Goal: Task Accomplishment & Management: Use online tool/utility

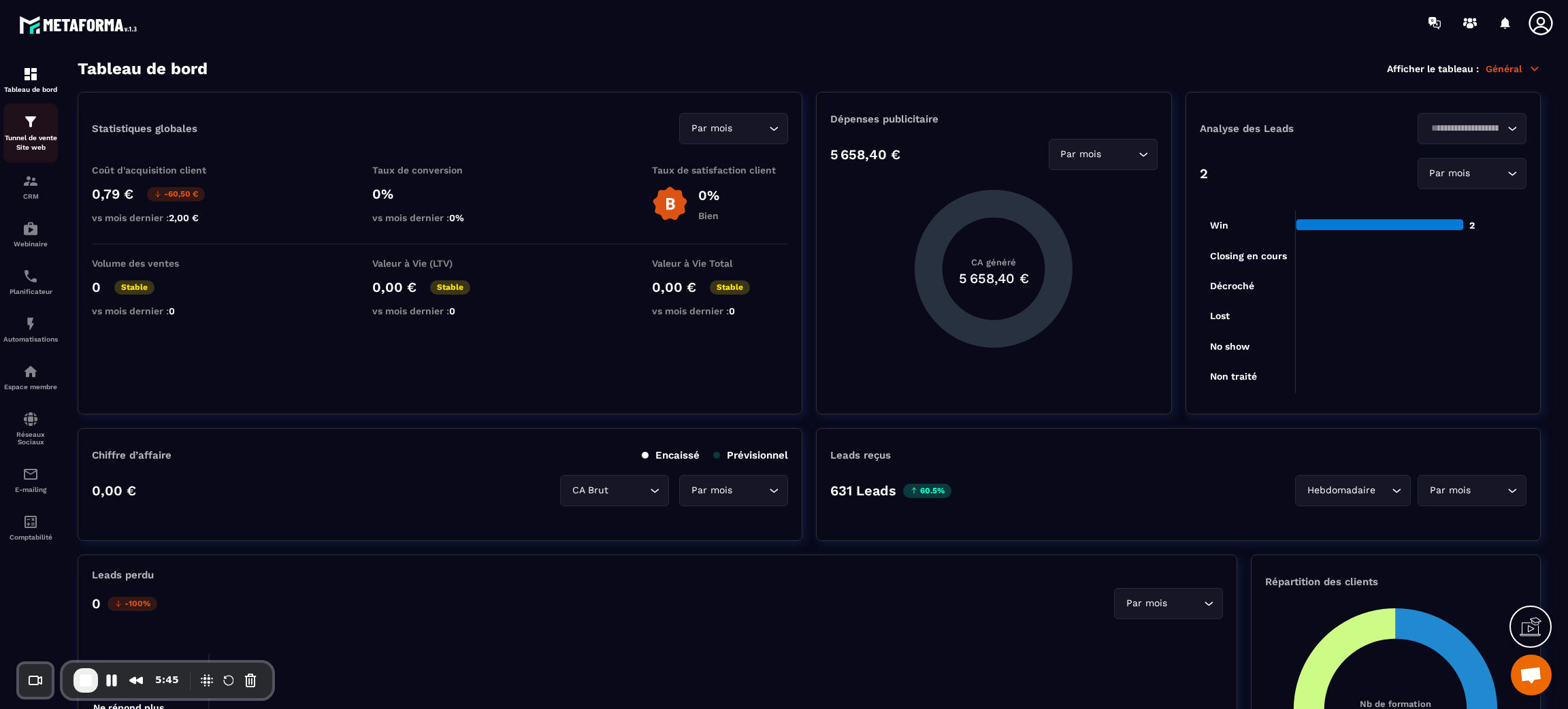
click at [23, 116] on img at bounding box center [31, 122] width 17 height 17
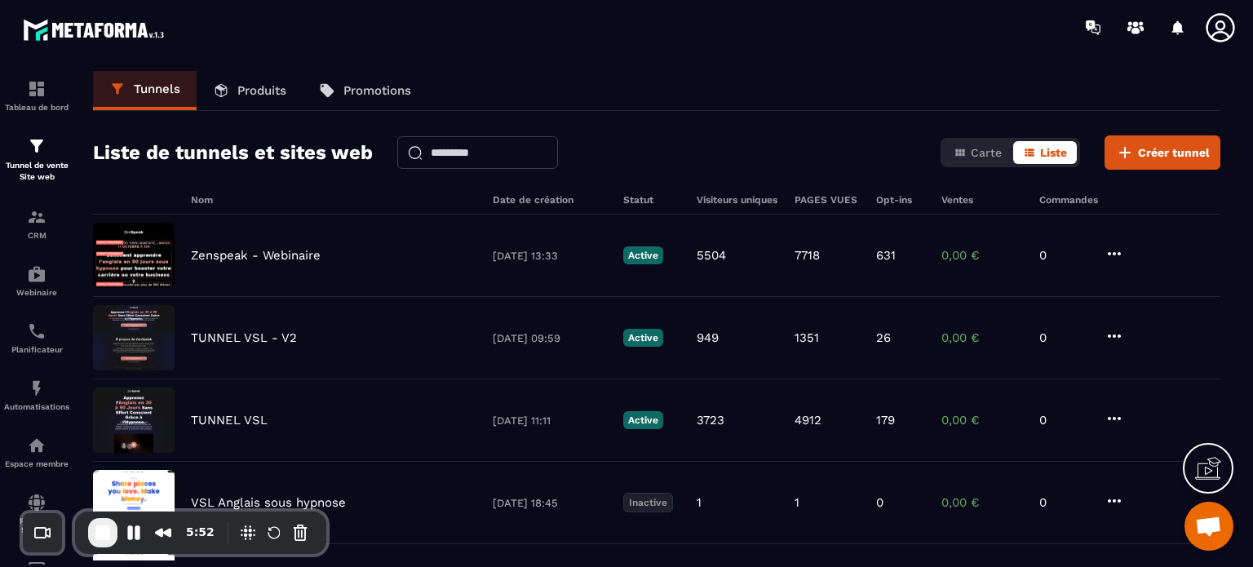
drag, startPoint x: 1356, startPoint y: 48, endPoint x: 754, endPoint y: 66, distance: 603.0
click at [754, 66] on section "Tableau de bord Tunnel de vente Site web CRM Webinaire Planificateur Automatisa…" at bounding box center [626, 316] width 1253 height 522
click at [39, 224] on img at bounding box center [37, 217] width 20 height 20
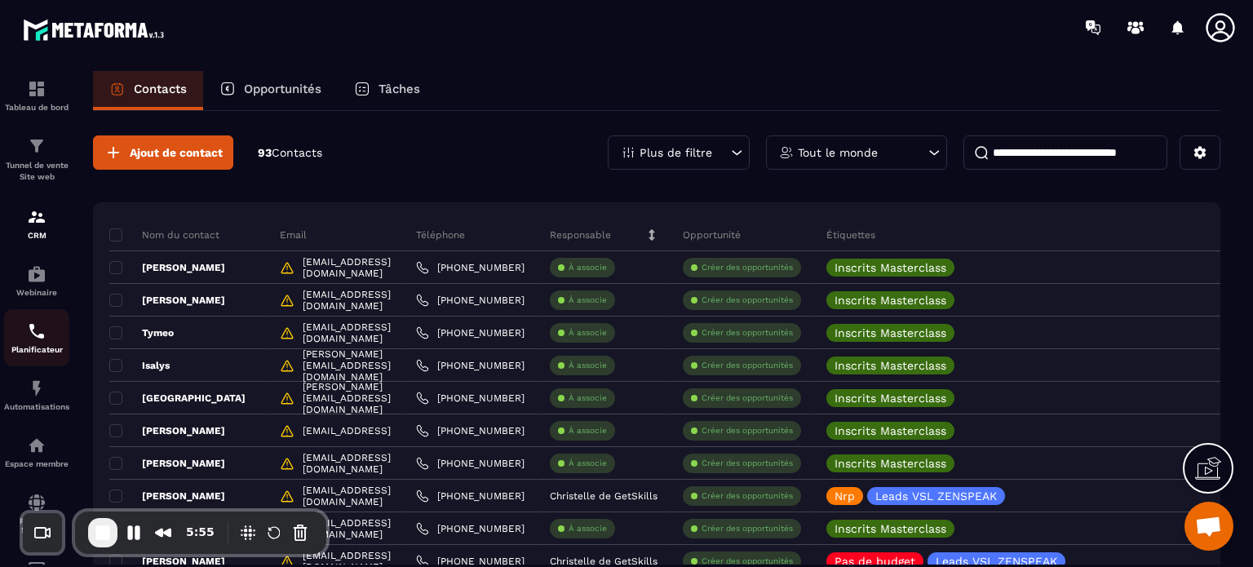
click at [26, 343] on div "Planificateur" at bounding box center [36, 337] width 65 height 33
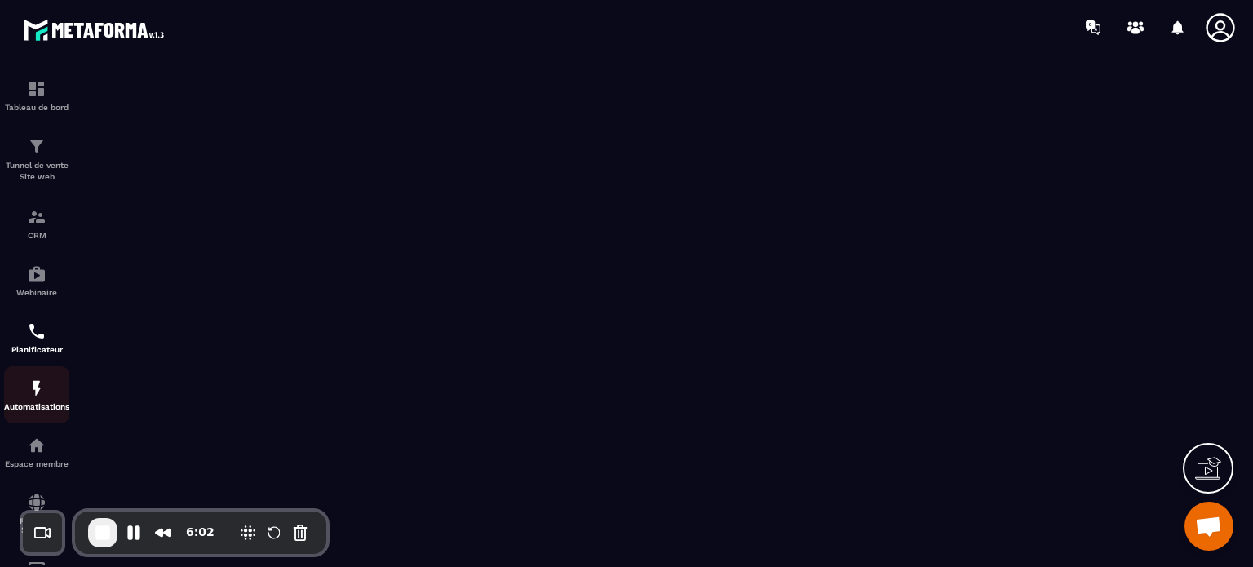
click at [46, 402] on div "Automatisations" at bounding box center [36, 394] width 65 height 33
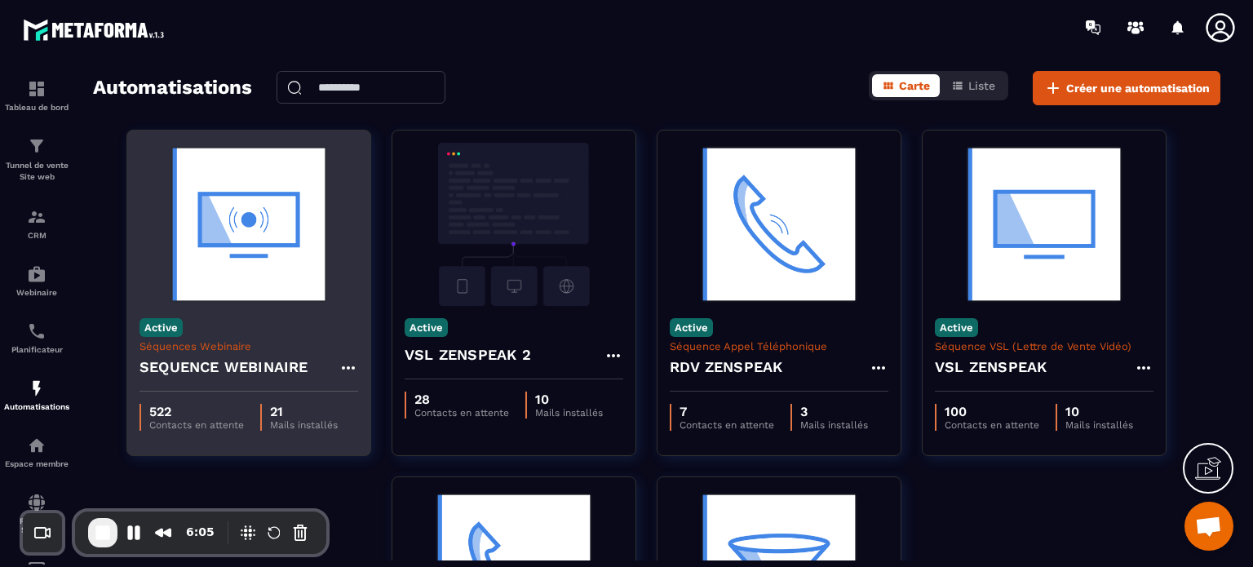
click at [290, 276] on img at bounding box center [248, 224] width 219 height 163
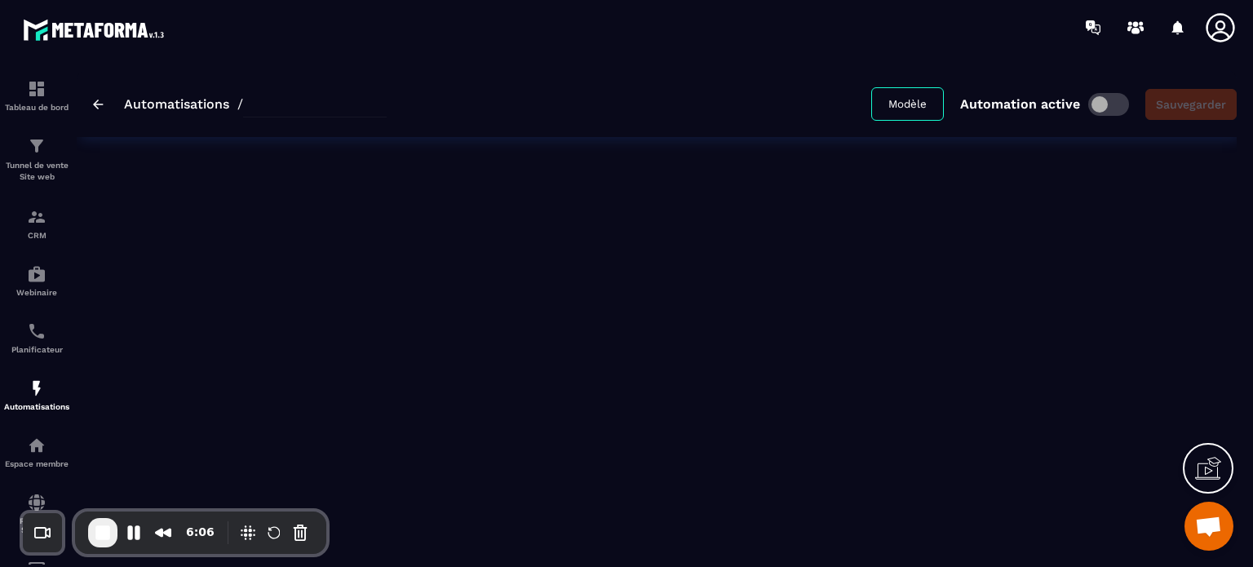
type input "**********"
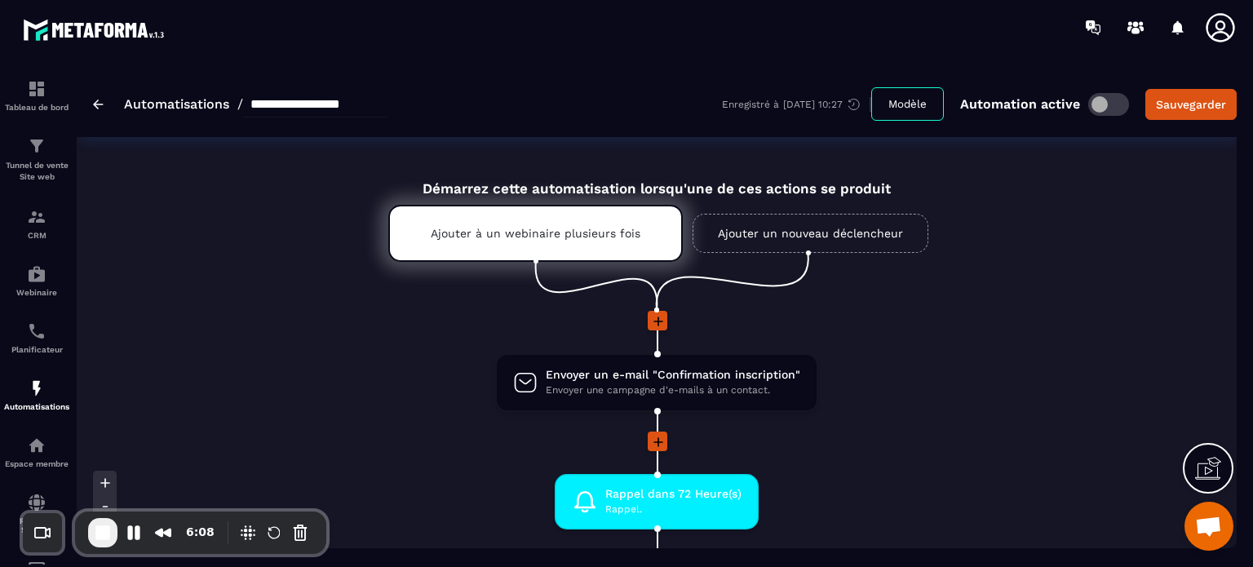
click at [934, 365] on li "Envoyer un e-mail "Confirmation inscription" Envoyer une campagne d'e-mails à u…" at bounding box center [657, 392] width 1160 height 78
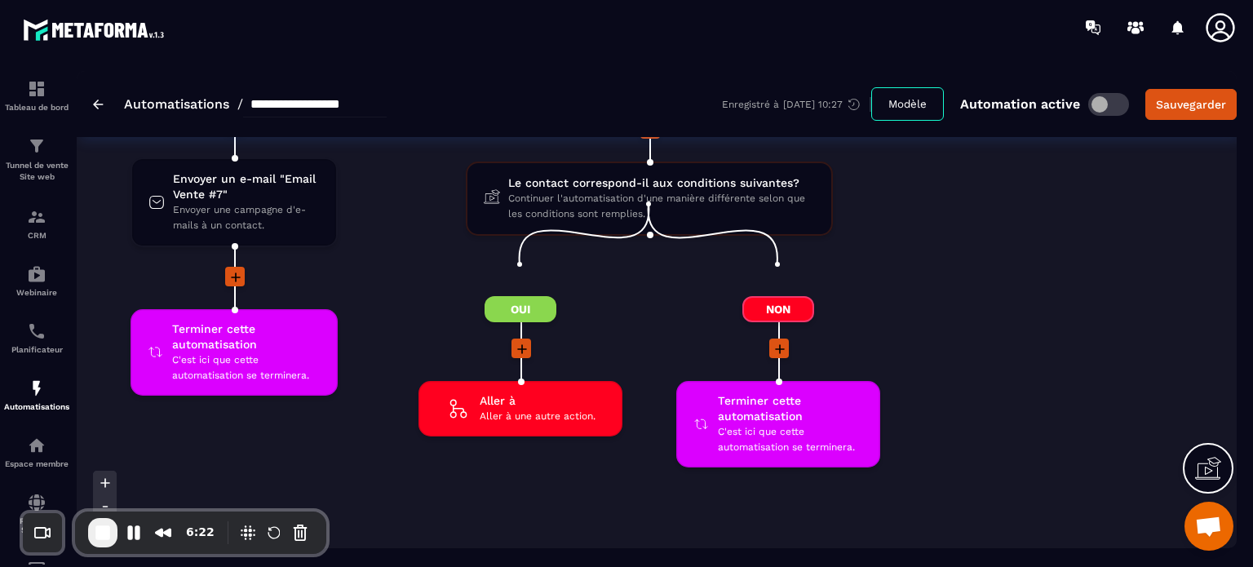
scroll to position [5024, 0]
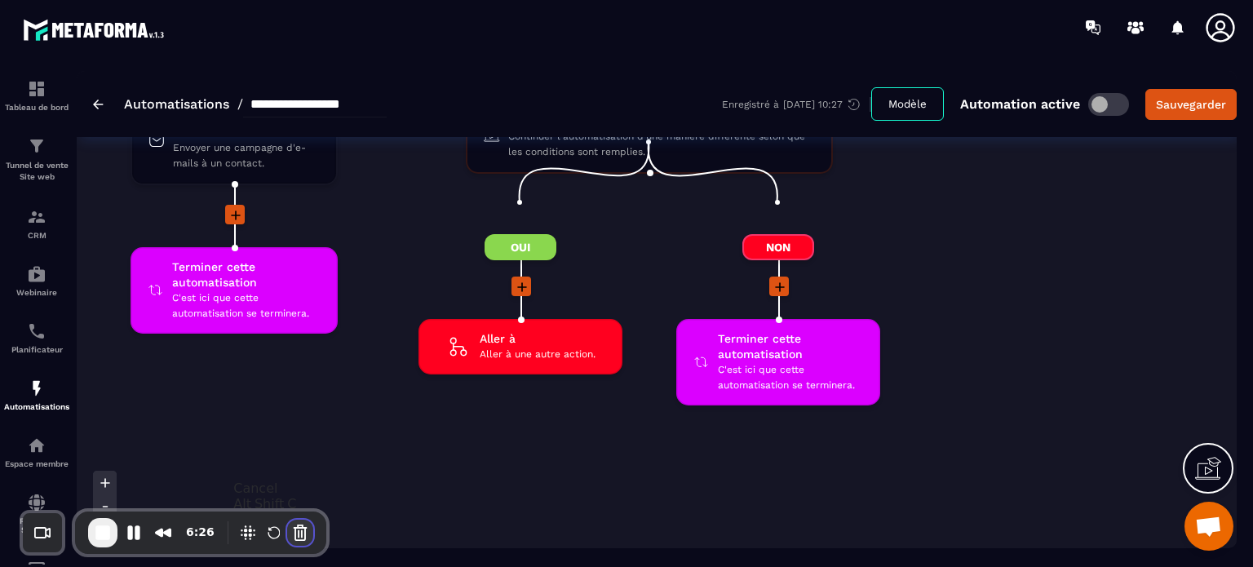
click at [299, 531] on button "Cancel Recording" at bounding box center [300, 533] width 26 height 26
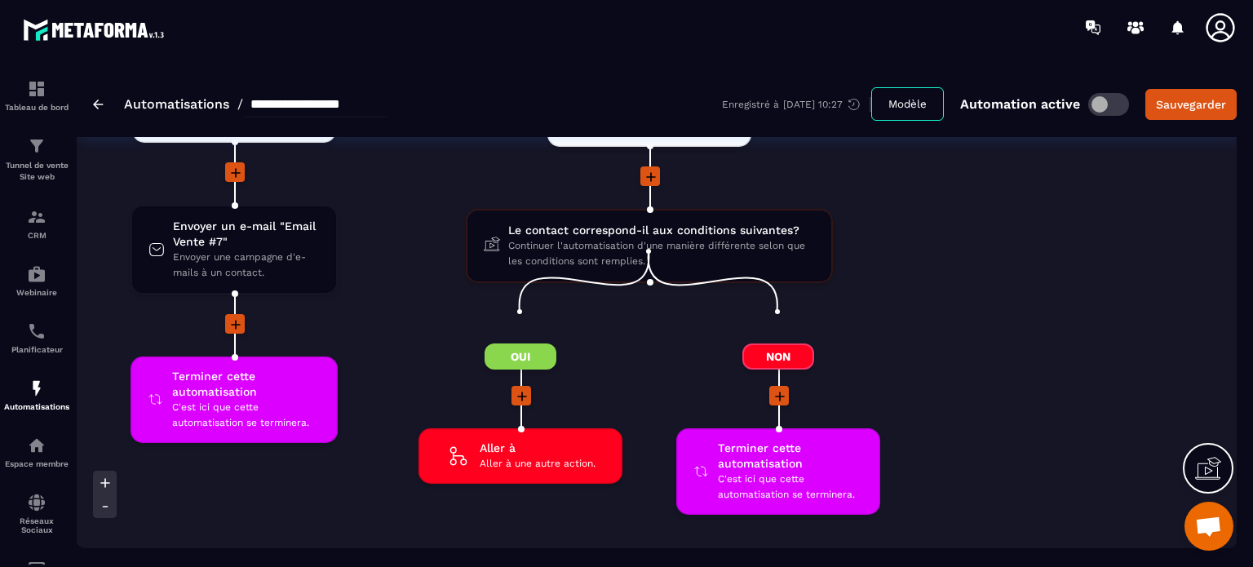
scroll to position [4894, 0]
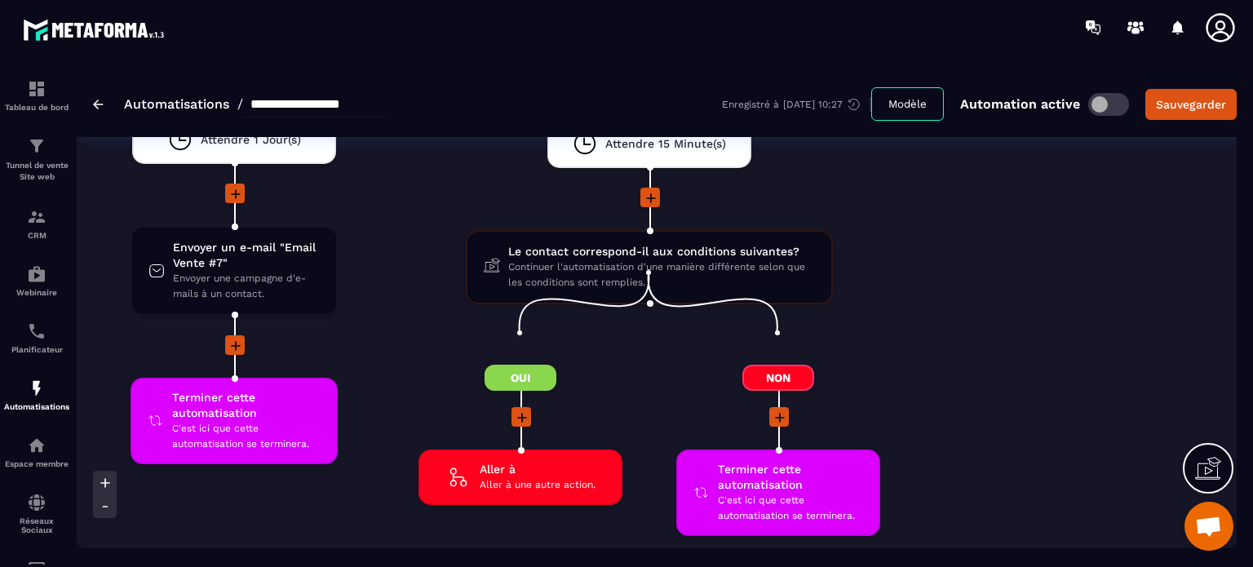
click at [414, 304] on div "Oui Aller à Aller à une autre action. drag-arrow Non Terminer cette automatisat…" at bounding box center [648, 429] width 515 height 251
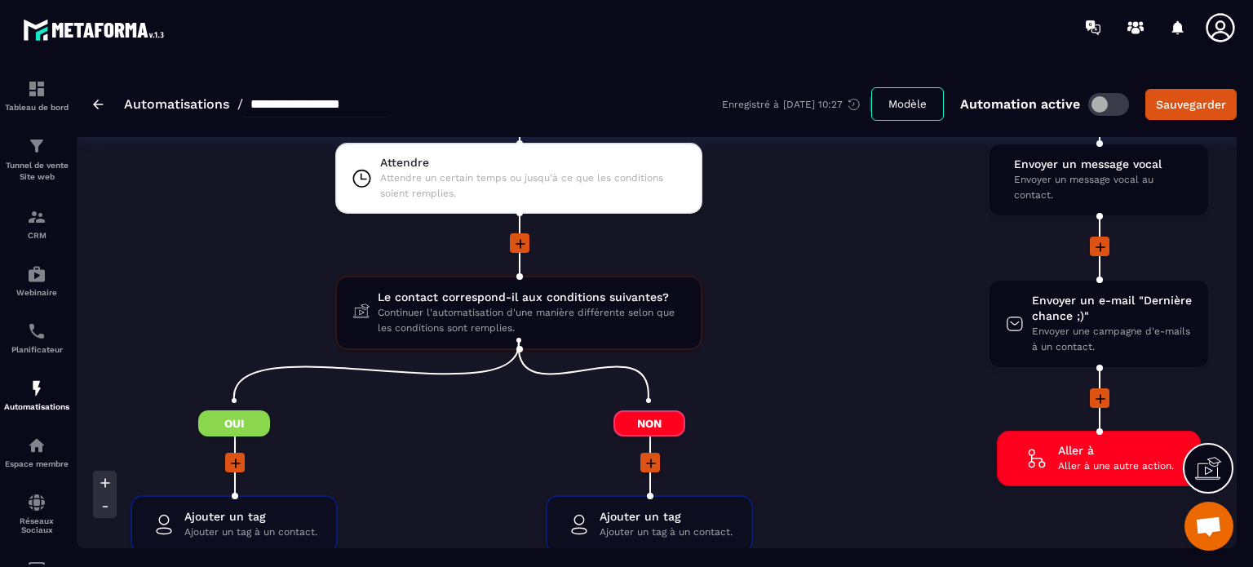
scroll to position [2773, 0]
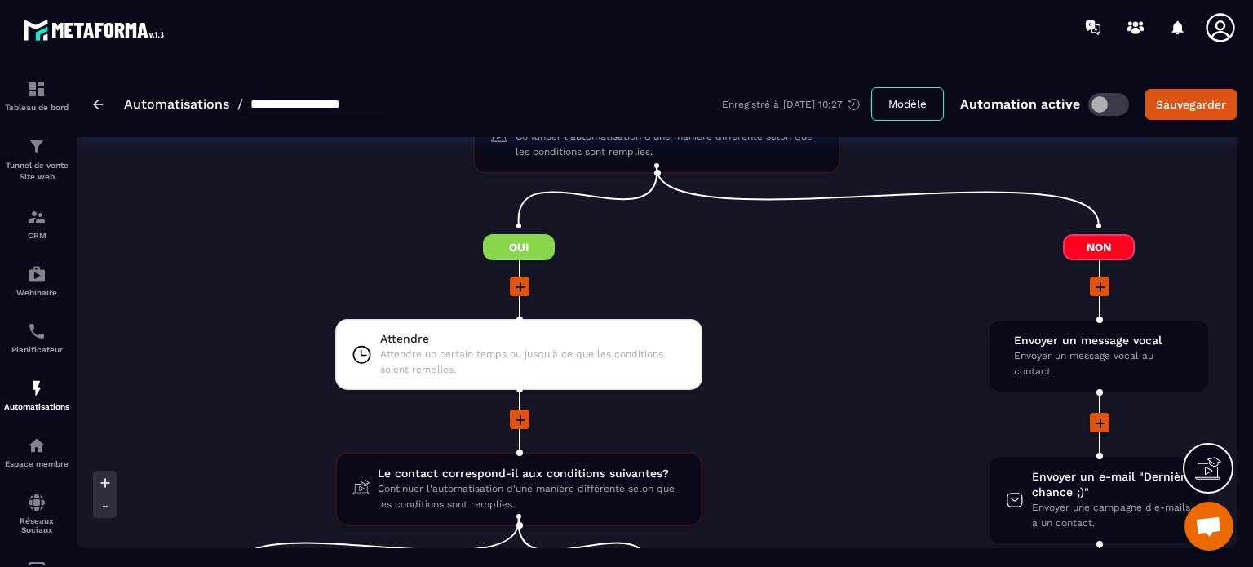
scroll to position [2577, 0]
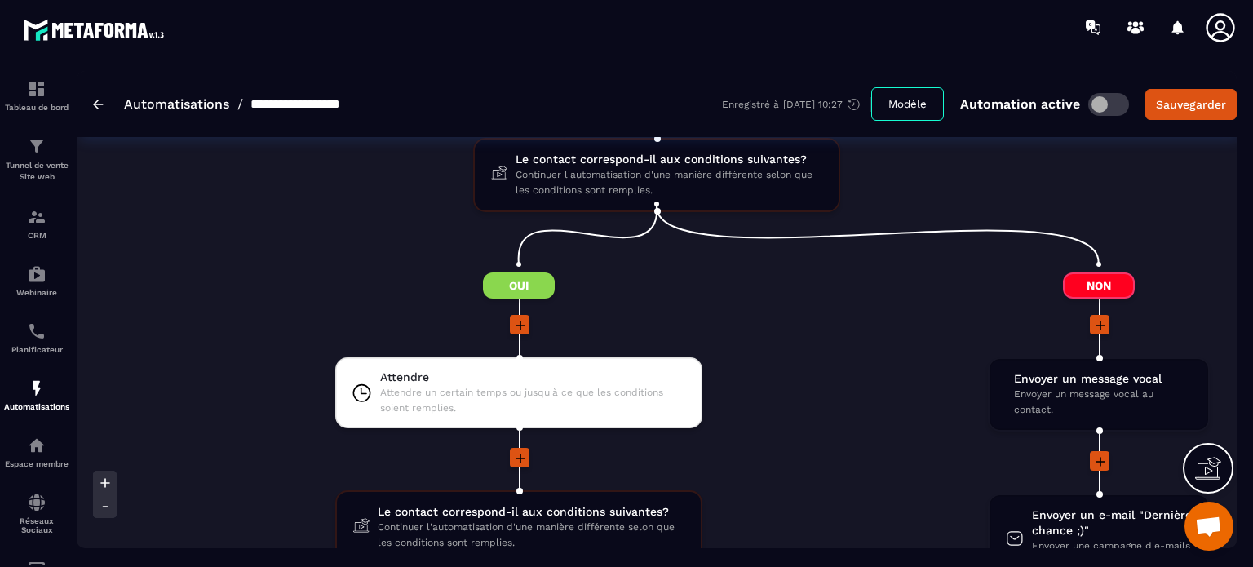
click at [917, 448] on div at bounding box center [519, 459] width 830 height 22
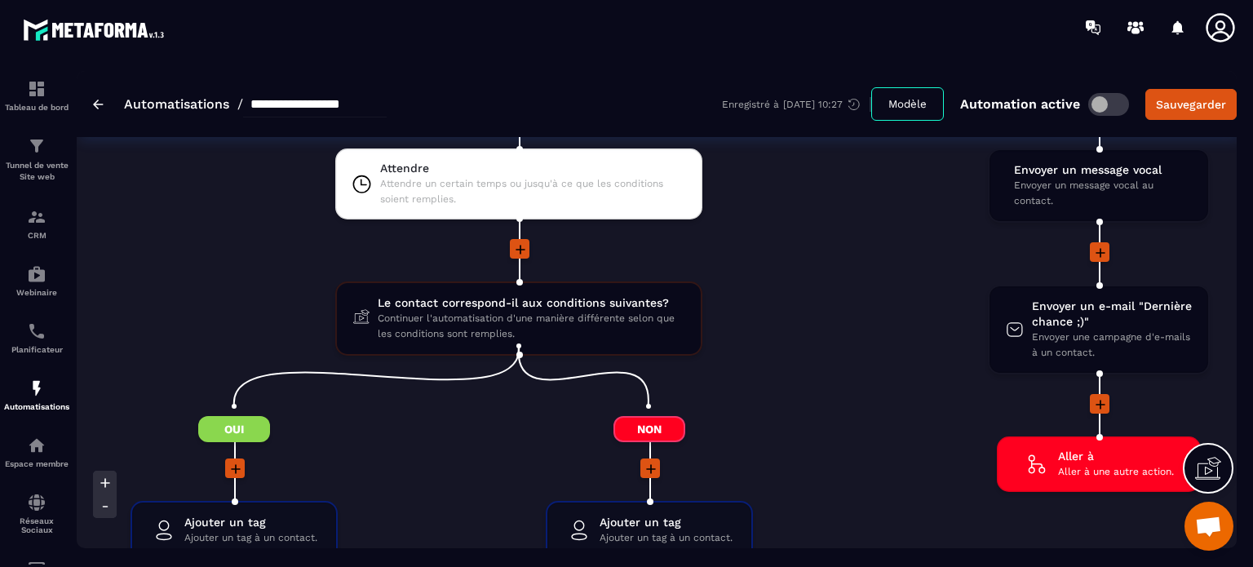
scroll to position [2871, 0]
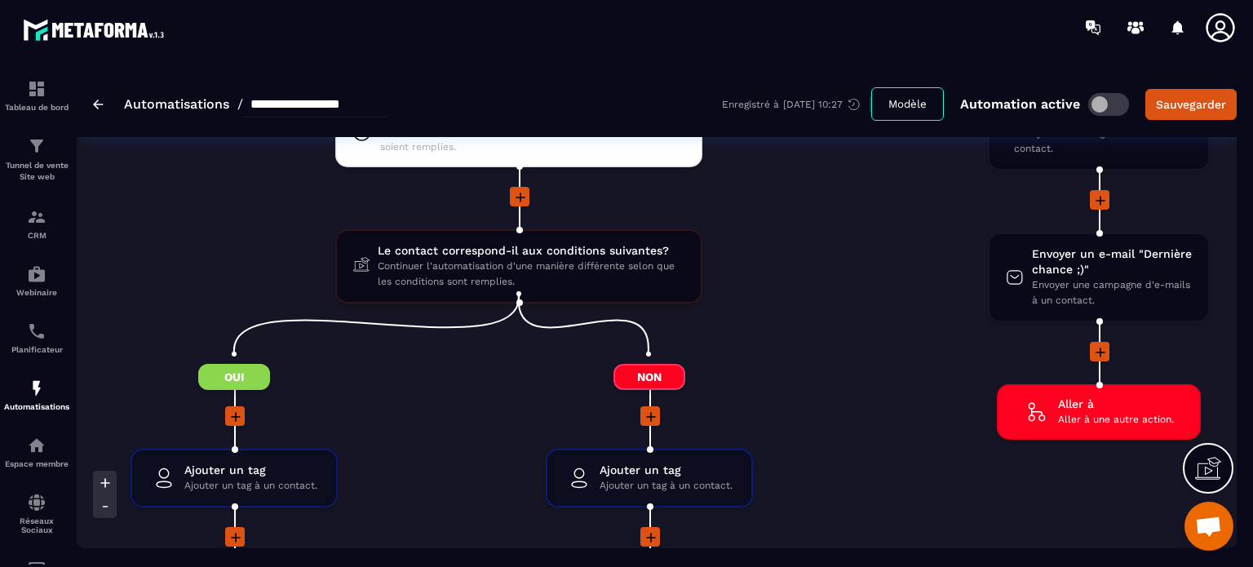
click at [454, 406] on div at bounding box center [648, 417] width 515 height 22
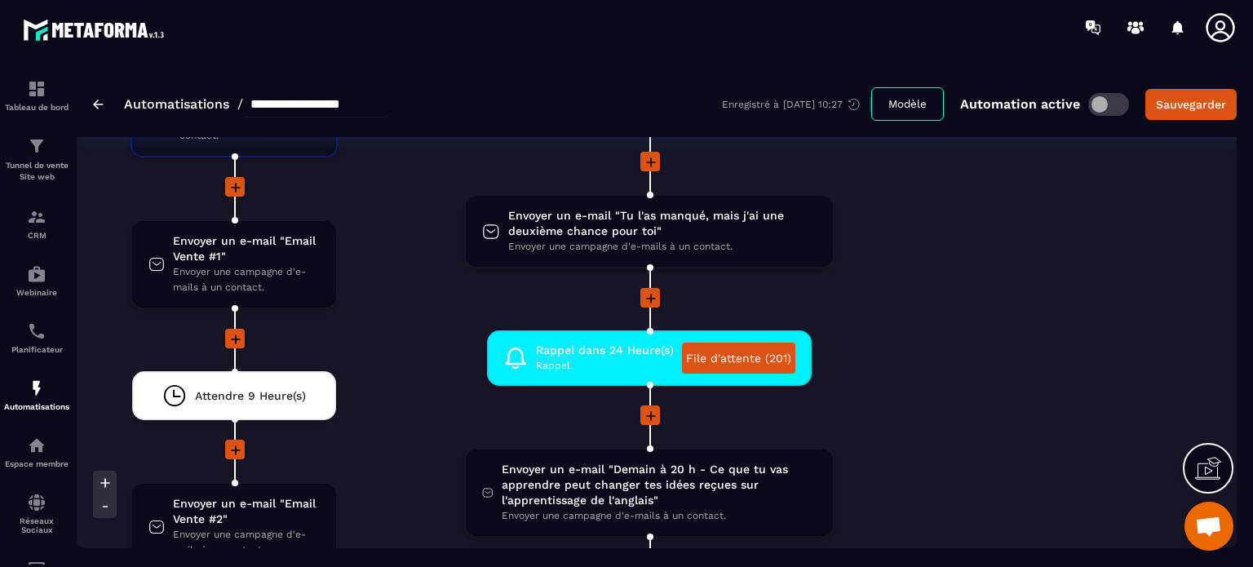
scroll to position [3328, 0]
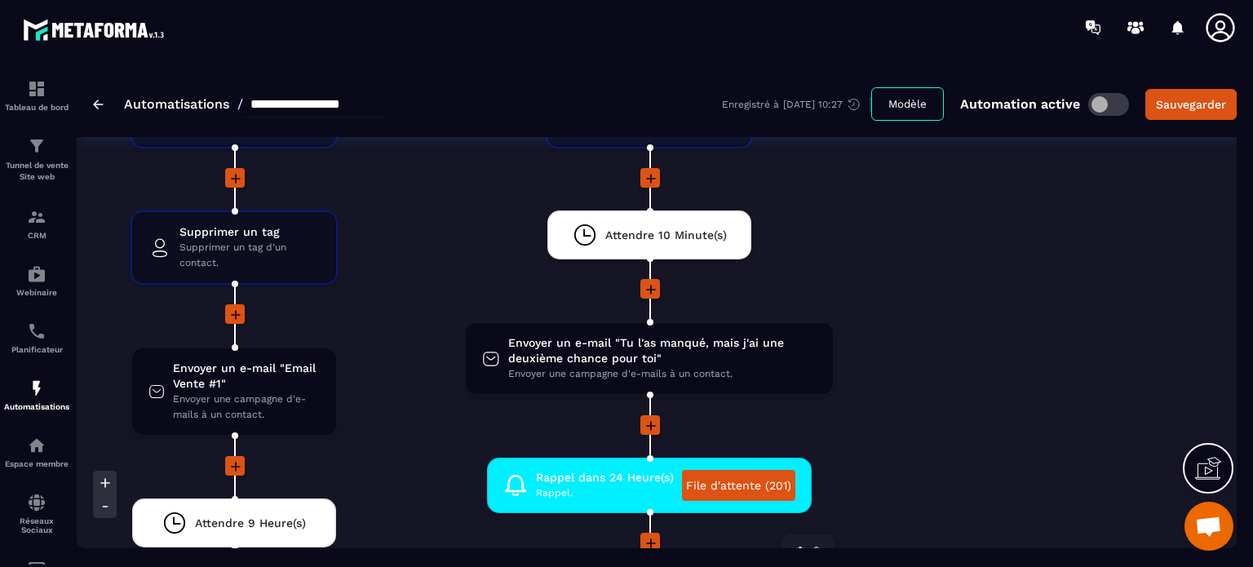
scroll to position [3230, 0]
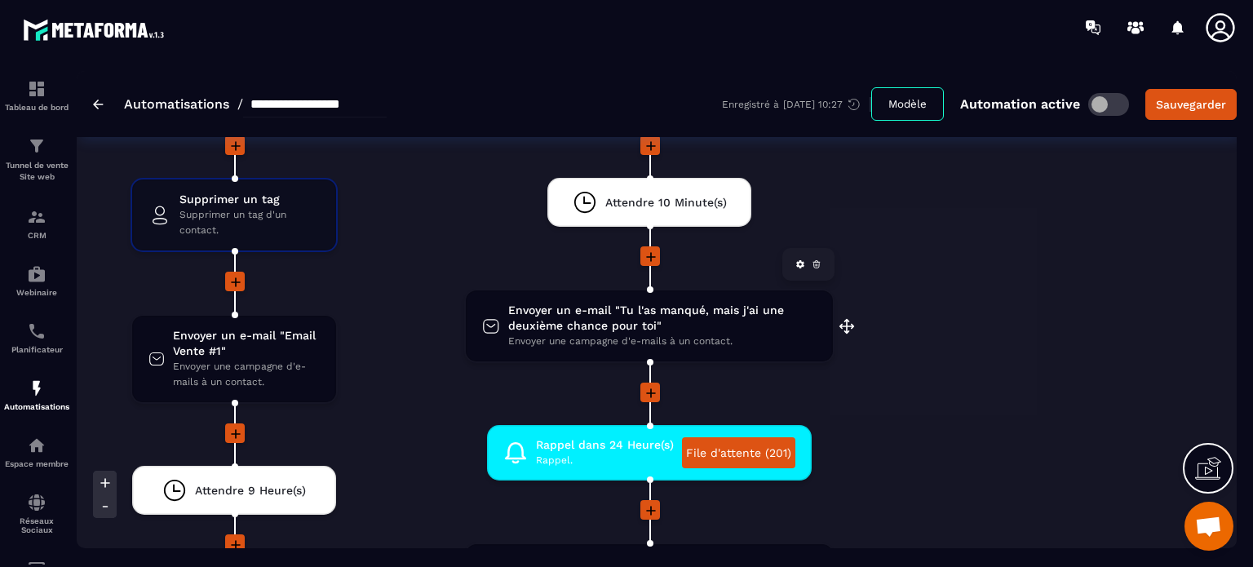
click at [612, 312] on span "Envoyer un e-mail "Tu l'as manqué, mais j'ai une deuxième chance pour toi"" at bounding box center [662, 318] width 308 height 31
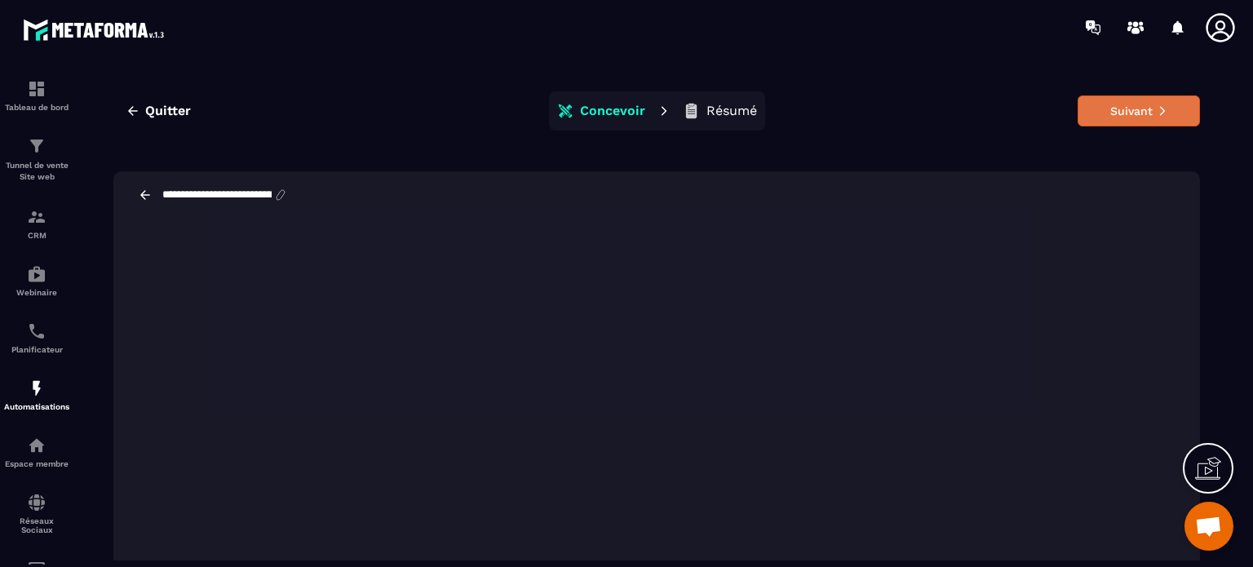
click at [1139, 113] on button "Suivant" at bounding box center [1138, 110] width 122 height 31
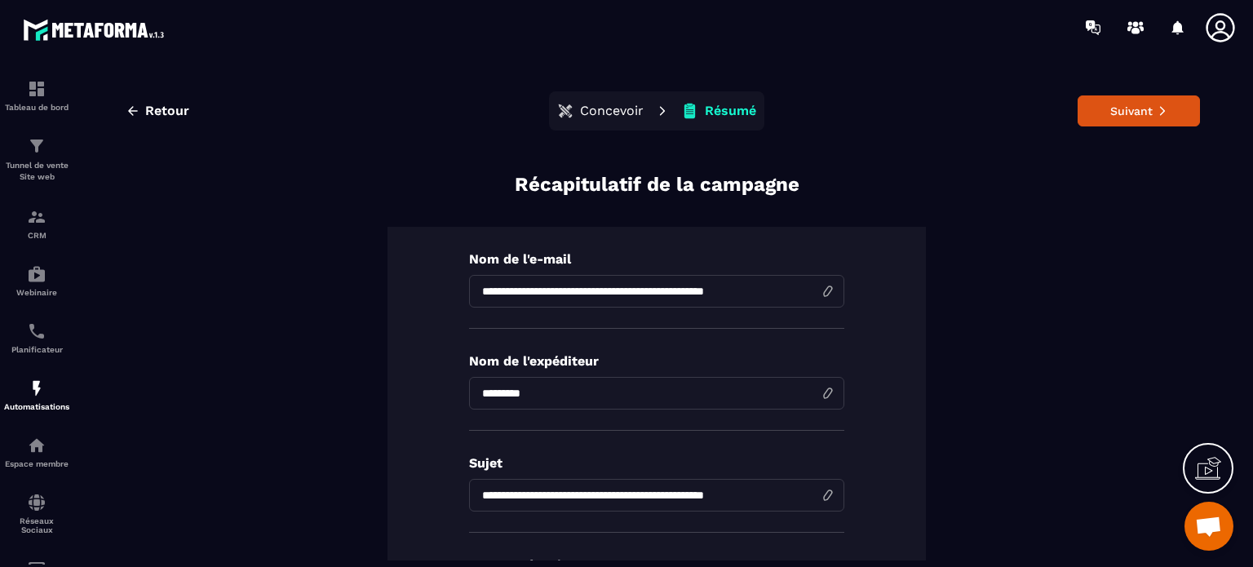
click at [1139, 113] on button "Suivant" at bounding box center [1138, 110] width 122 height 31
click at [1139, 113] on div at bounding box center [1138, 111] width 101 height 14
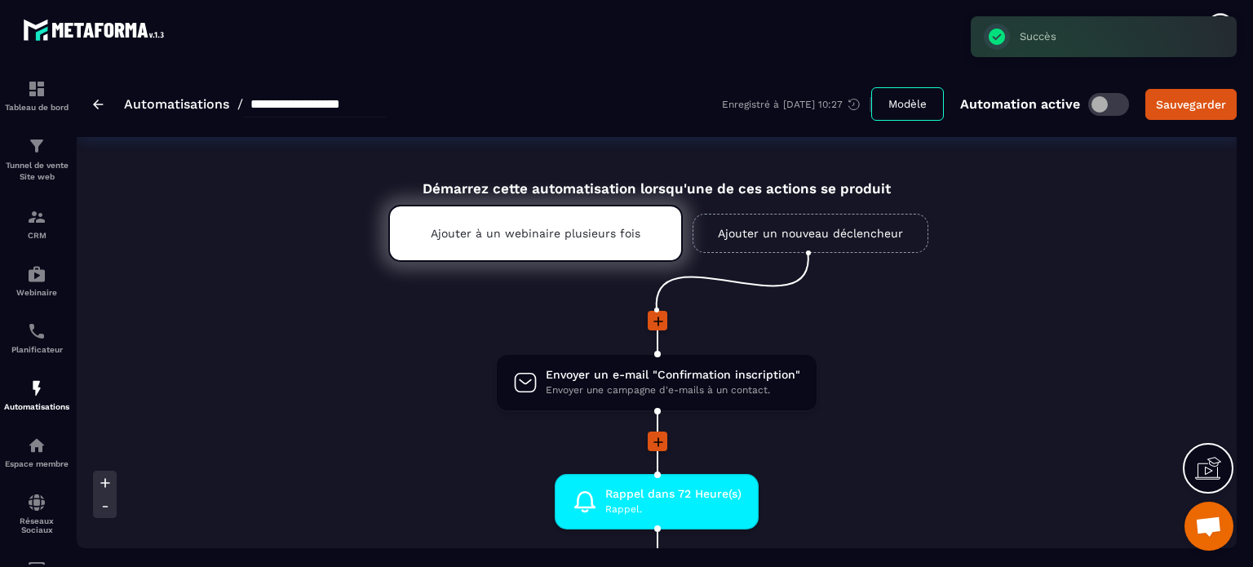
click at [886, 361] on li "Envoyer un e-mail "Confirmation inscription" Envoyer une campagne d'e-mails à u…" at bounding box center [657, 392] width 1160 height 78
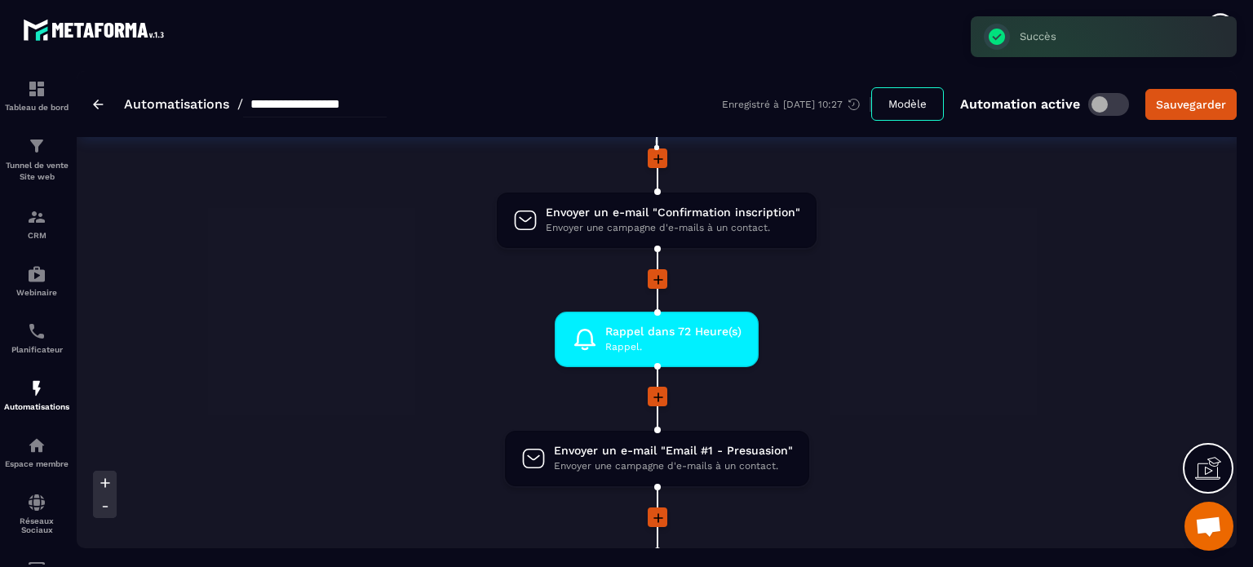
scroll to position [196, 0]
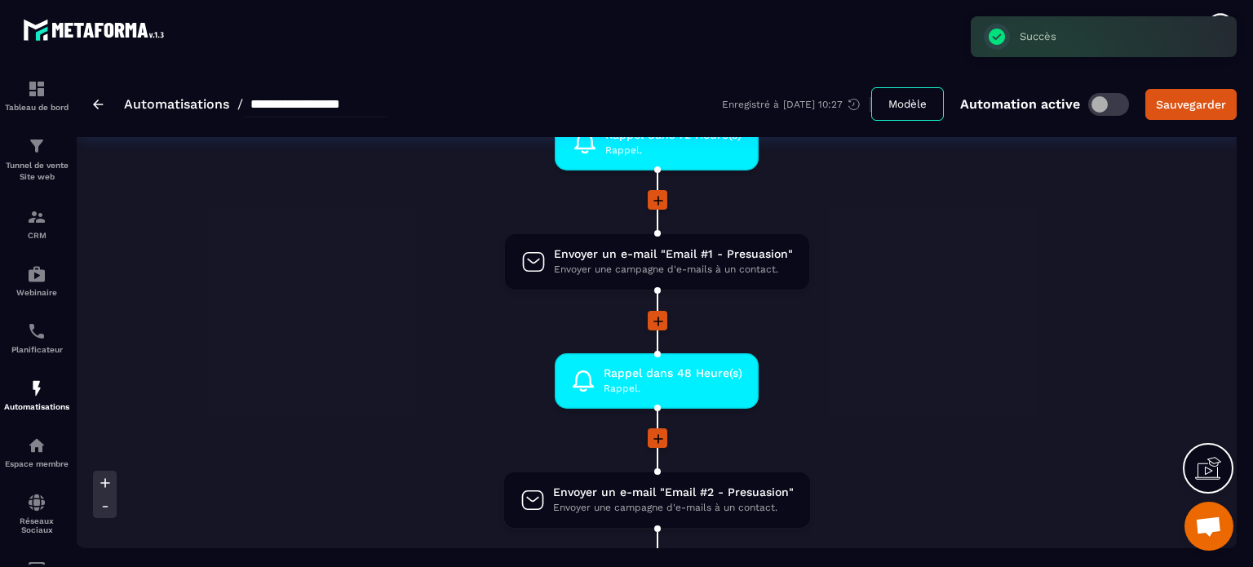
click at [882, 365] on li "Rappel dans 48 Heure(s) Rappel. drag-arrow" at bounding box center [657, 390] width 1160 height 75
click at [884, 368] on li "Rappel dans 48 Heure(s) Rappel. drag-arrow" at bounding box center [657, 390] width 1160 height 75
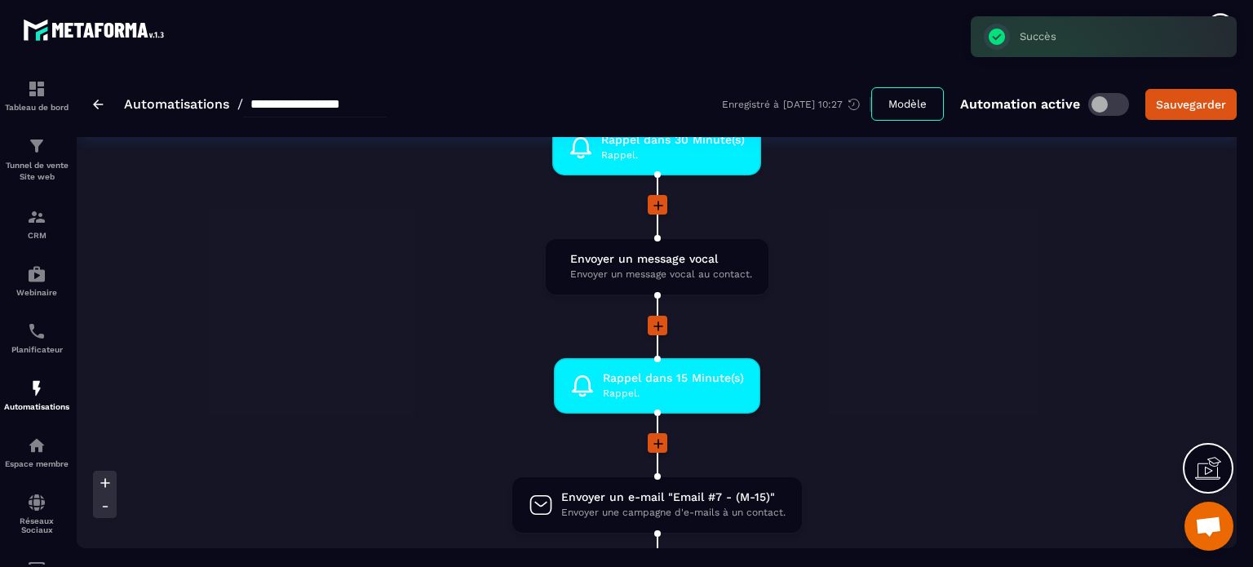
scroll to position [1582, 0]
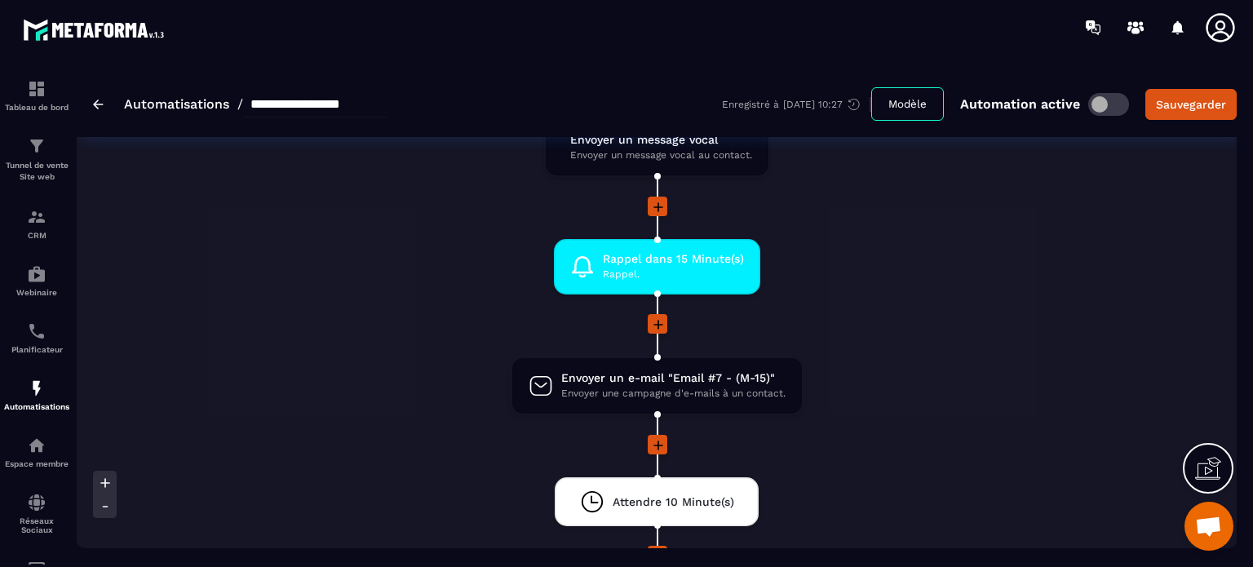
click at [1070, 332] on li at bounding box center [657, 335] width 1160 height 42
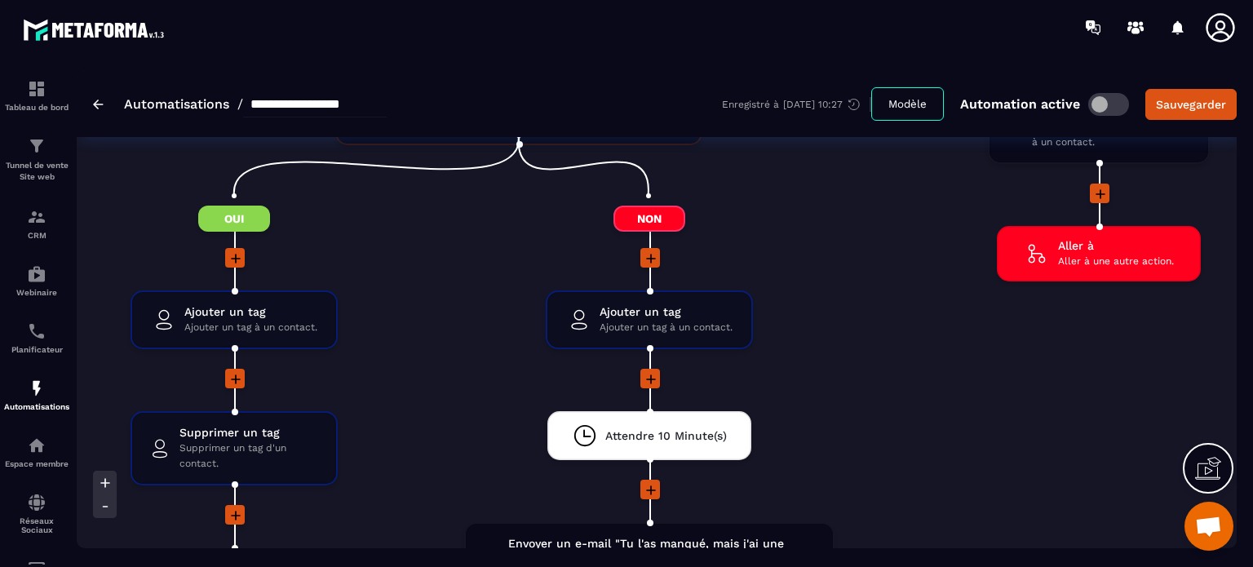
scroll to position [2969, 0]
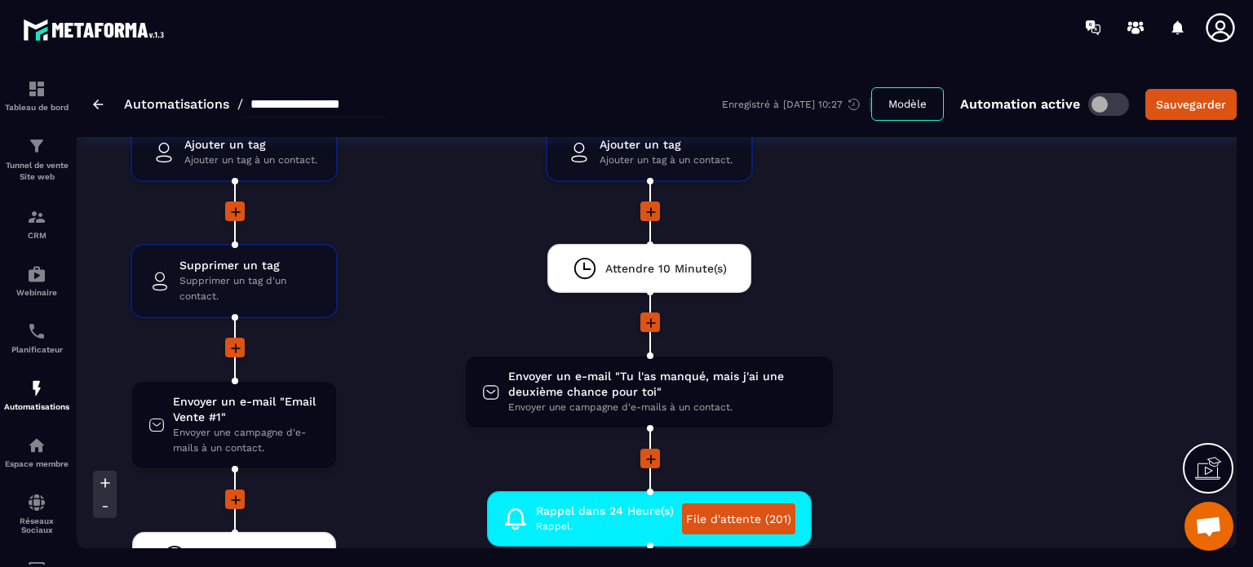
scroll to position [3295, 0]
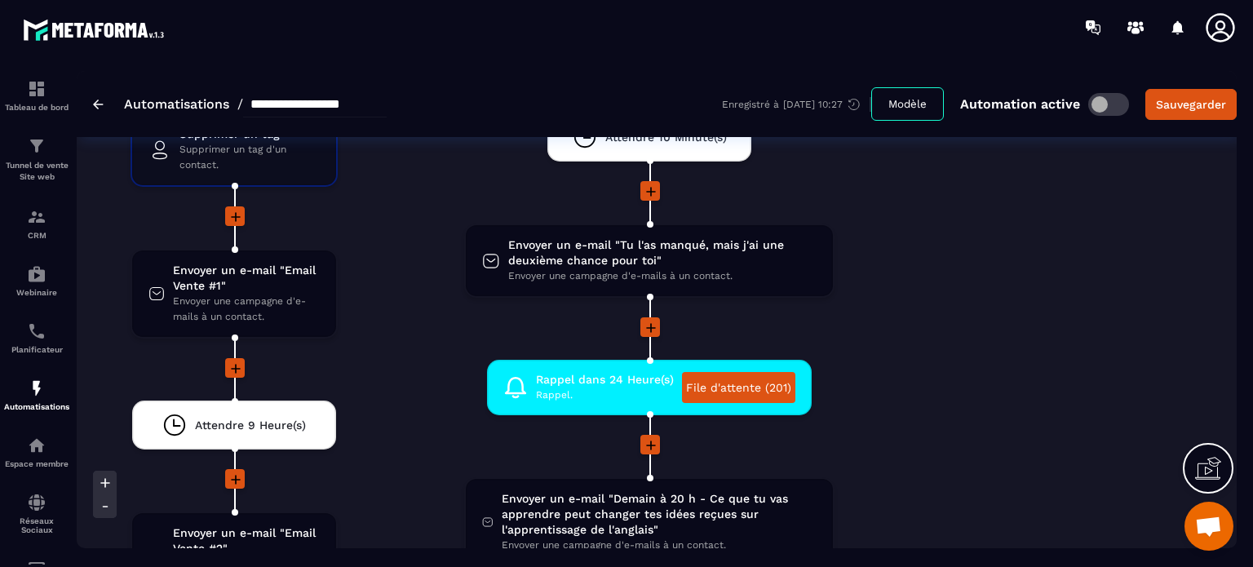
click at [880, 293] on li "Envoyer un e-mail "Tu l'as manqué, mais j'ai une deuxième chance pour toi" Envo…" at bounding box center [648, 270] width 515 height 94
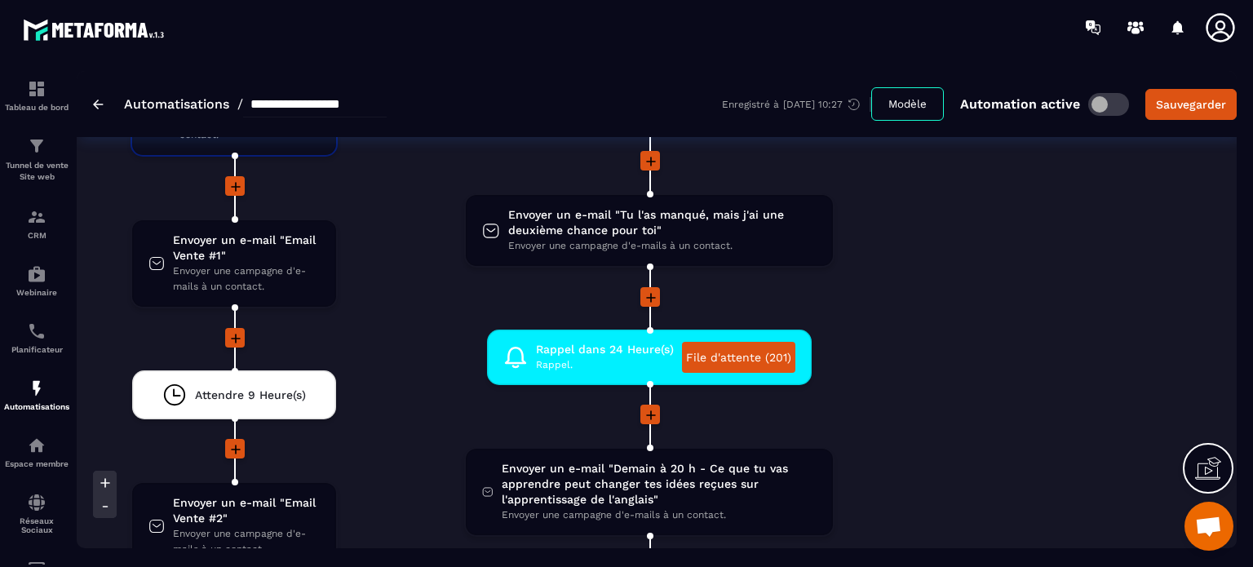
scroll to position [3328, 0]
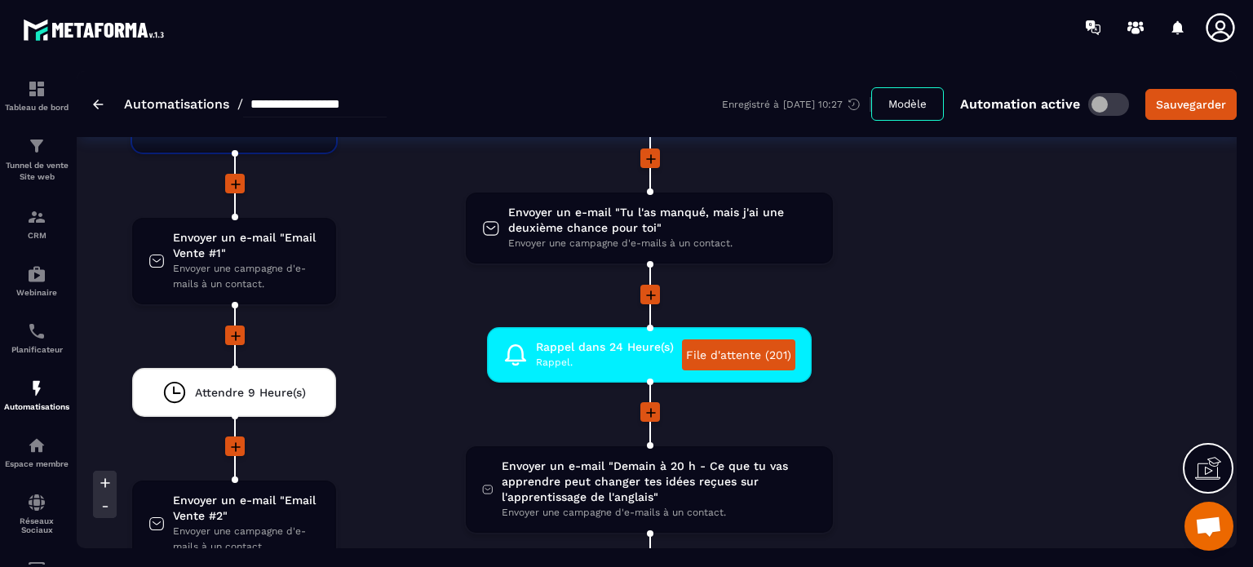
click at [856, 327] on li "Rappel dans 24 Heure(s) Rappel. File d'attente (201) drag-arrow" at bounding box center [648, 364] width 515 height 75
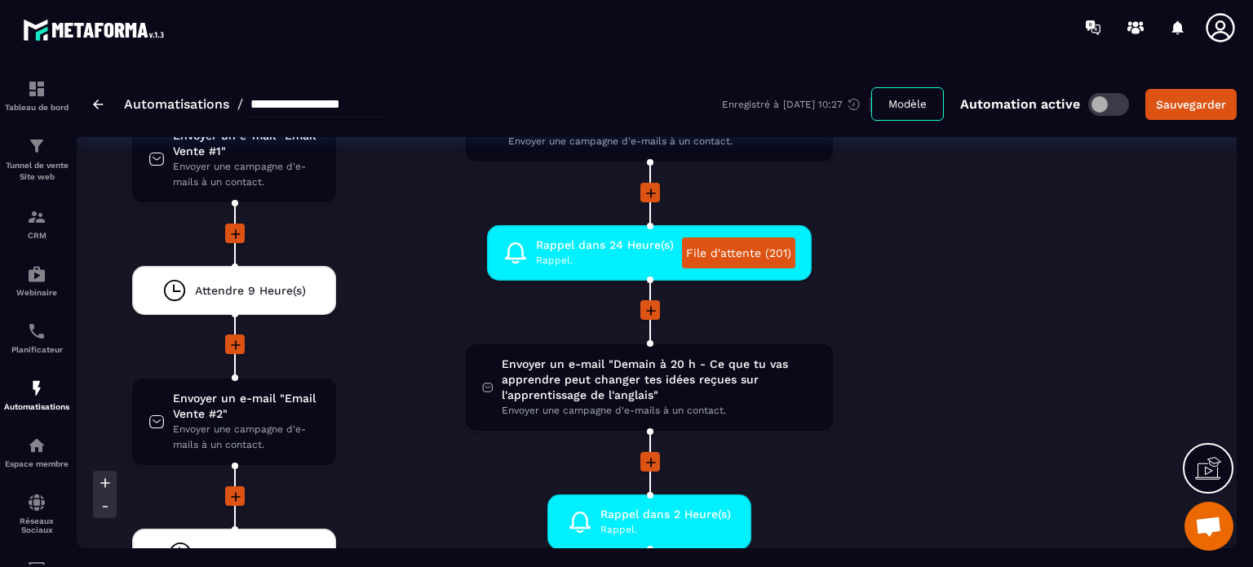
scroll to position [3491, 0]
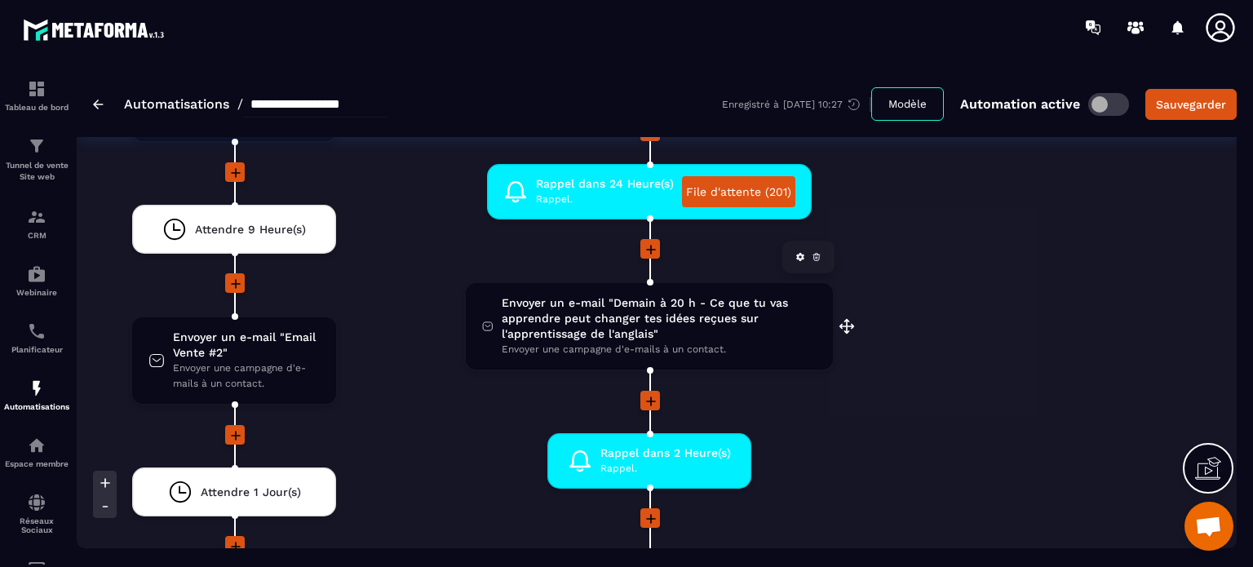
click at [667, 309] on span "Envoyer un e-mail "Demain à 20 h - Ce que tu vas apprendre peut changer tes idé…" at bounding box center [659, 318] width 315 height 46
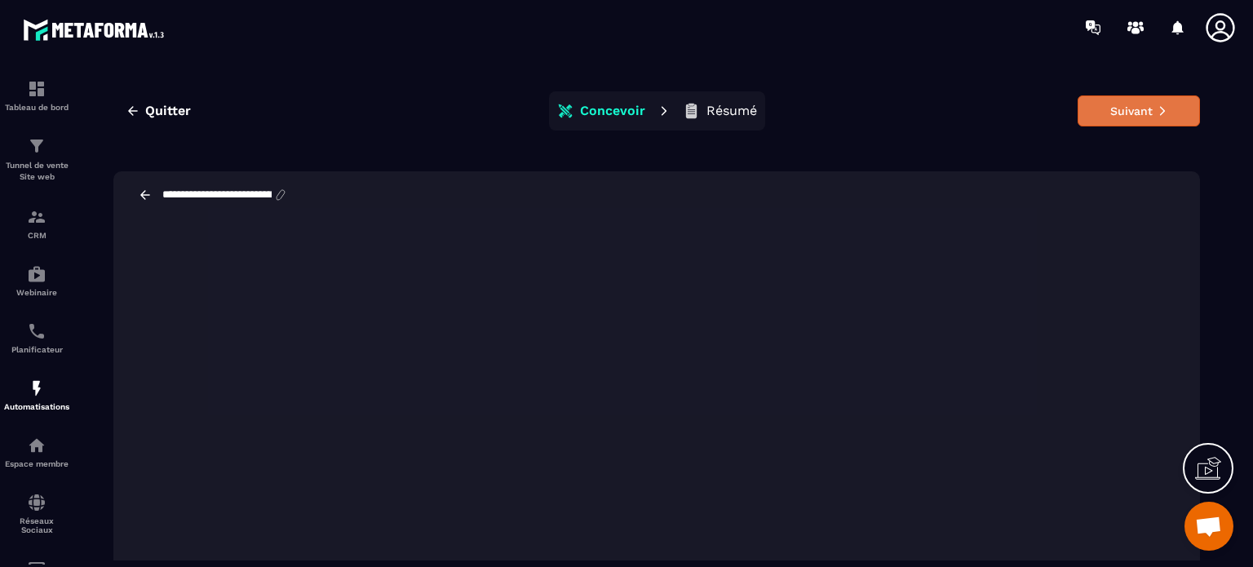
click at [1144, 104] on button "Suivant" at bounding box center [1138, 110] width 122 height 31
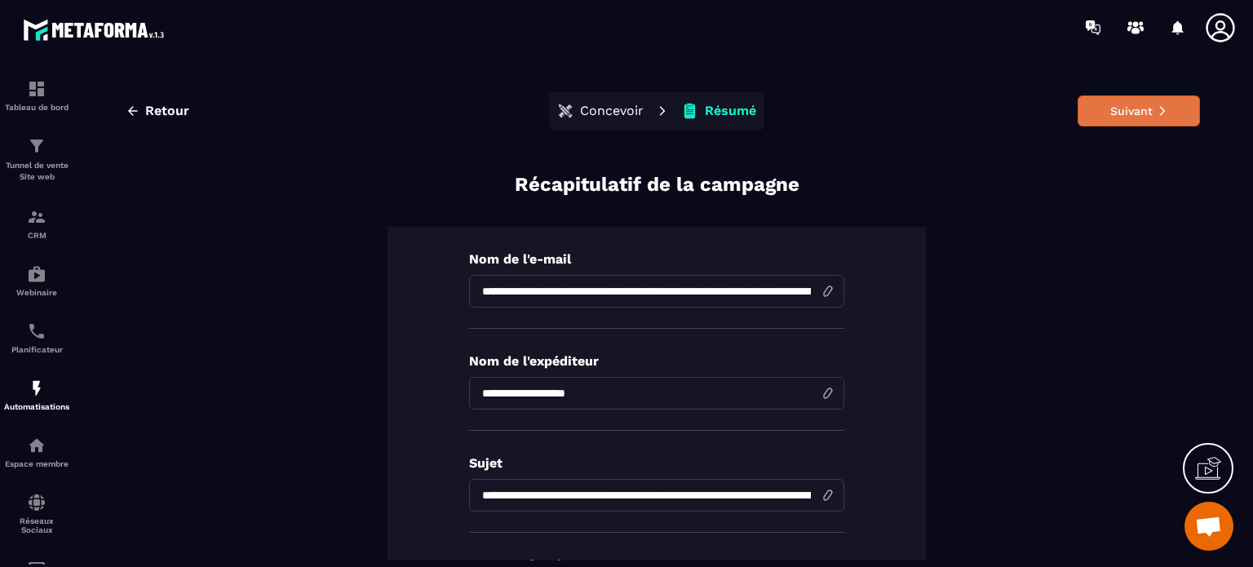
click at [1117, 117] on button "Suivant" at bounding box center [1138, 110] width 122 height 31
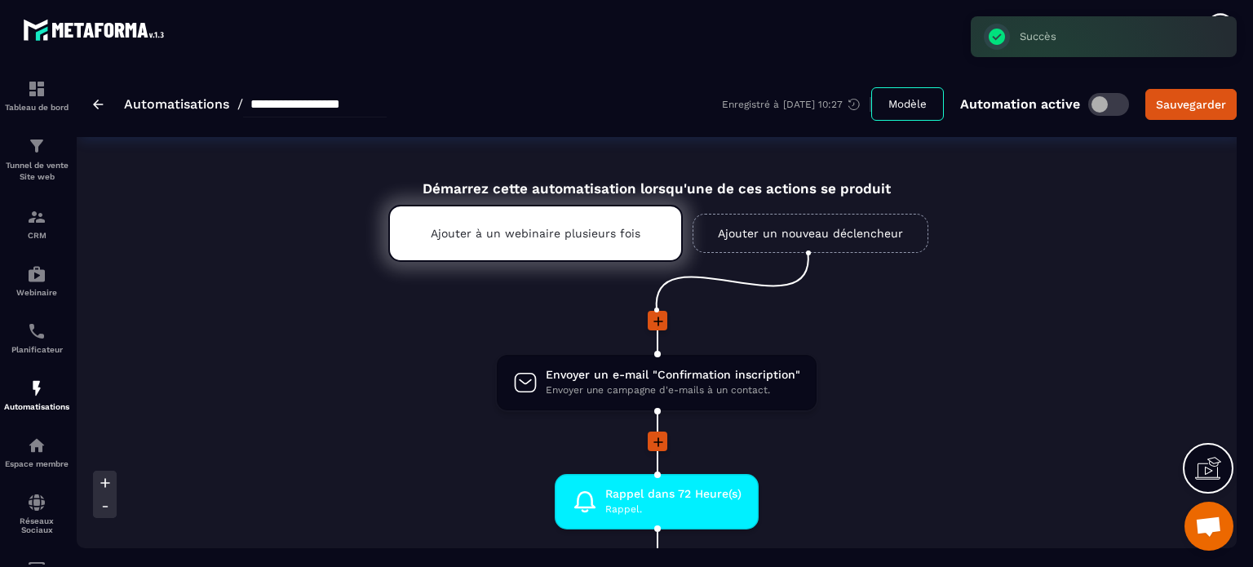
click at [945, 403] on li "Envoyer un e-mail "Confirmation inscription" Envoyer une campagne d'e-mails à u…" at bounding box center [657, 392] width 1160 height 78
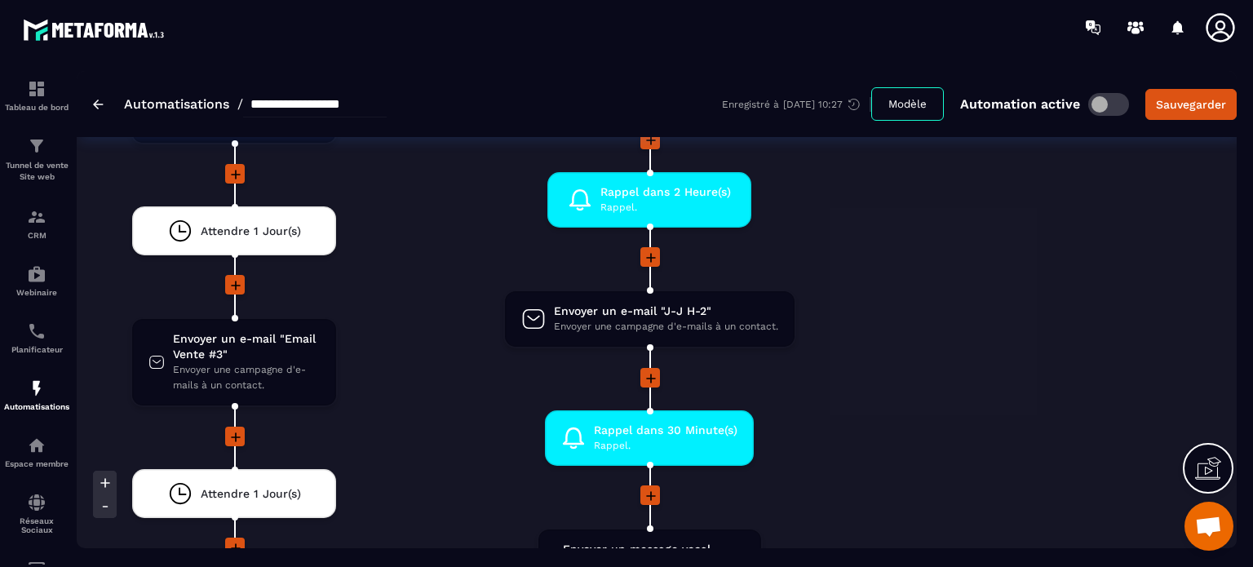
scroll to position [3719, 0]
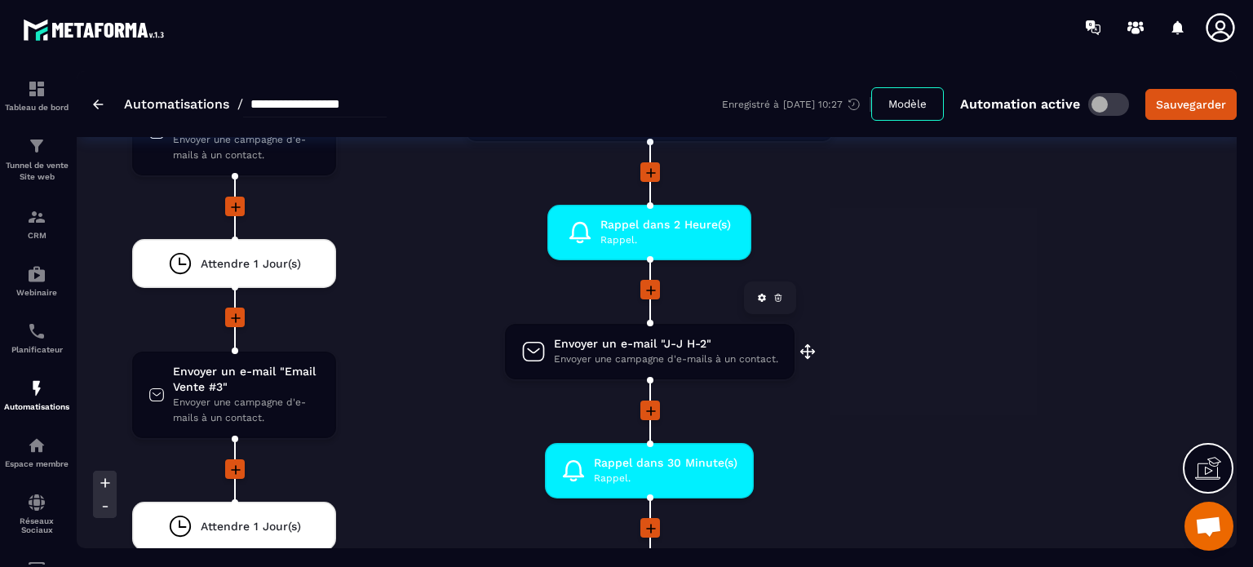
click at [649, 352] on span "Envoyer une campagne d'e-mails à un contact." at bounding box center [666, 359] width 224 height 15
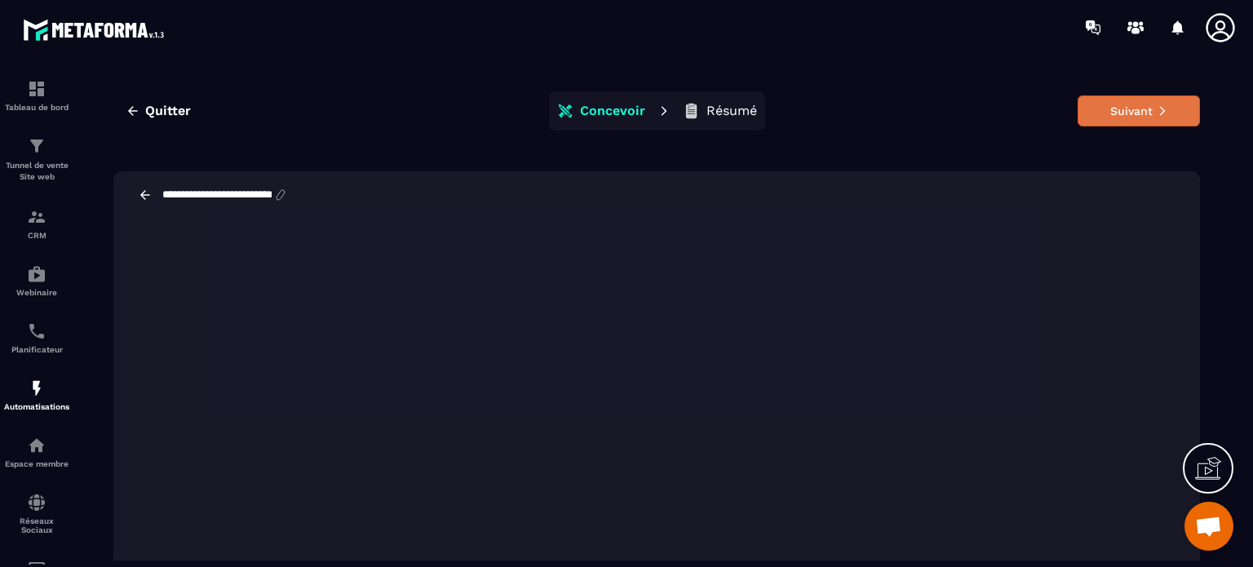
click at [1106, 104] on button "Suivant" at bounding box center [1138, 110] width 122 height 31
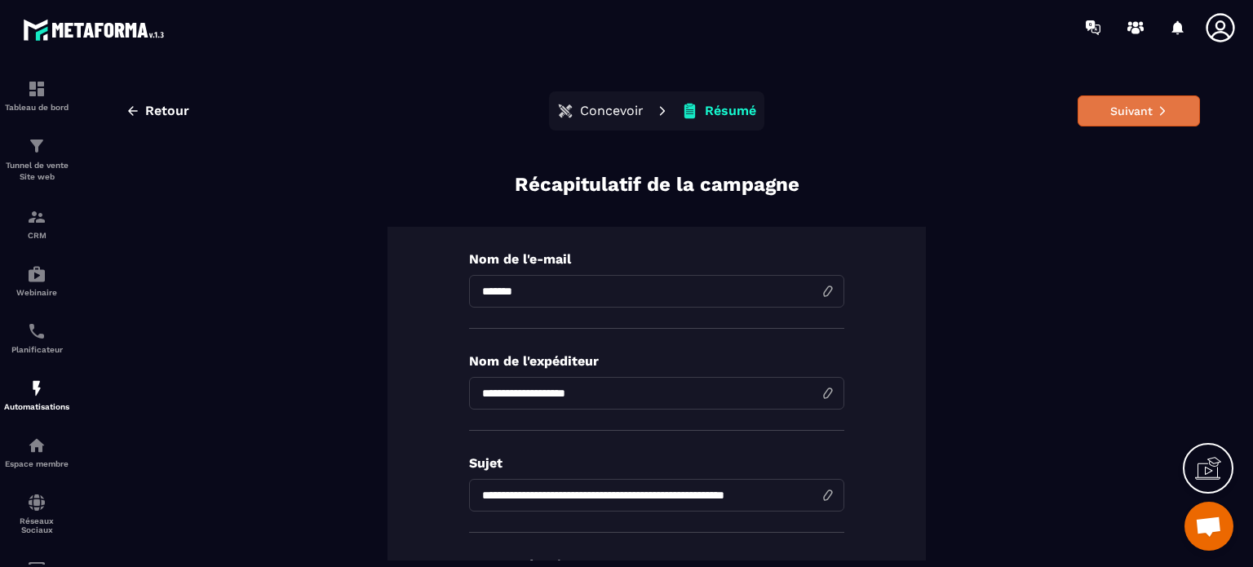
click at [1105, 106] on button "Suivant" at bounding box center [1138, 110] width 122 height 31
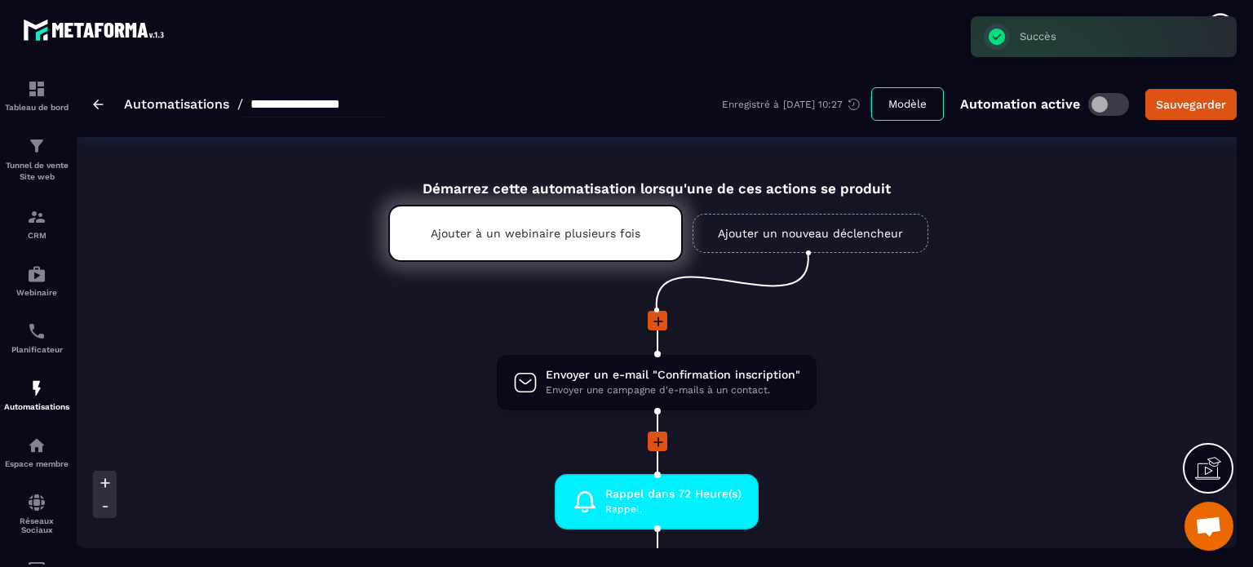
click at [882, 398] on li "Envoyer un e-mail "Confirmation inscription" Envoyer une campagne d'e-mails à u…" at bounding box center [657, 392] width 1160 height 78
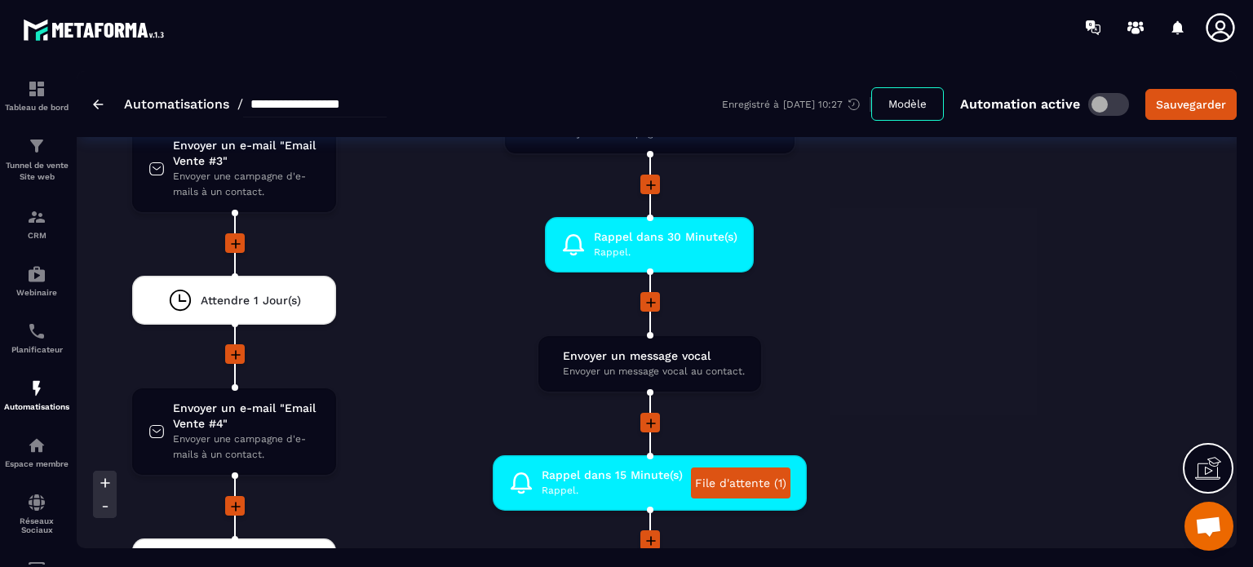
scroll to position [3947, 0]
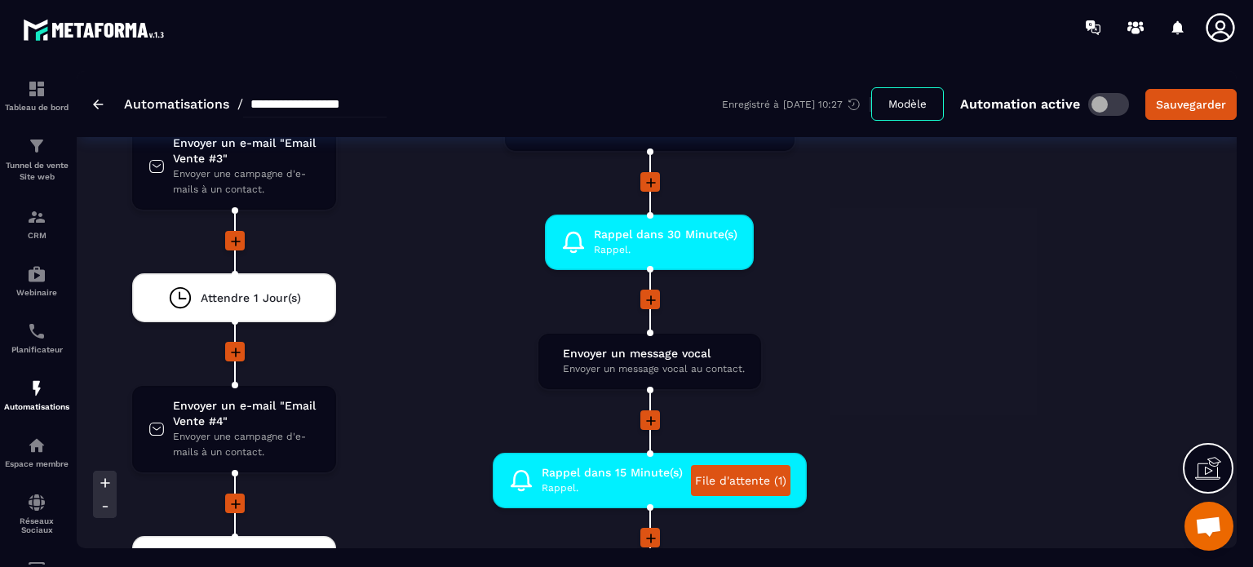
click at [887, 410] on div at bounding box center [648, 421] width 515 height 22
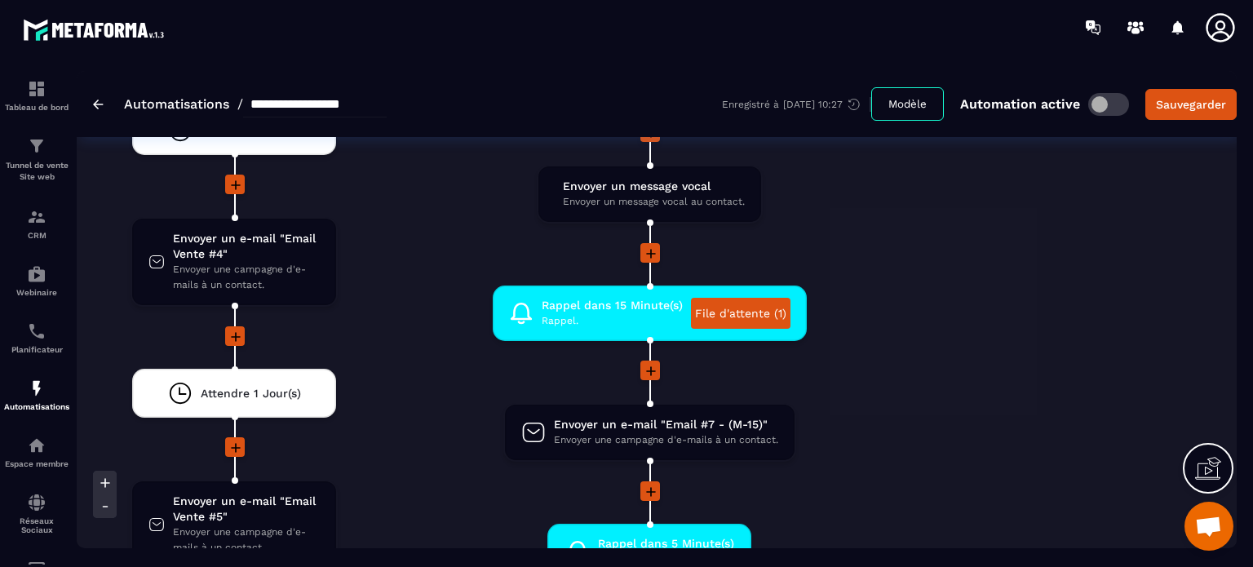
scroll to position [4241, 0]
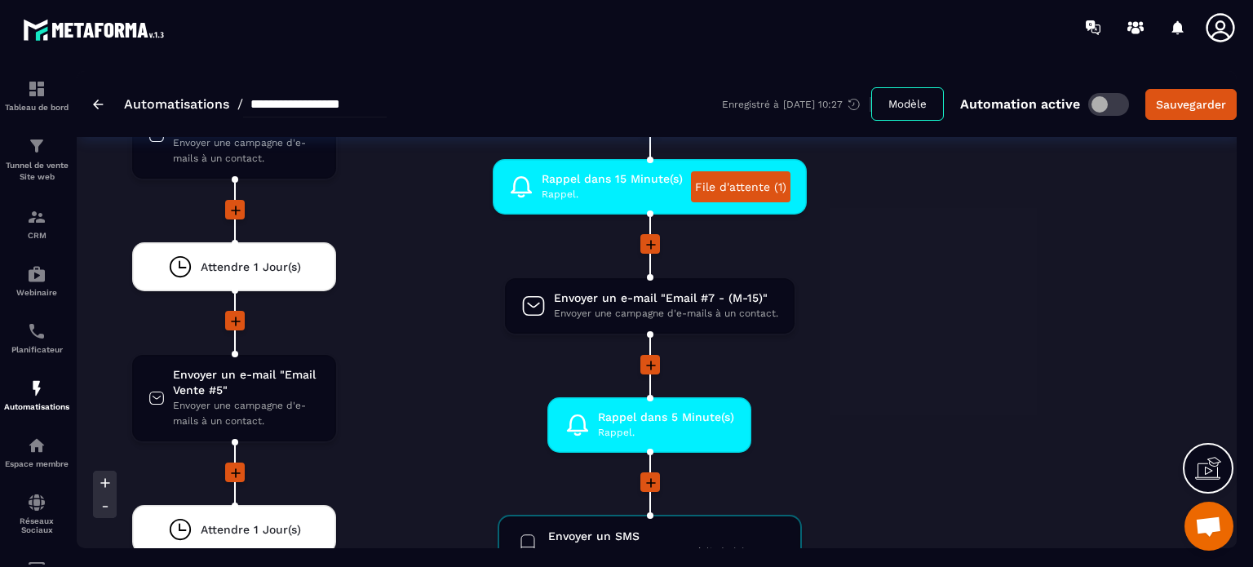
click at [930, 312] on div "Non Ajouter un tag Ajouter un tag à un contact. drag-arrow Attendre 10 Minute(s…" at bounding box center [649, 94] width 569 height 2267
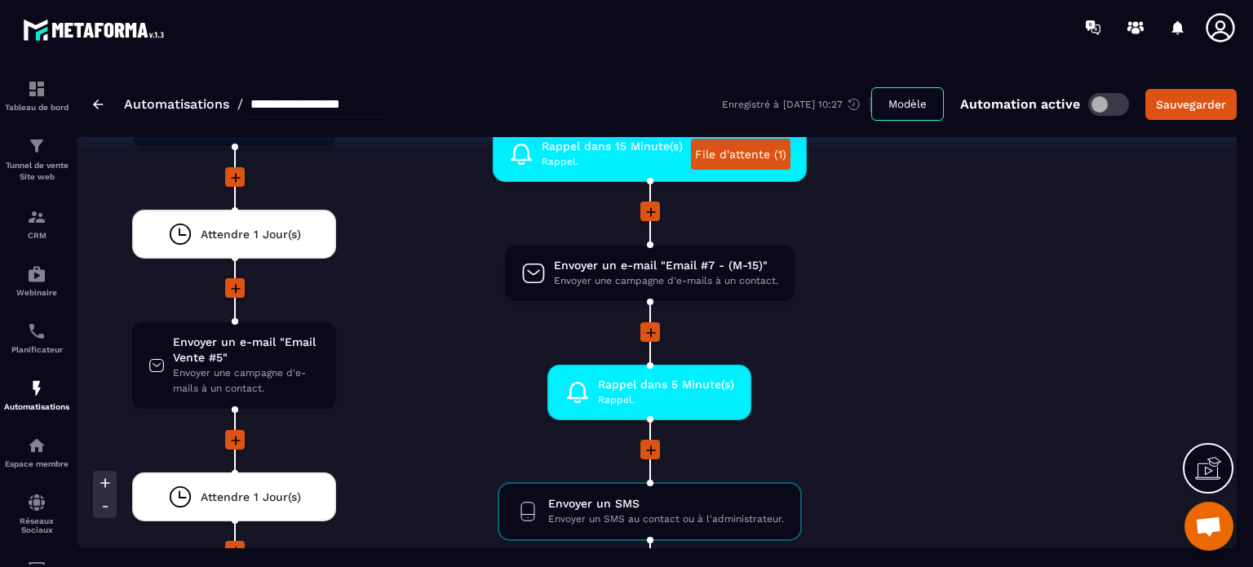
click at [871, 328] on div at bounding box center [648, 333] width 515 height 22
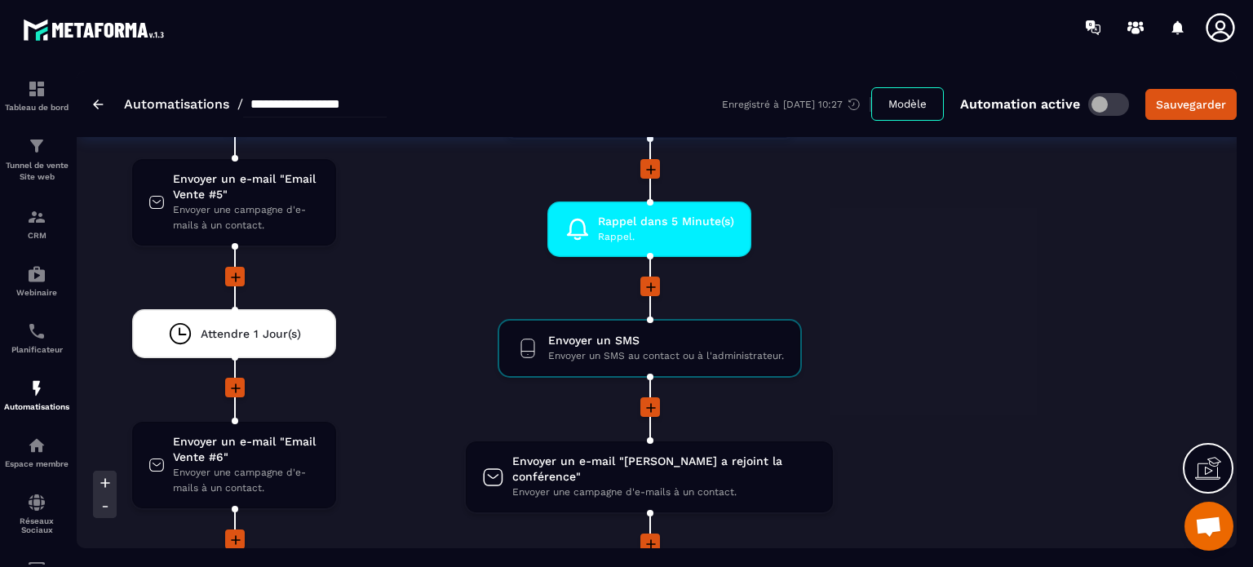
scroll to position [4404, 0]
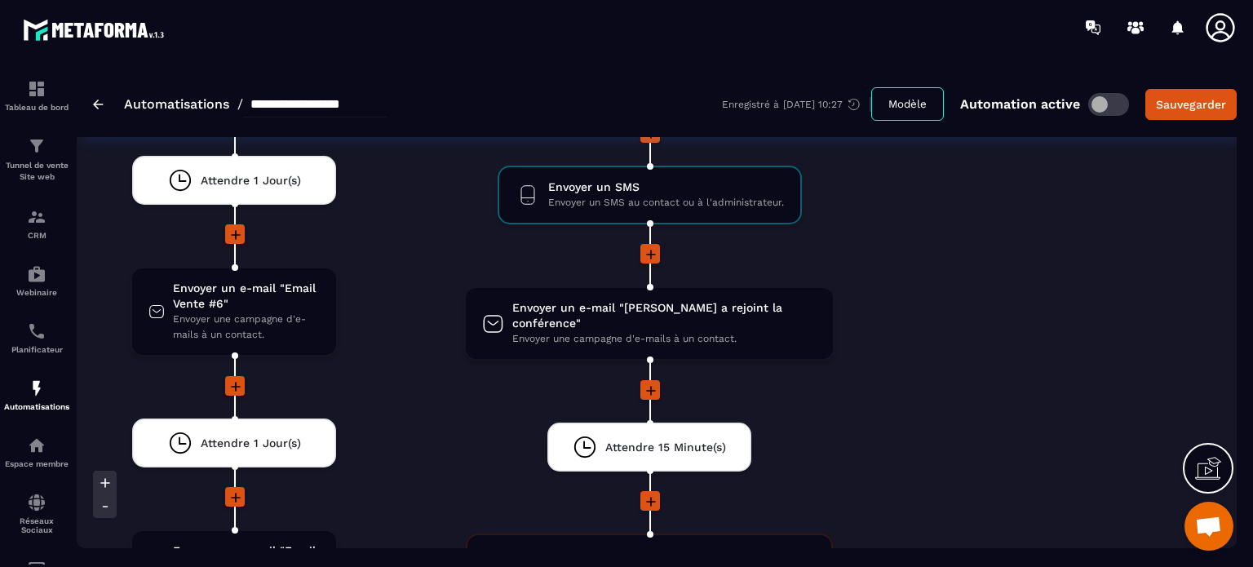
scroll to position [4600, 0]
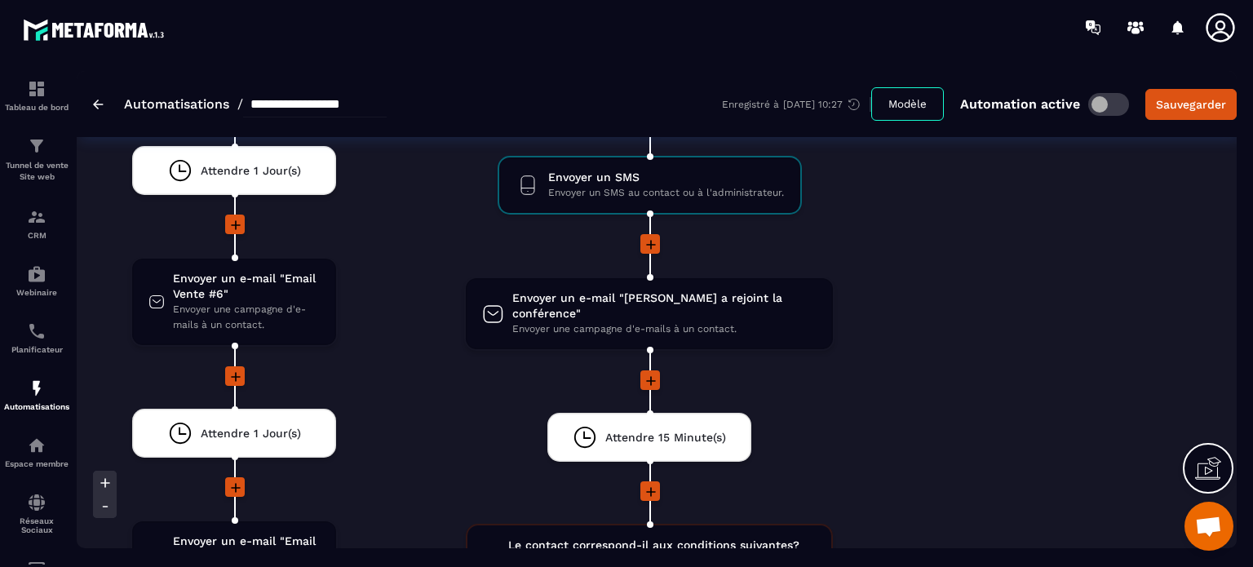
click at [875, 370] on li at bounding box center [648, 391] width 515 height 42
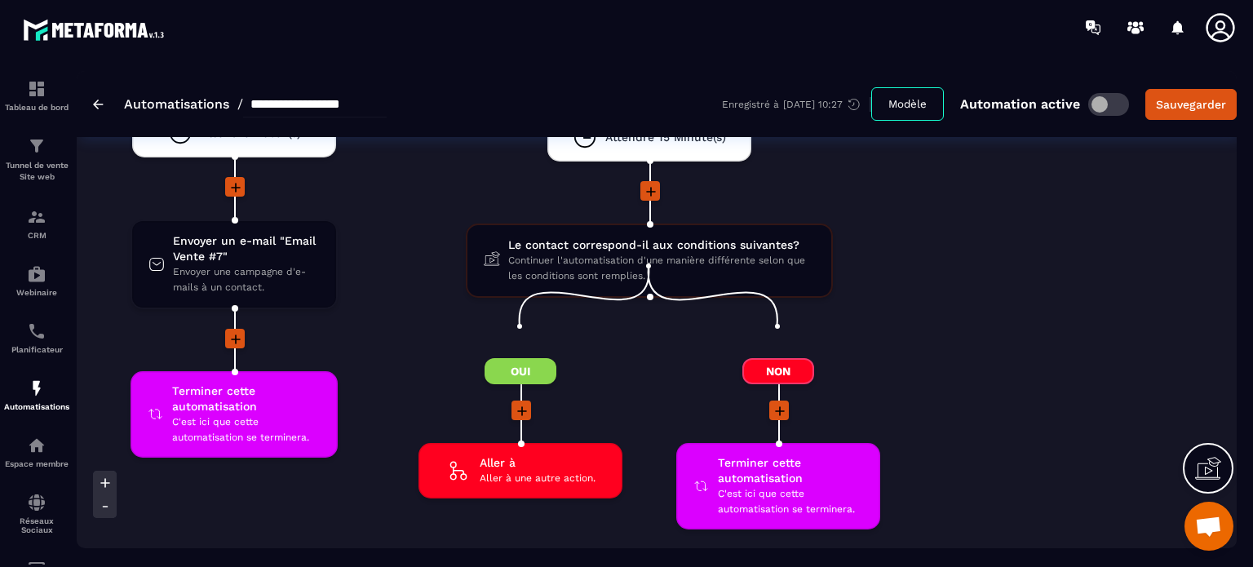
scroll to position [4926, 0]
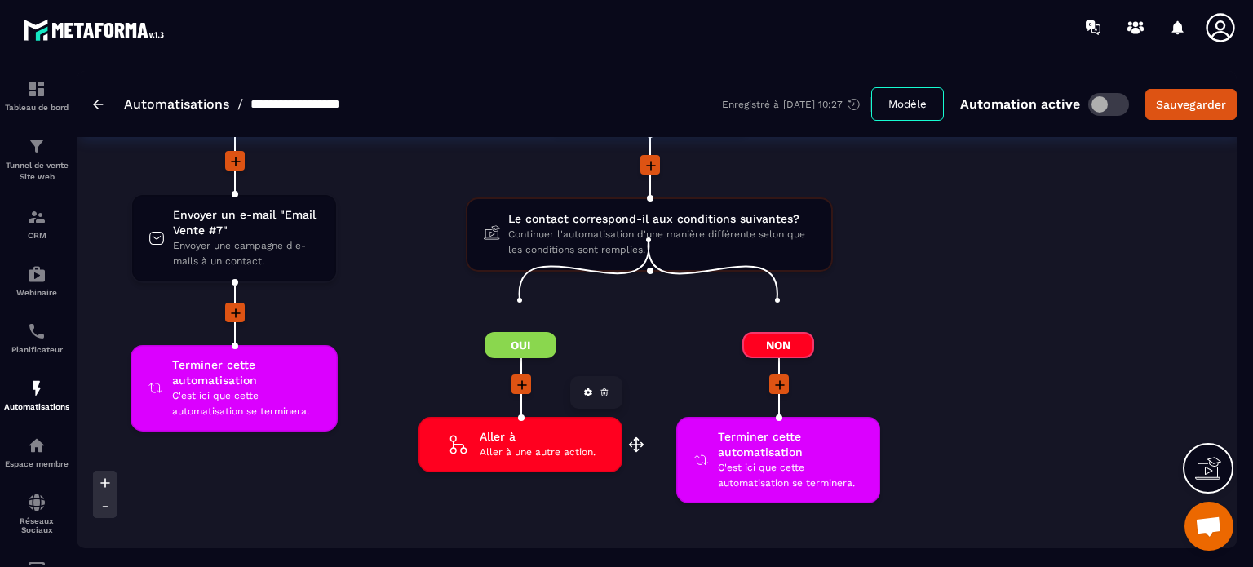
click at [528, 444] on span "Aller à une autre action." at bounding box center [538, 451] width 116 height 15
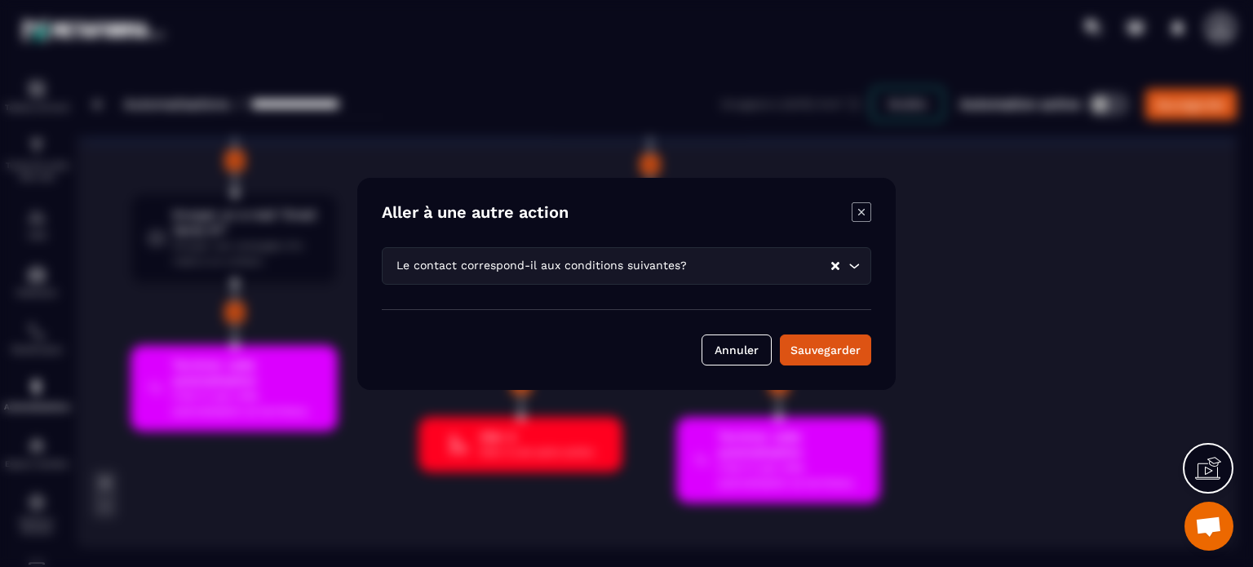
click at [858, 212] on icon "Modal window" at bounding box center [861, 212] width 20 height 20
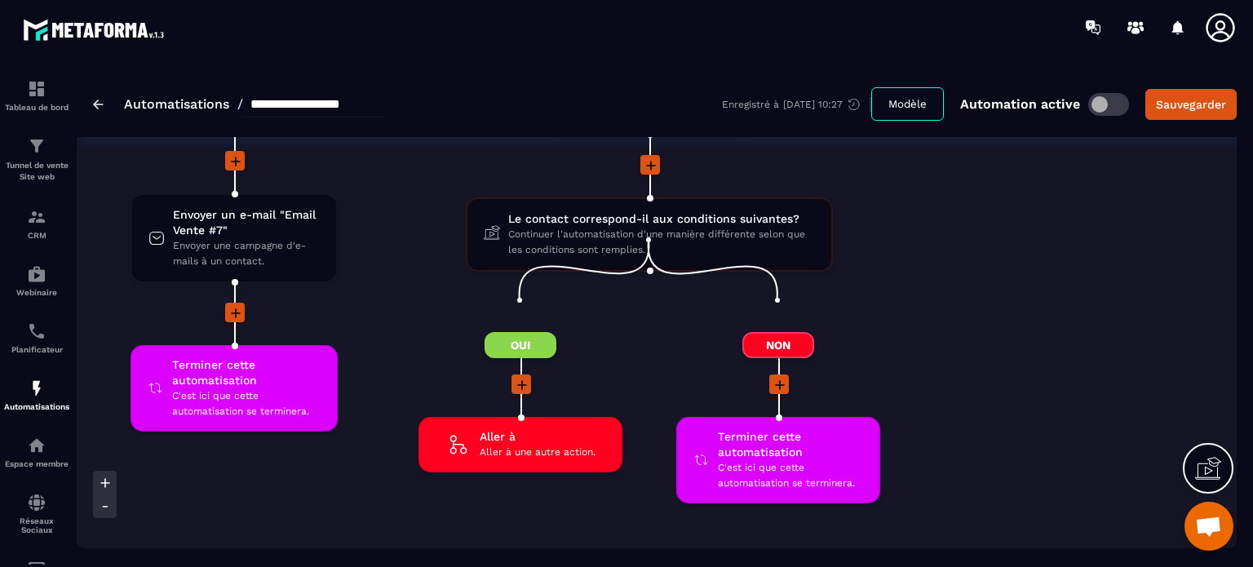
click at [780, 377] on icon at bounding box center [780, 385] width 16 height 16
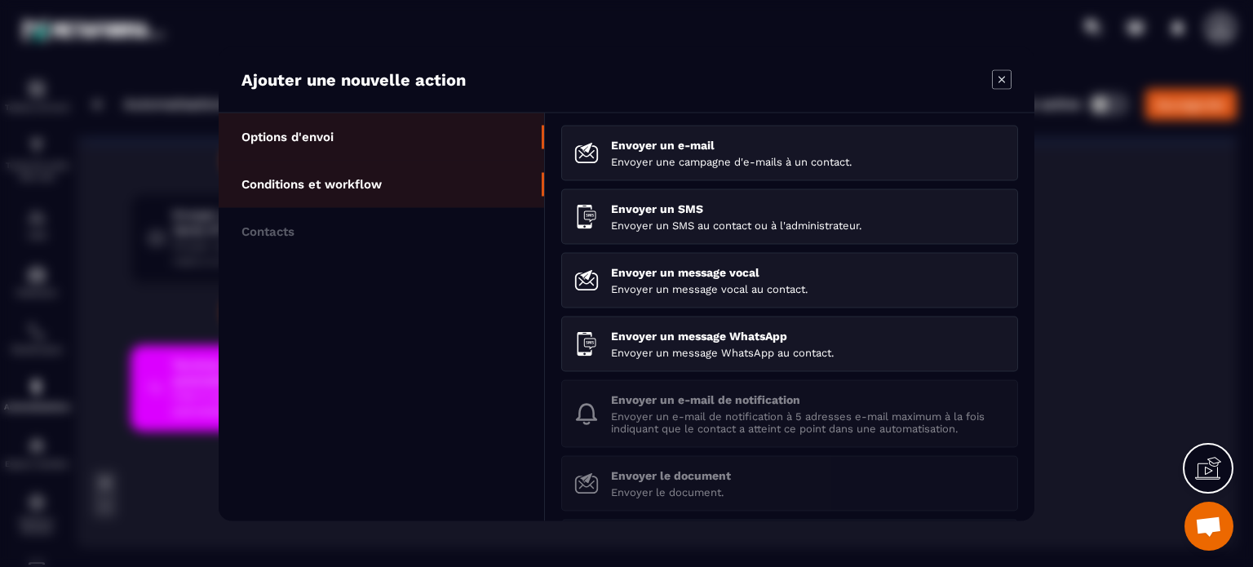
drag, startPoint x: 451, startPoint y: 192, endPoint x: 464, endPoint y: 188, distance: 13.7
click at [457, 190] on li "Conditions et workflow" at bounding box center [381, 183] width 325 height 47
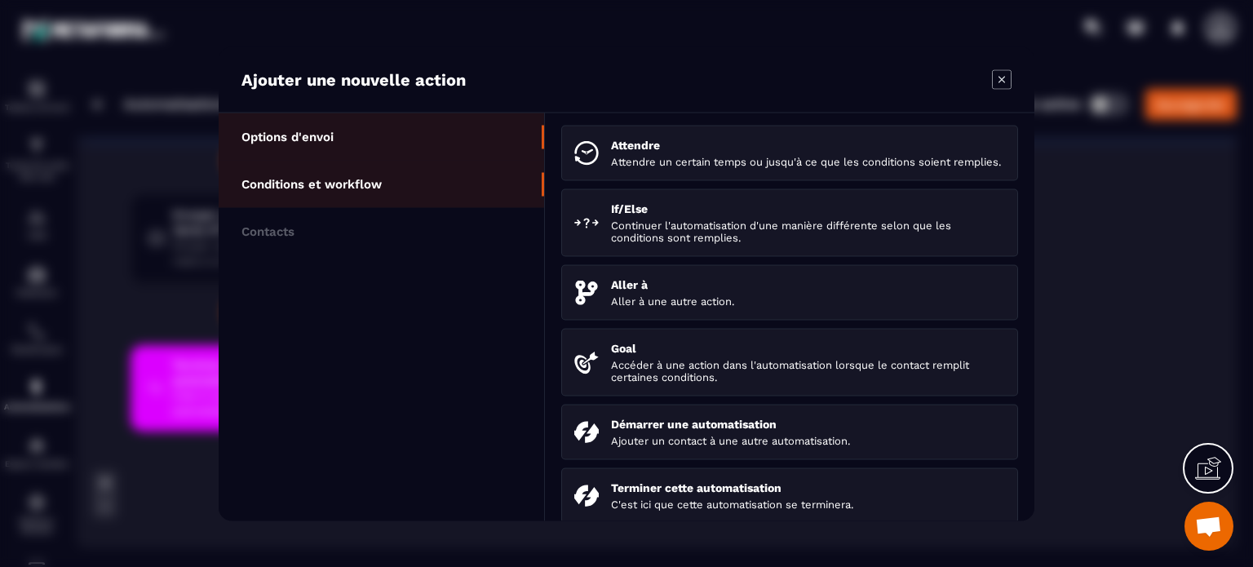
click at [303, 136] on p "Options d'envoi" at bounding box center [287, 136] width 92 height 15
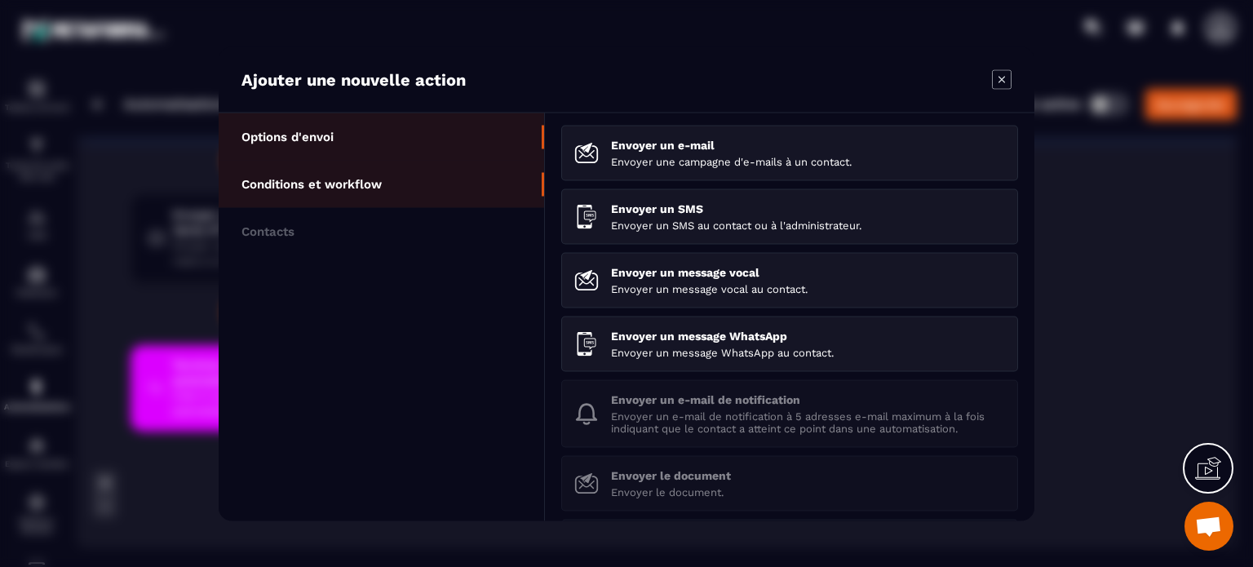
click at [327, 170] on li "Conditions et workflow" at bounding box center [381, 183] width 325 height 47
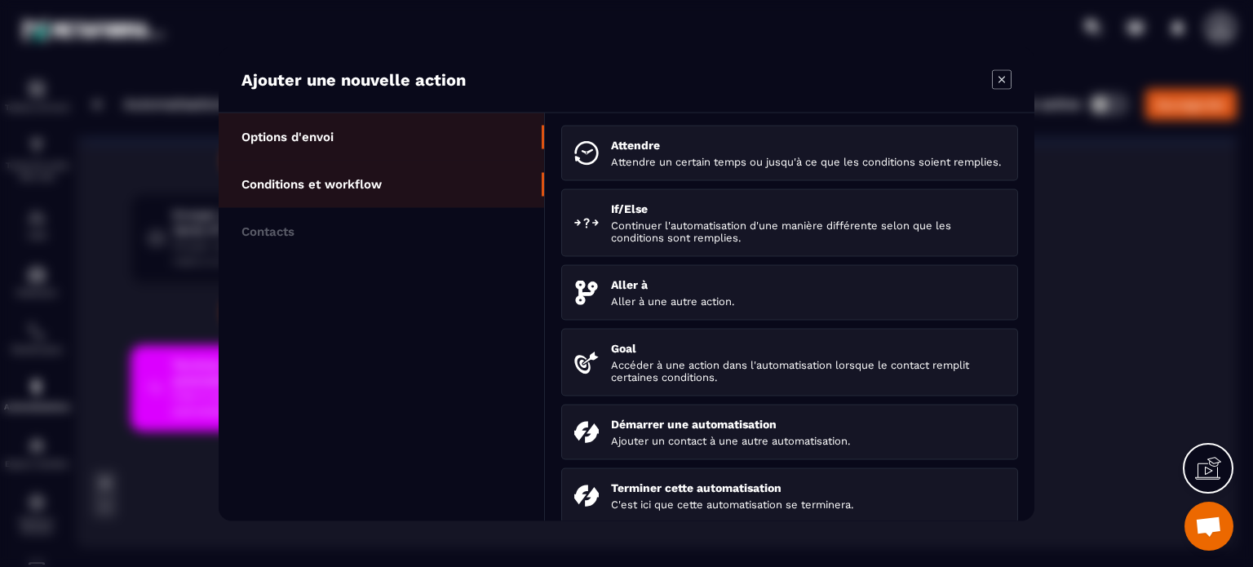
click at [356, 130] on li "Options d'envoi" at bounding box center [381, 136] width 325 height 47
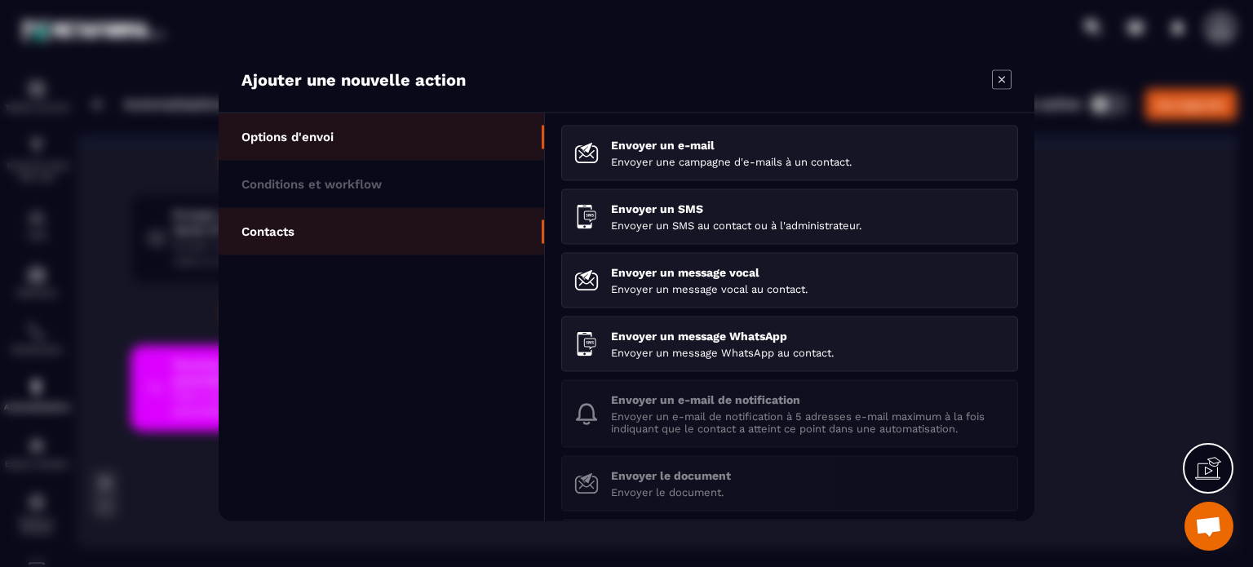
click at [312, 223] on li "Contacts" at bounding box center [381, 230] width 325 height 47
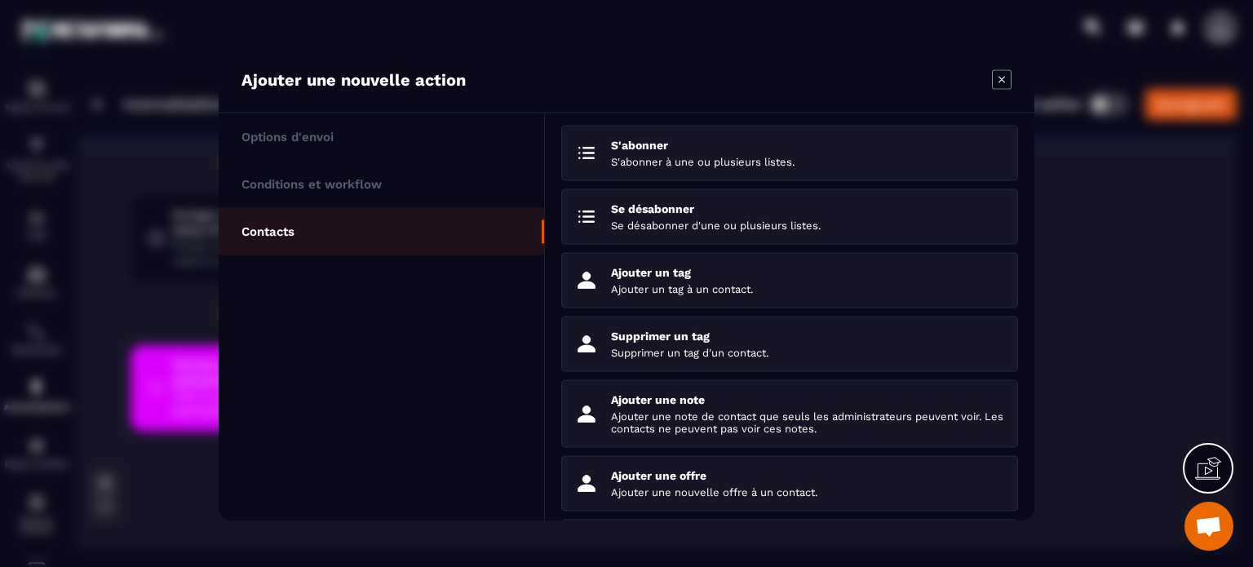
click at [1000, 81] on icon "Modal window" at bounding box center [1001, 79] width 7 height 7
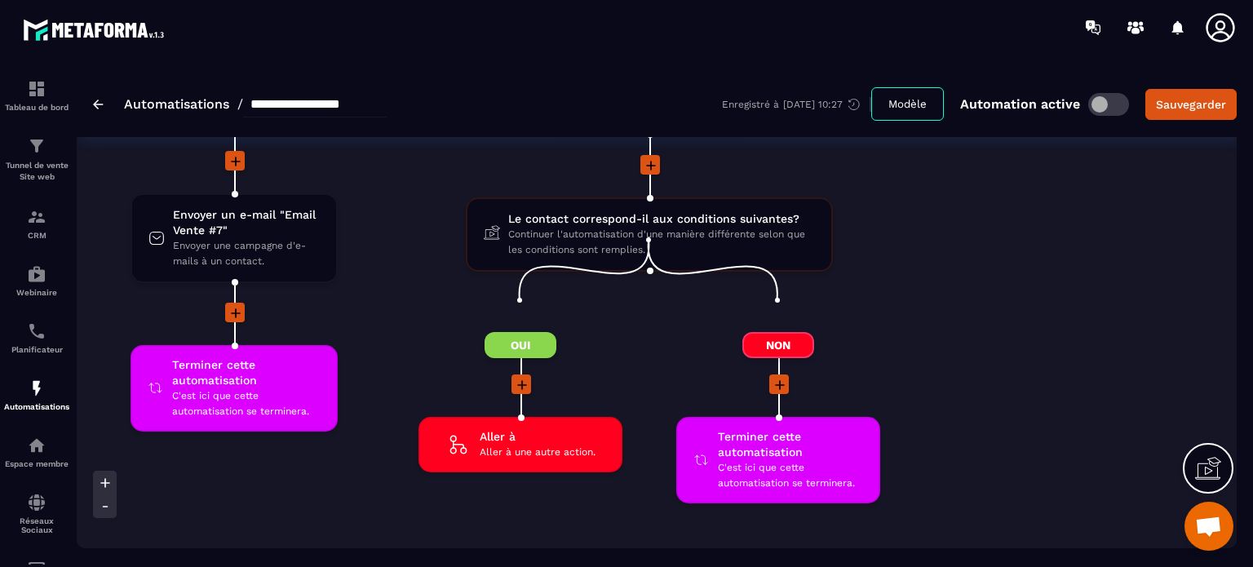
click at [894, 357] on div "Non Terminer cette automatisation C'est ici que cette automatisation se termine…" at bounding box center [778, 427] width 258 height 191
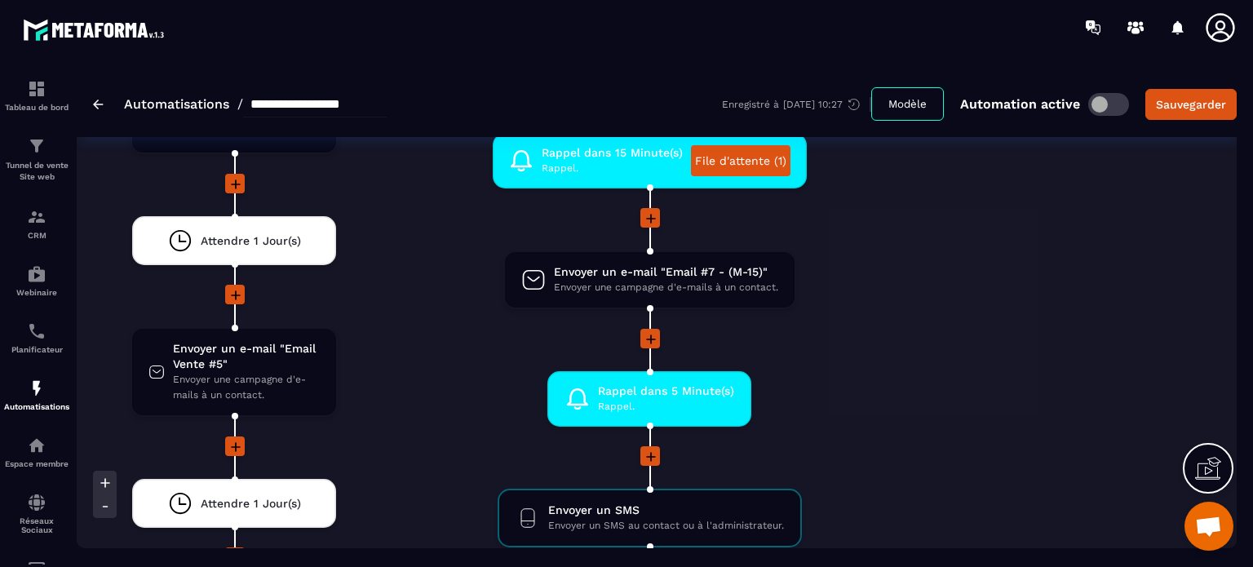
scroll to position [4241, 0]
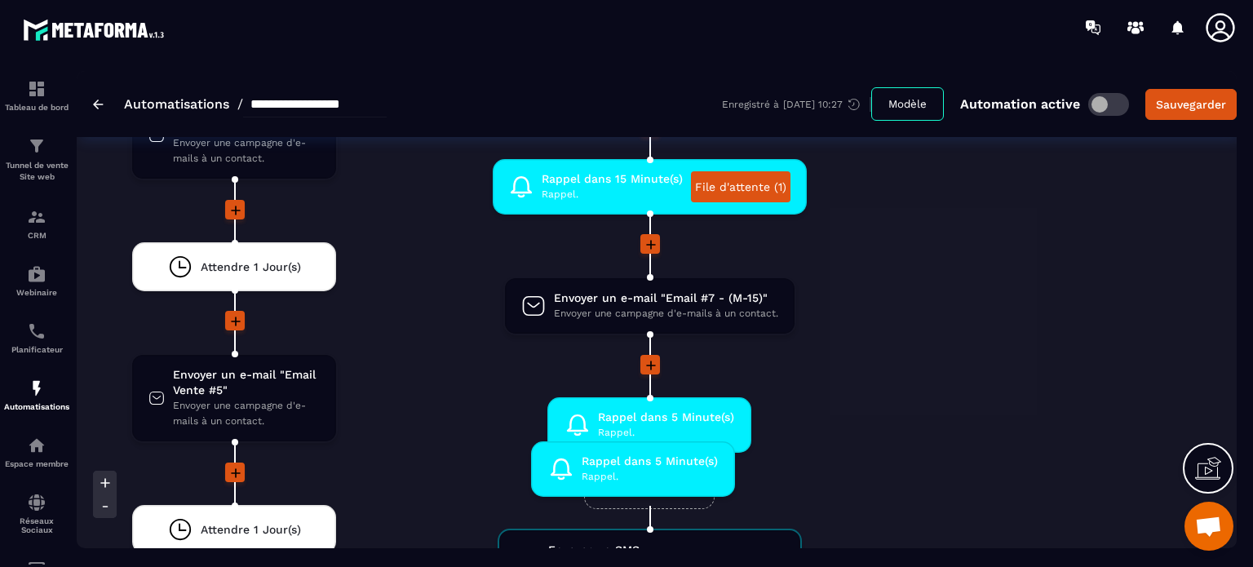
drag, startPoint x: 665, startPoint y: 417, endPoint x: 649, endPoint y: 475, distance: 60.7
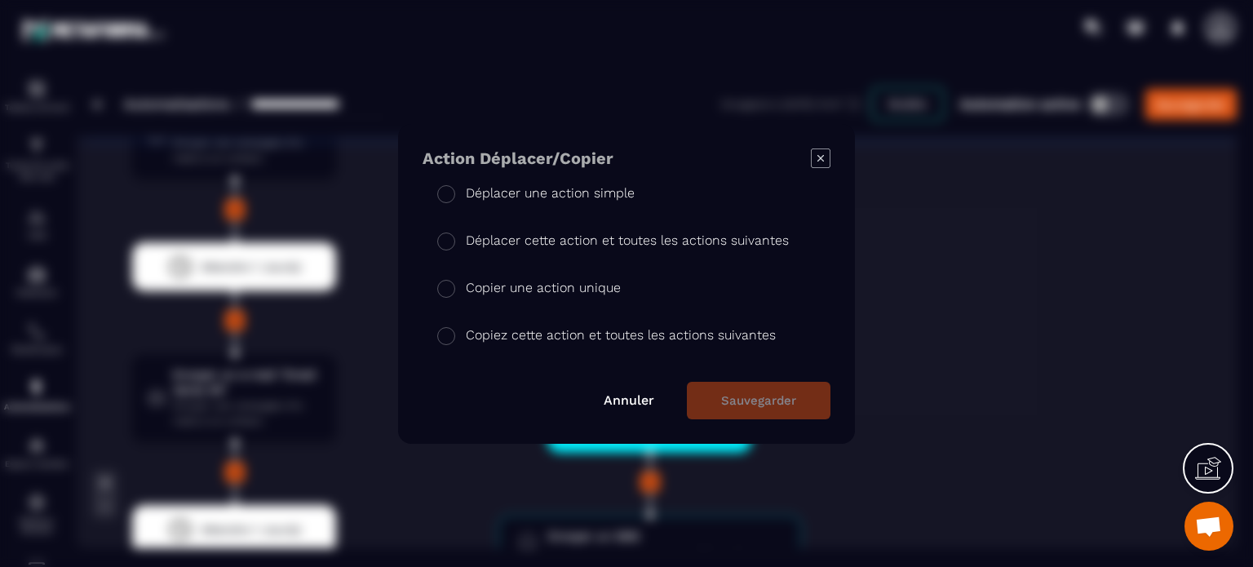
click at [551, 292] on p "Copier une action unique" at bounding box center [543, 288] width 155 height 20
click at [776, 400] on button "Sauvegarder" at bounding box center [759, 401] width 144 height 38
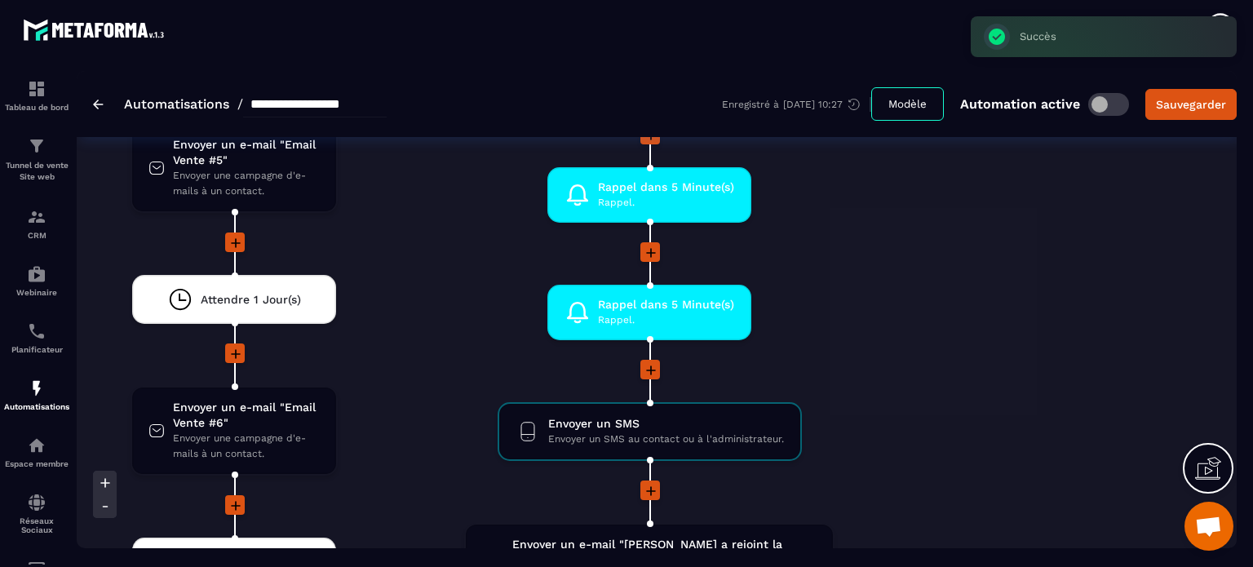
scroll to position [4567, 0]
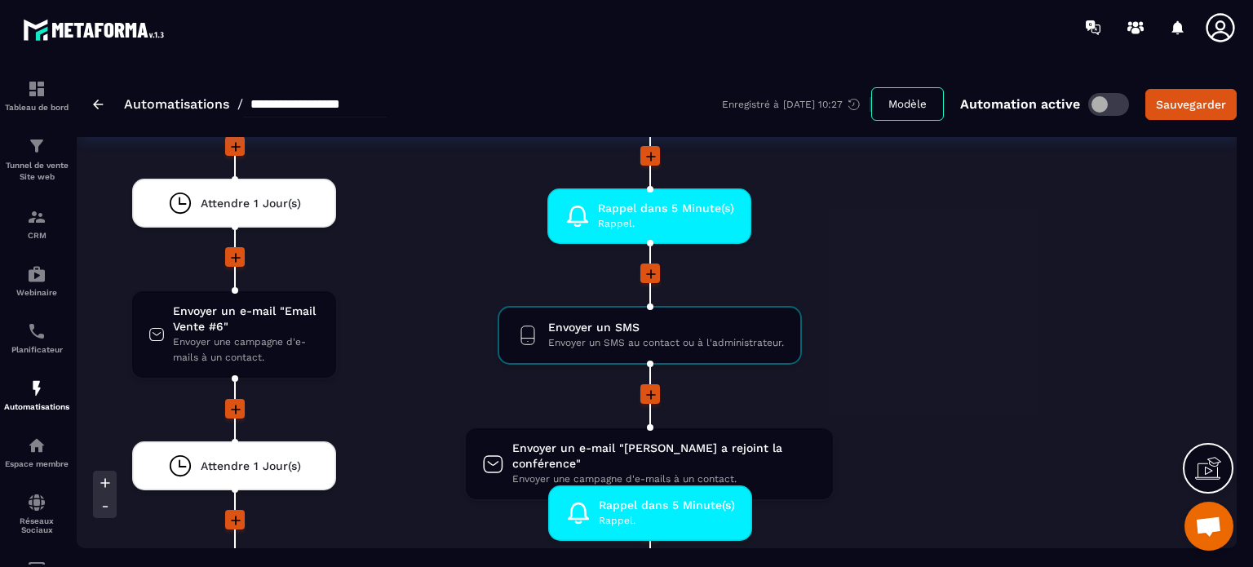
drag, startPoint x: 657, startPoint y: 191, endPoint x: 659, endPoint y: 488, distance: 296.9
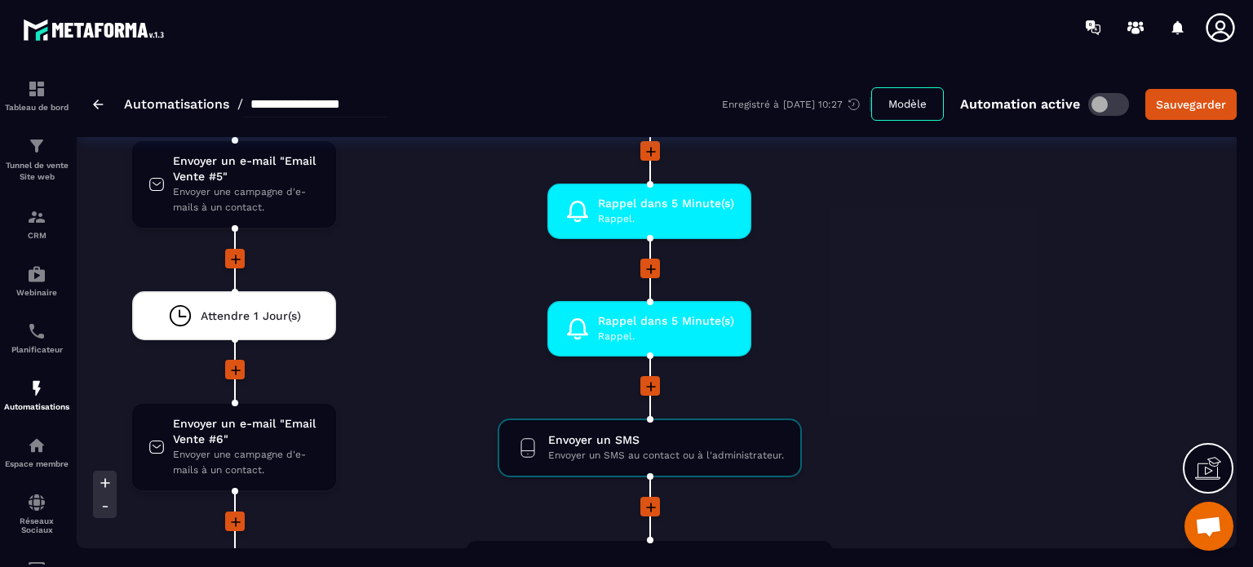
scroll to position [4404, 0]
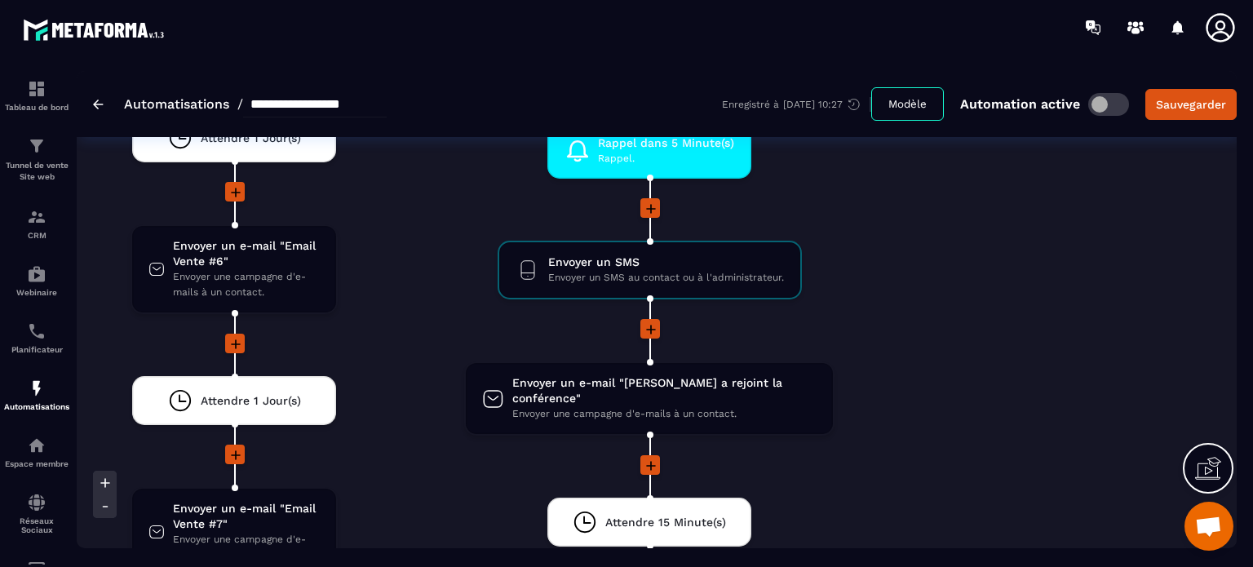
scroll to position [4600, 0]
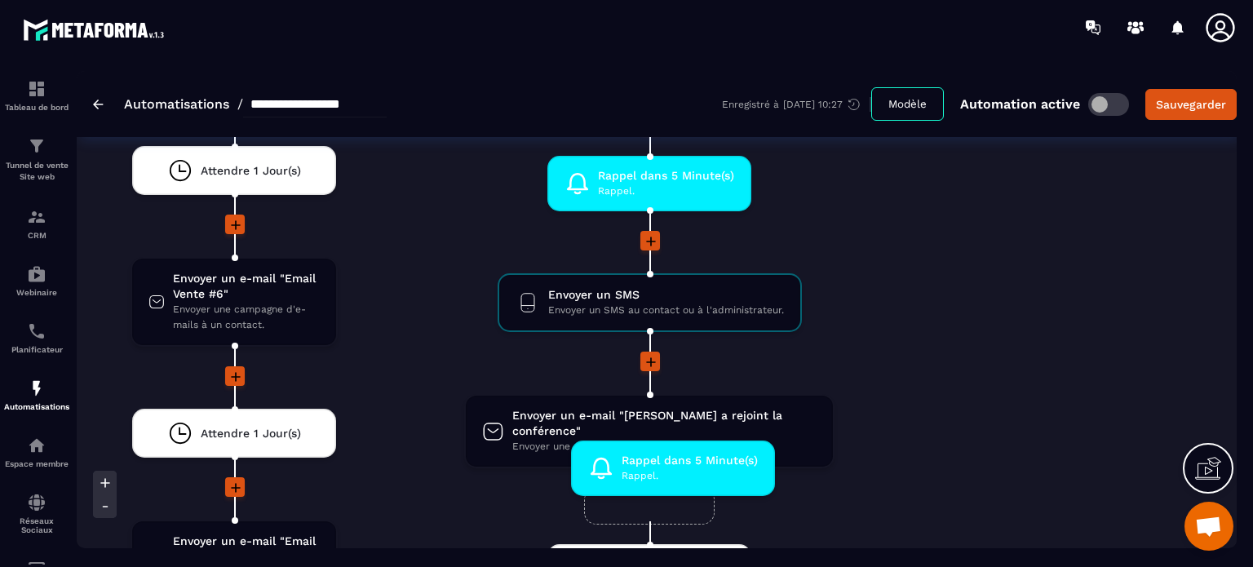
drag, startPoint x: 626, startPoint y: 168, endPoint x: 651, endPoint y: 467, distance: 299.5
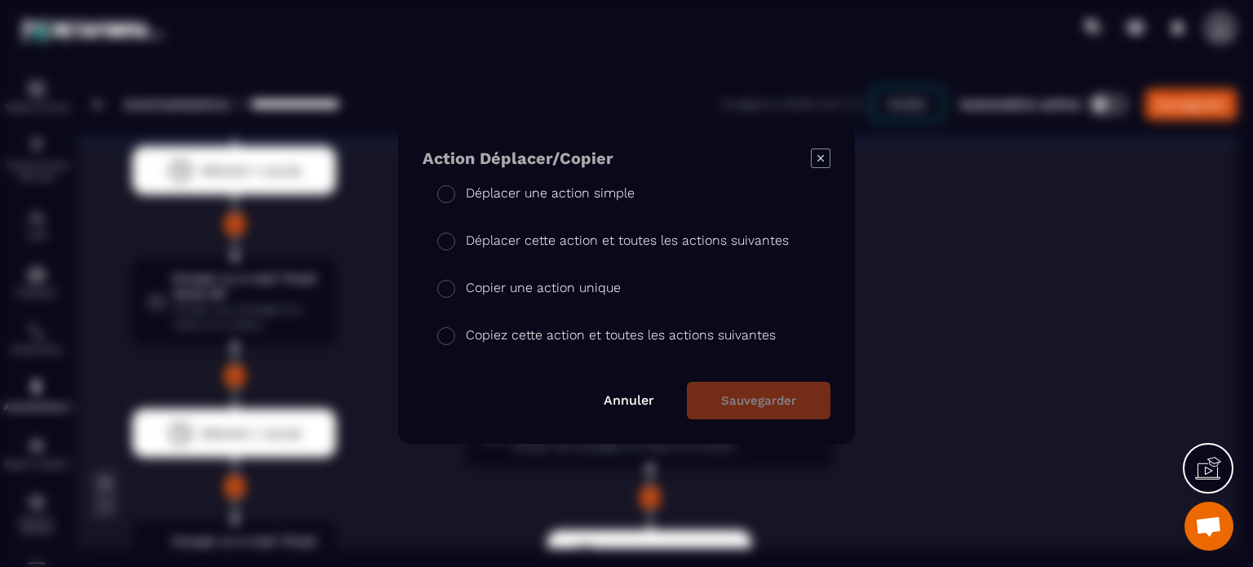
click at [570, 283] on p "Copier une action unique" at bounding box center [543, 288] width 155 height 20
click at [757, 400] on button "Sauvegarder" at bounding box center [759, 401] width 144 height 38
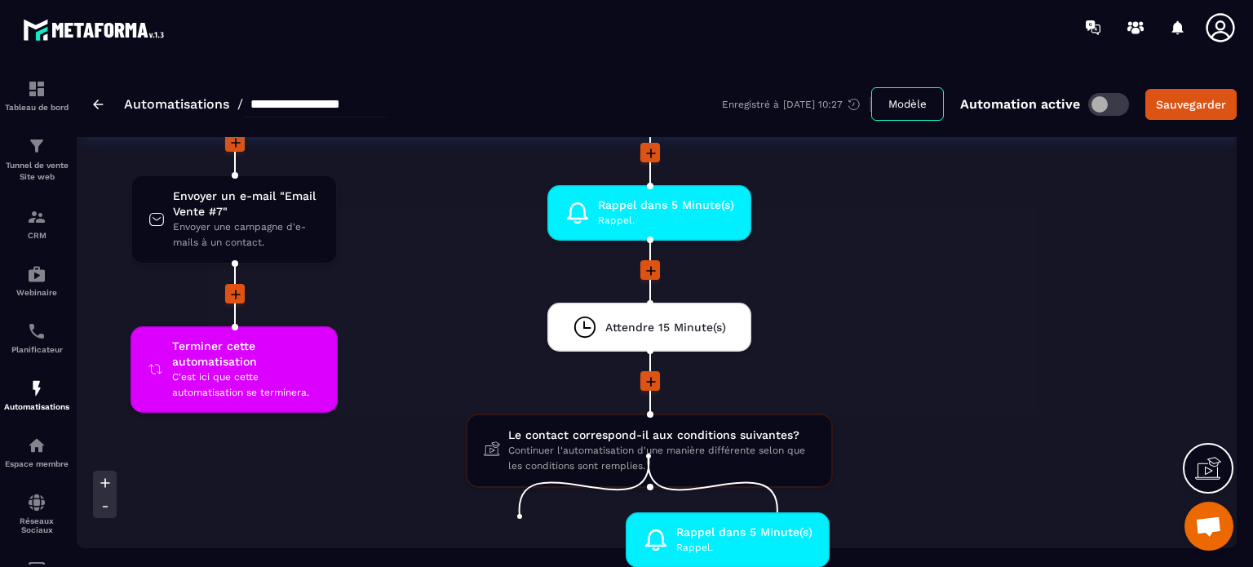
scroll to position [4972, 0]
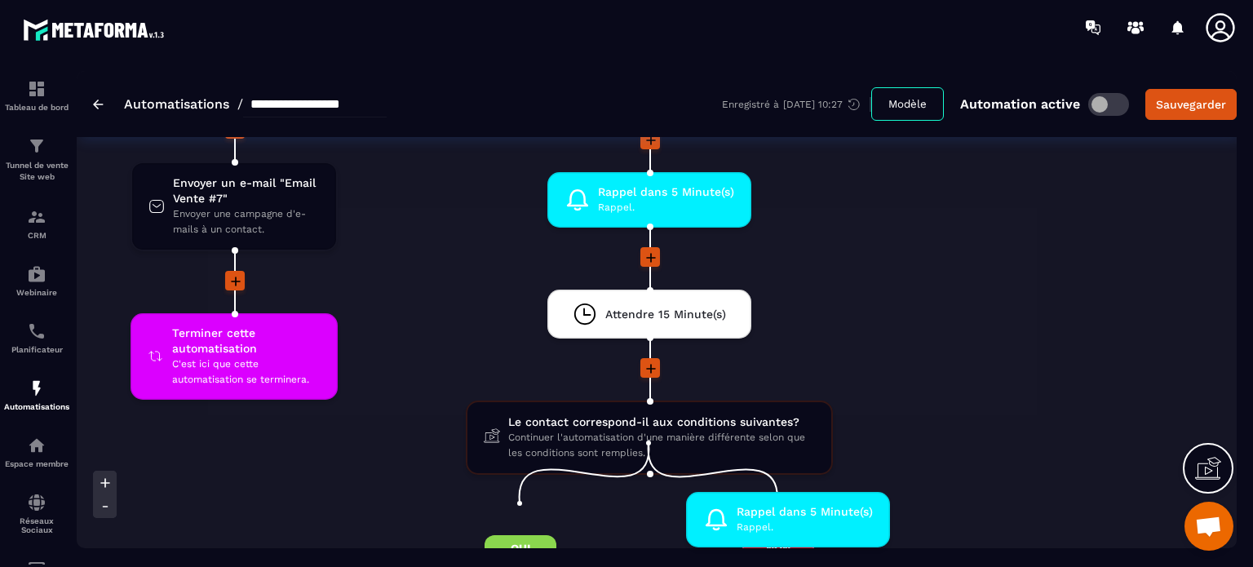
drag, startPoint x: 678, startPoint y: 174, endPoint x: 817, endPoint y: 511, distance: 365.3
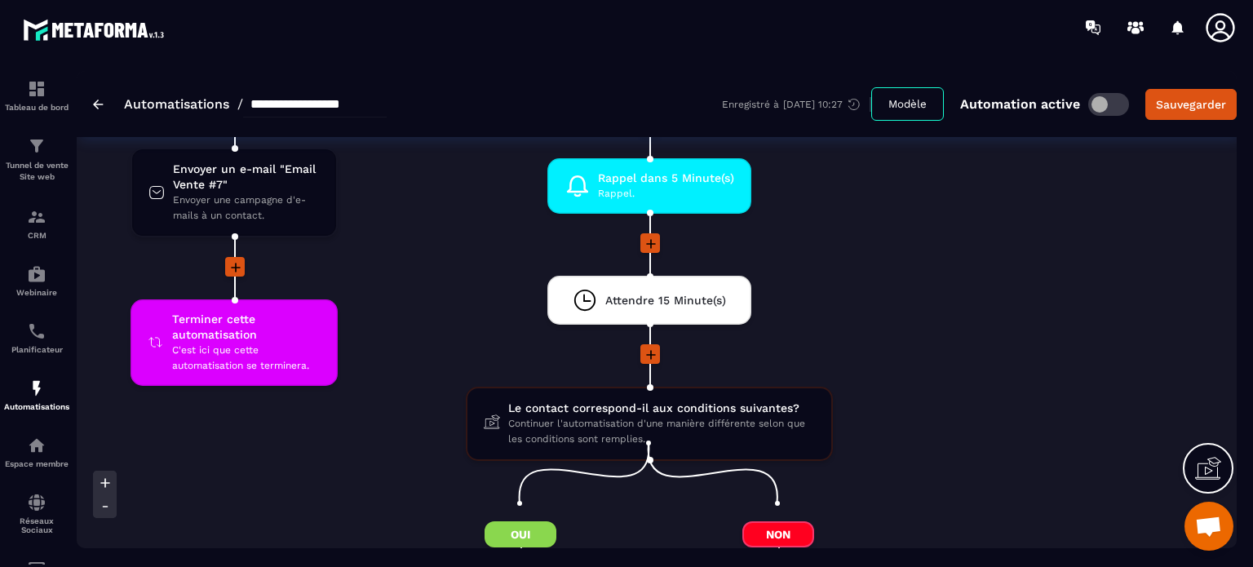
scroll to position [4959, 0]
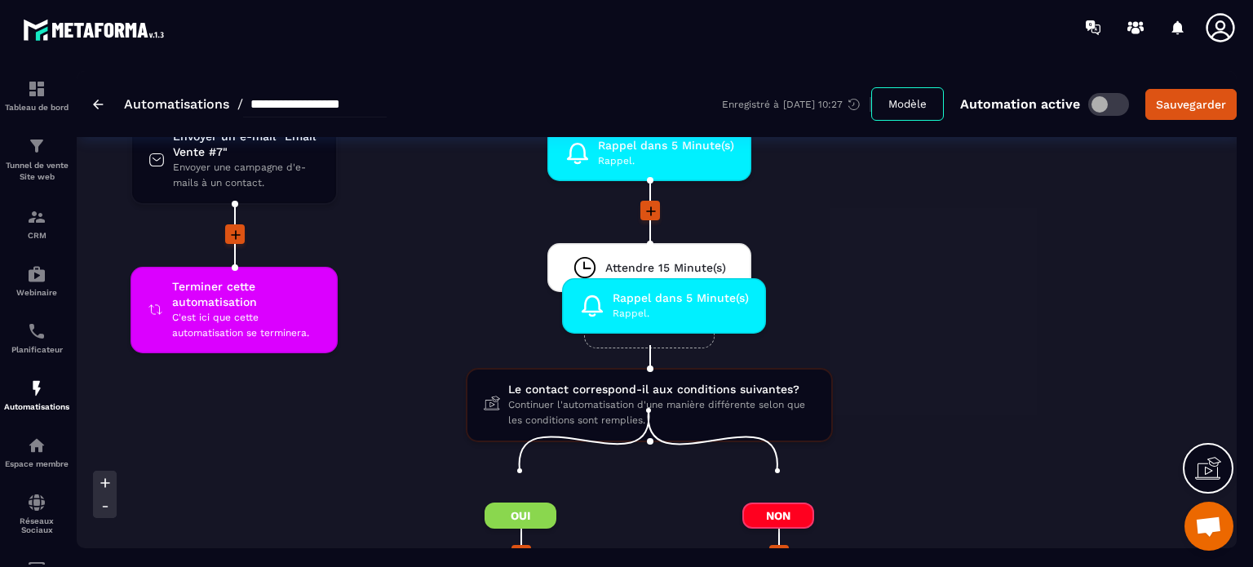
scroll to position [4991, 0]
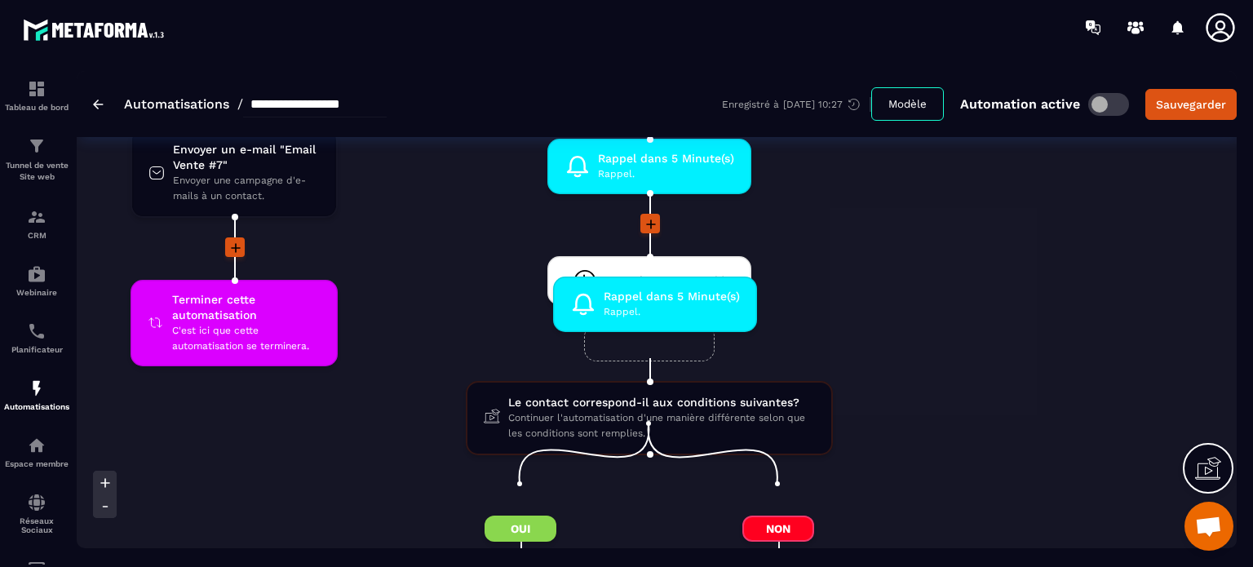
drag, startPoint x: 632, startPoint y: 150, endPoint x: 639, endPoint y: 319, distance: 169.0
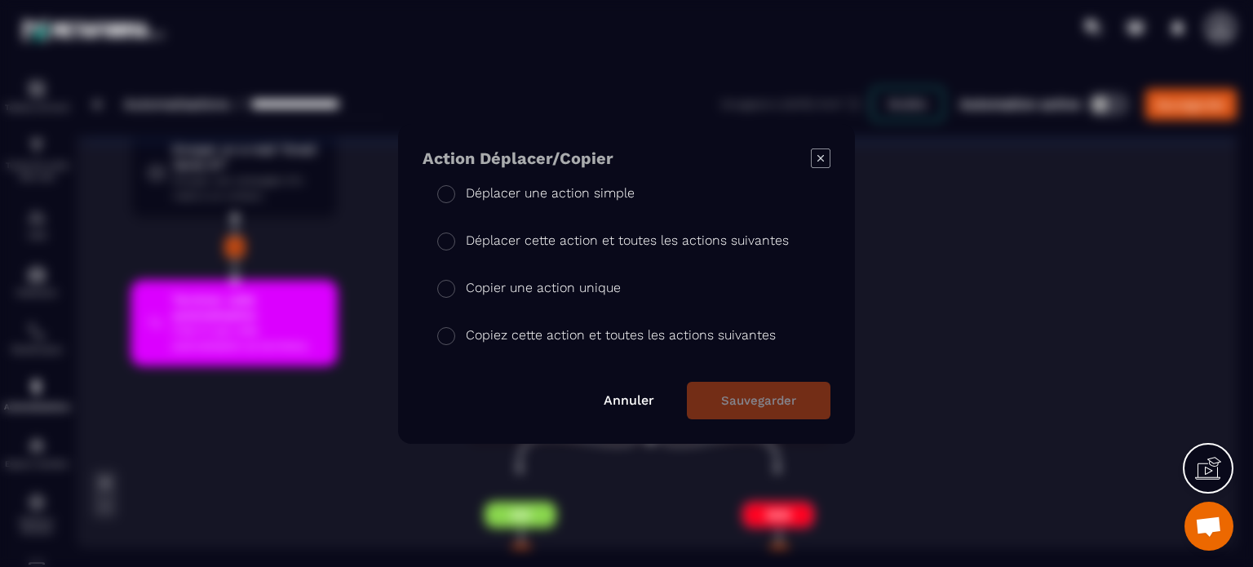
click at [558, 286] on p "Copier une action unique" at bounding box center [543, 288] width 155 height 20
click at [734, 403] on button "Sauvegarder" at bounding box center [759, 401] width 144 height 38
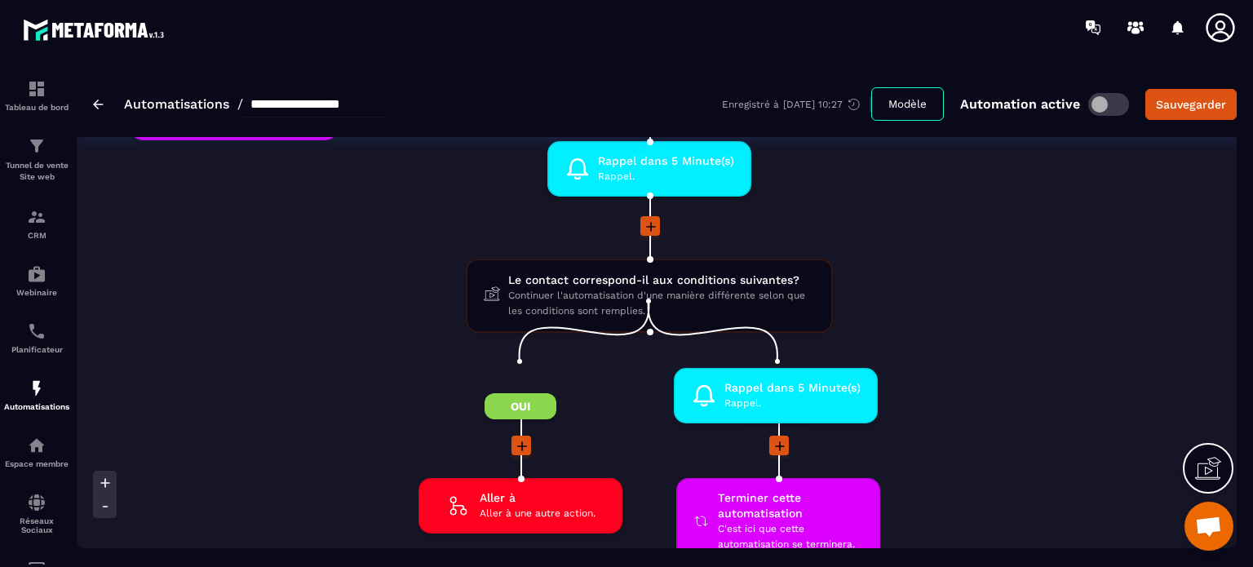
scroll to position [5217, 0]
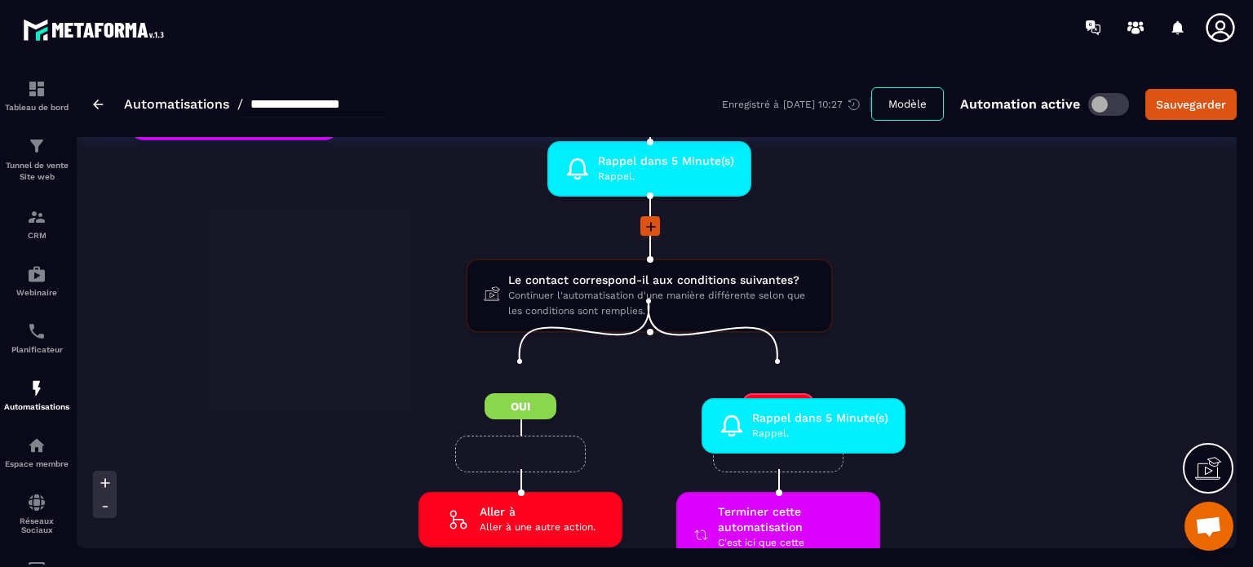
drag, startPoint x: 638, startPoint y: 146, endPoint x: 793, endPoint y: 420, distance: 314.8
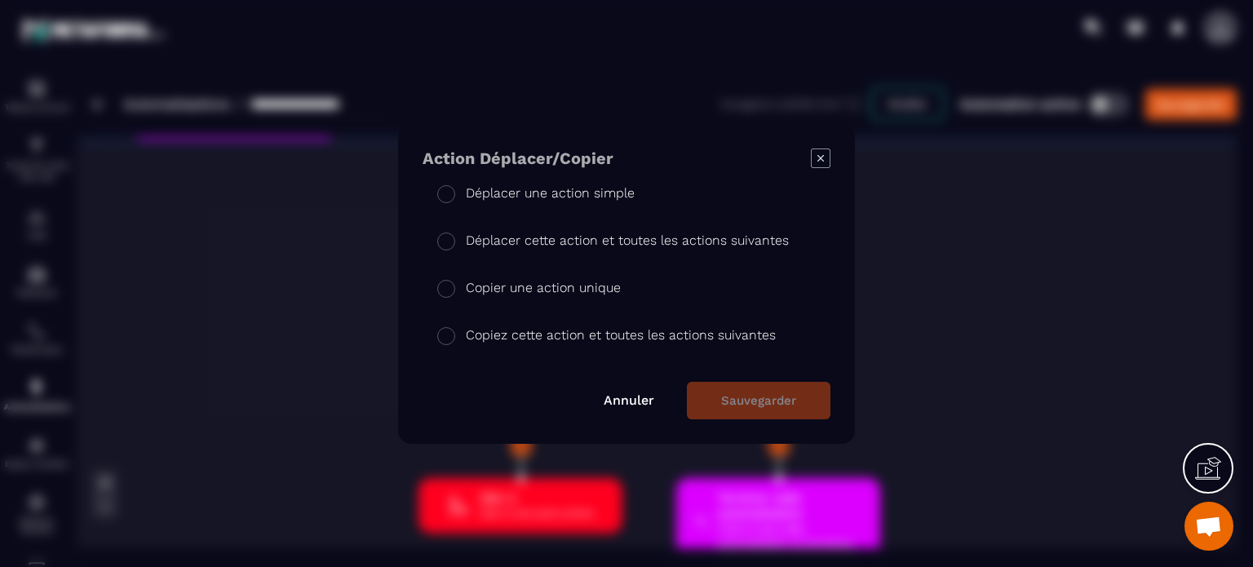
click at [544, 288] on p "Copier une action unique" at bounding box center [543, 288] width 155 height 20
click at [777, 420] on div "Action Déplacer/Copier Déplacer une action simple Déplacer cette action et tout…" at bounding box center [626, 284] width 457 height 320
click at [776, 405] on button "Sauvegarder" at bounding box center [759, 401] width 144 height 38
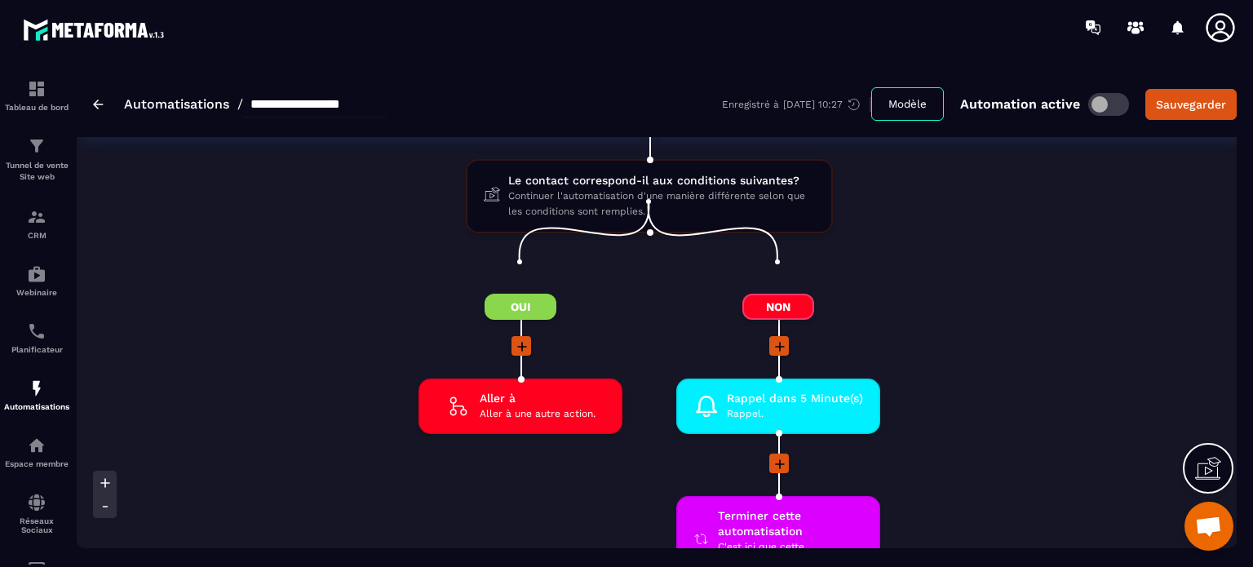
scroll to position [5348, 0]
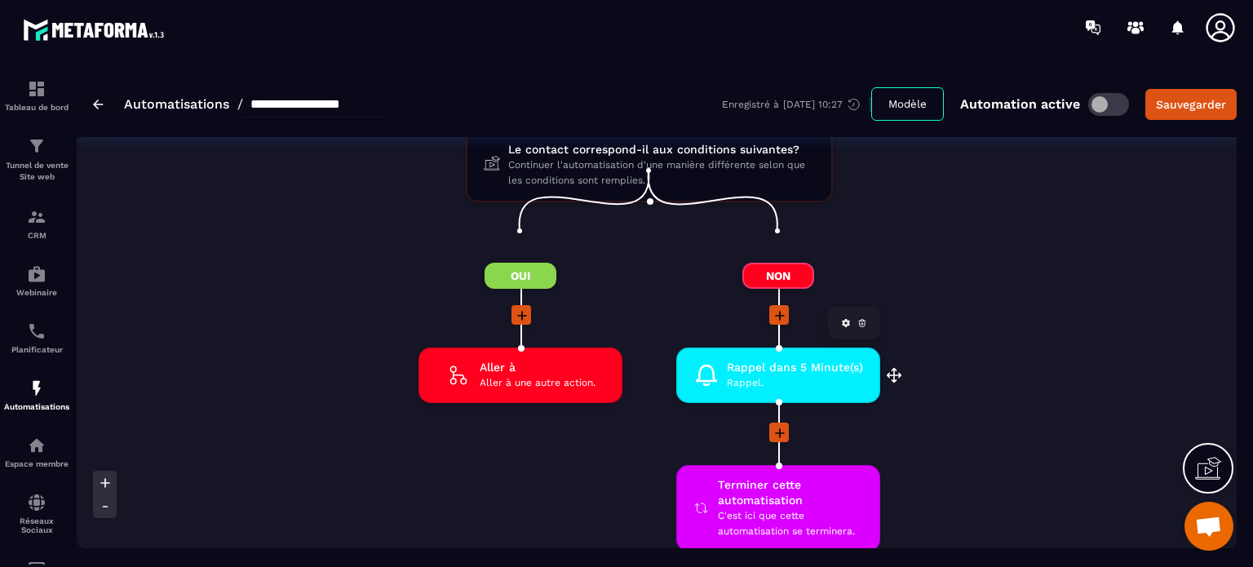
click at [806, 375] on span "Rappel." at bounding box center [795, 382] width 136 height 15
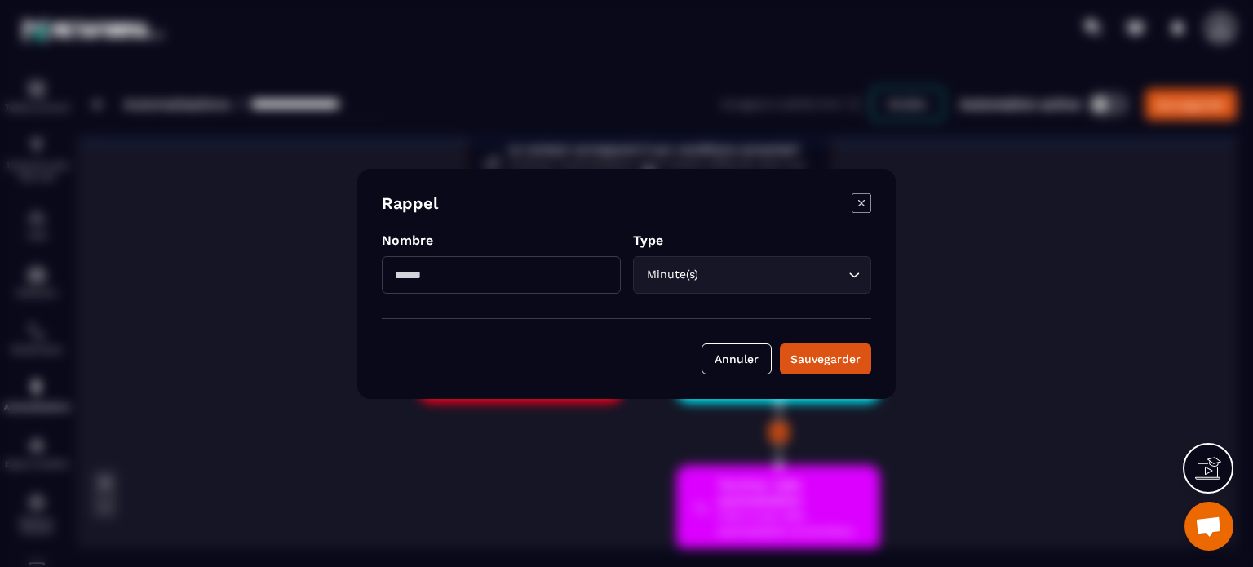
drag, startPoint x: 484, startPoint y: 266, endPoint x: 395, endPoint y: 275, distance: 89.4
click at [395, 275] on input "*" at bounding box center [501, 275] width 239 height 38
type input "**"
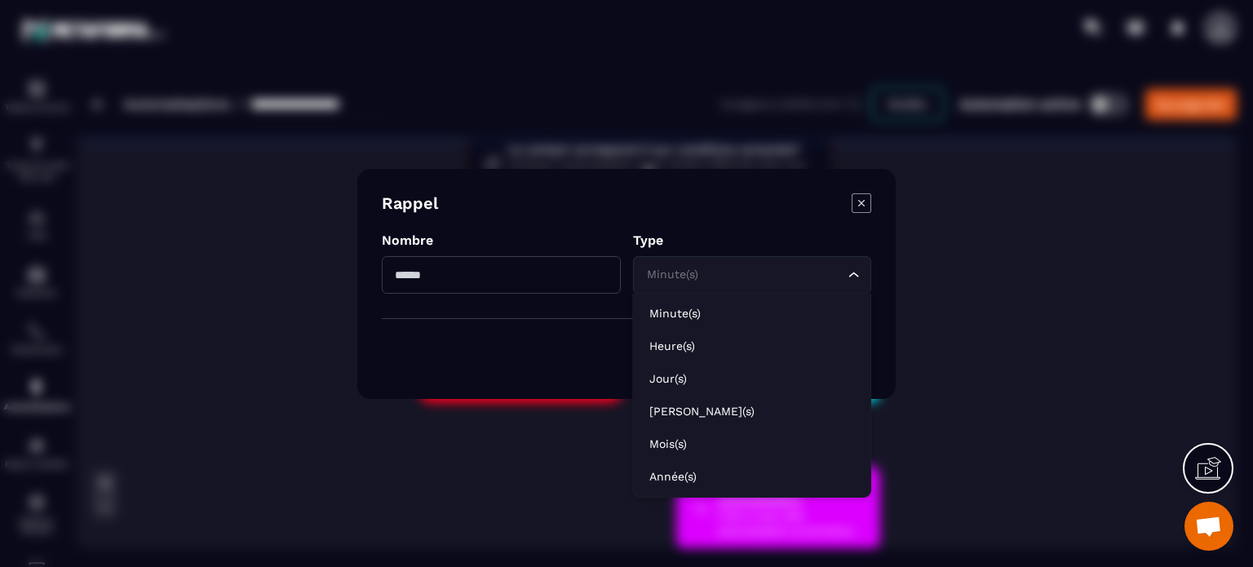
click at [712, 280] on input "Search for option" at bounding box center [743, 275] width 201 height 18
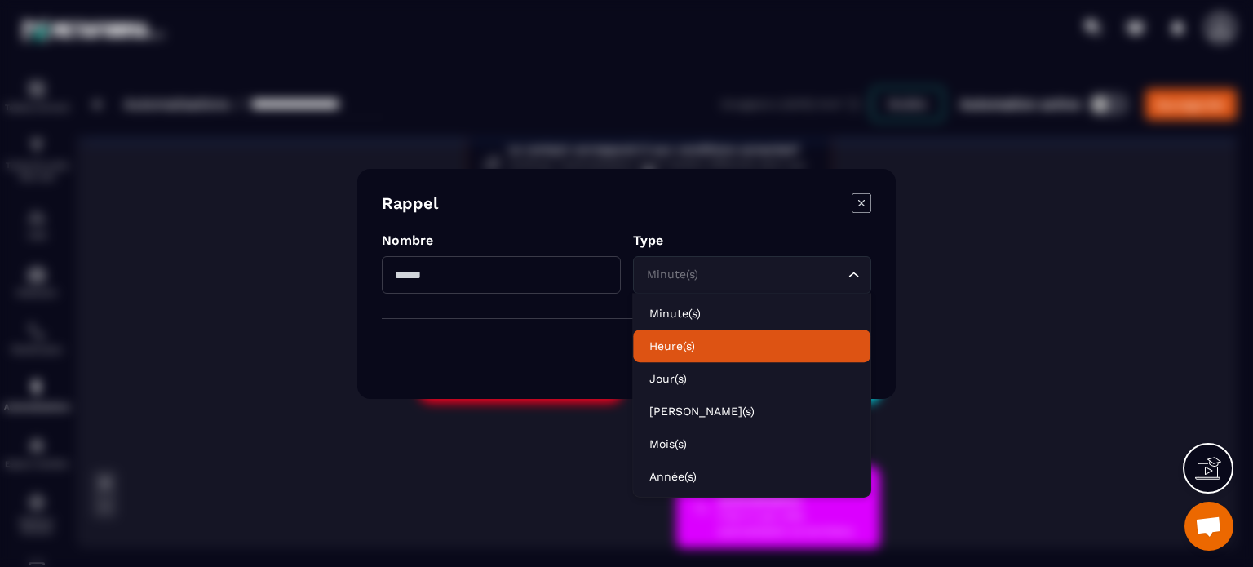
click at [666, 358] on li "Heure(s)" at bounding box center [751, 345] width 237 height 33
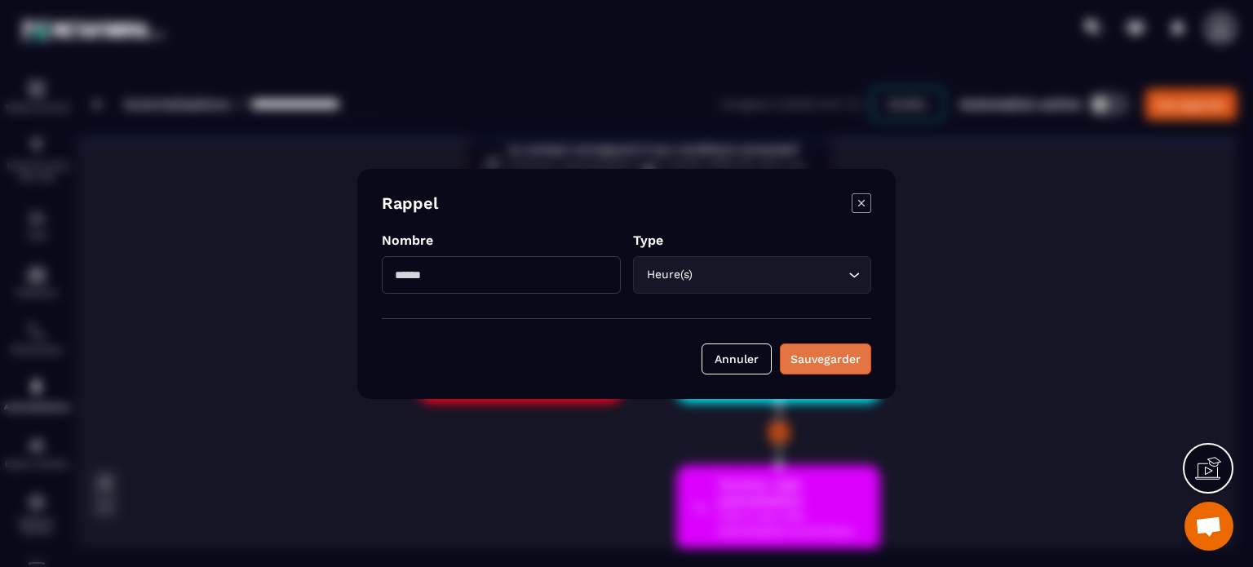
click at [820, 365] on div "Sauvegarder" at bounding box center [825, 359] width 70 height 16
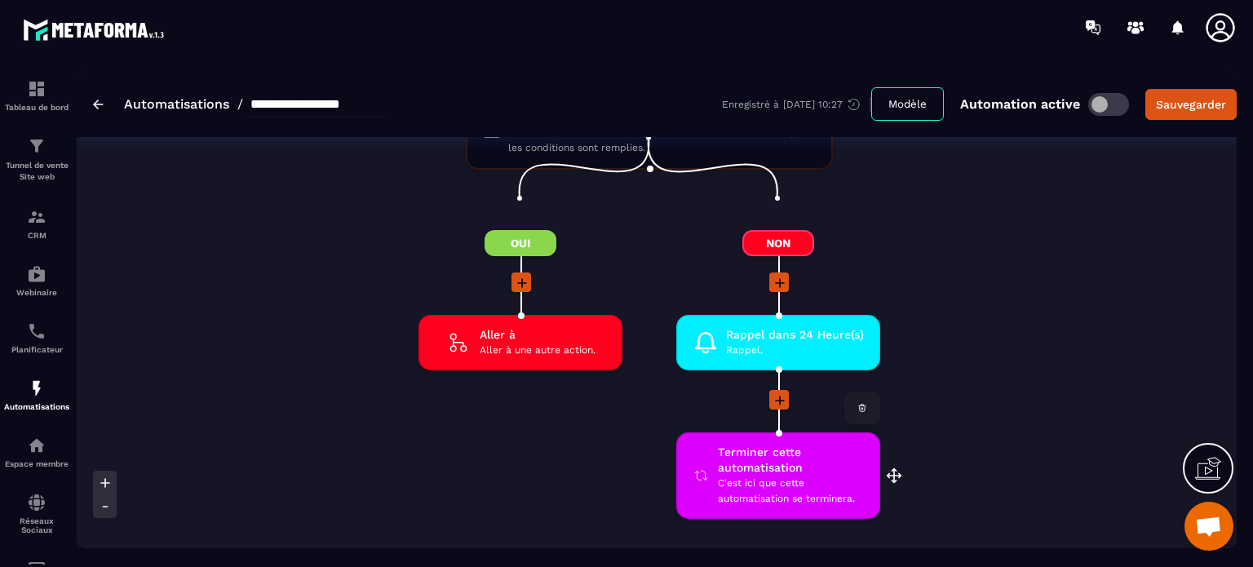
click at [861, 405] on icon at bounding box center [862, 405] width 7 height 0
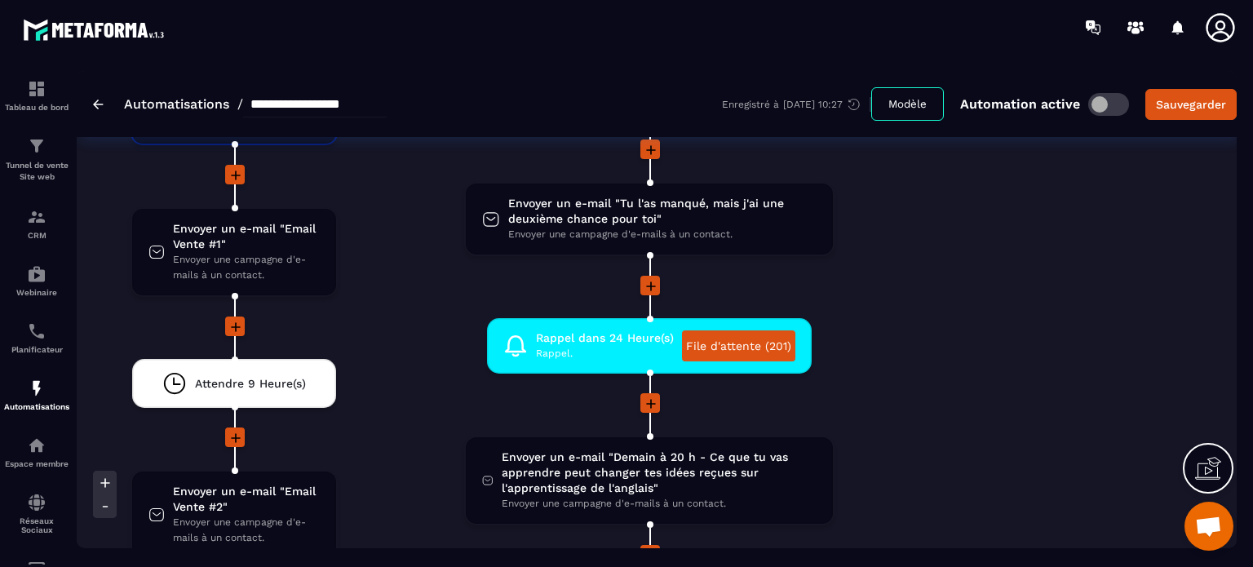
scroll to position [3325, 0]
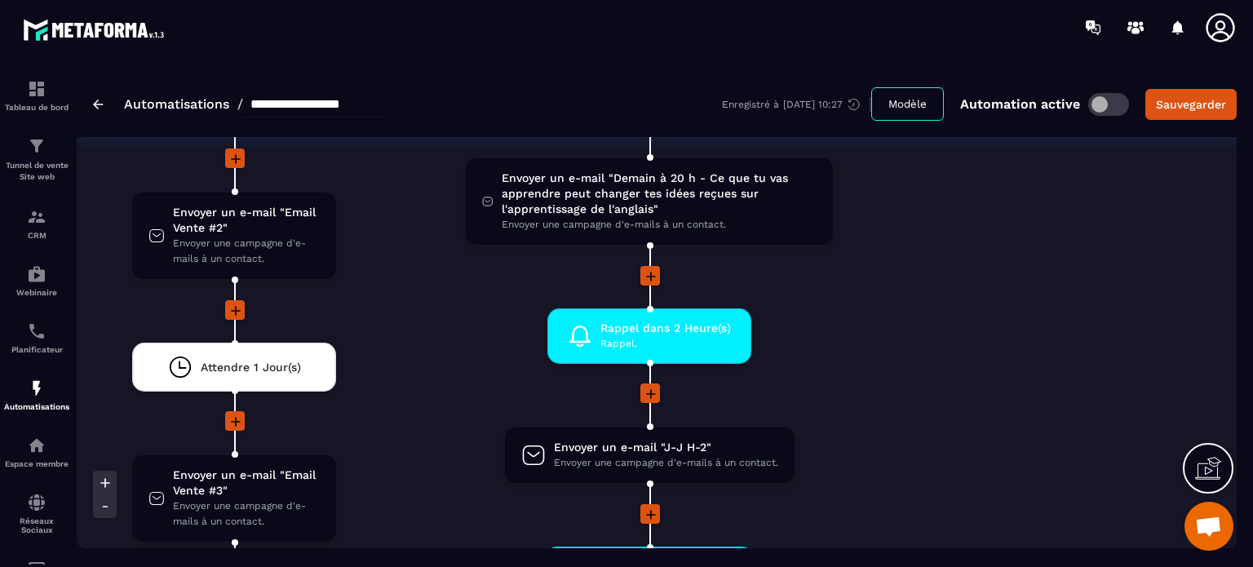
scroll to position [3456, 0]
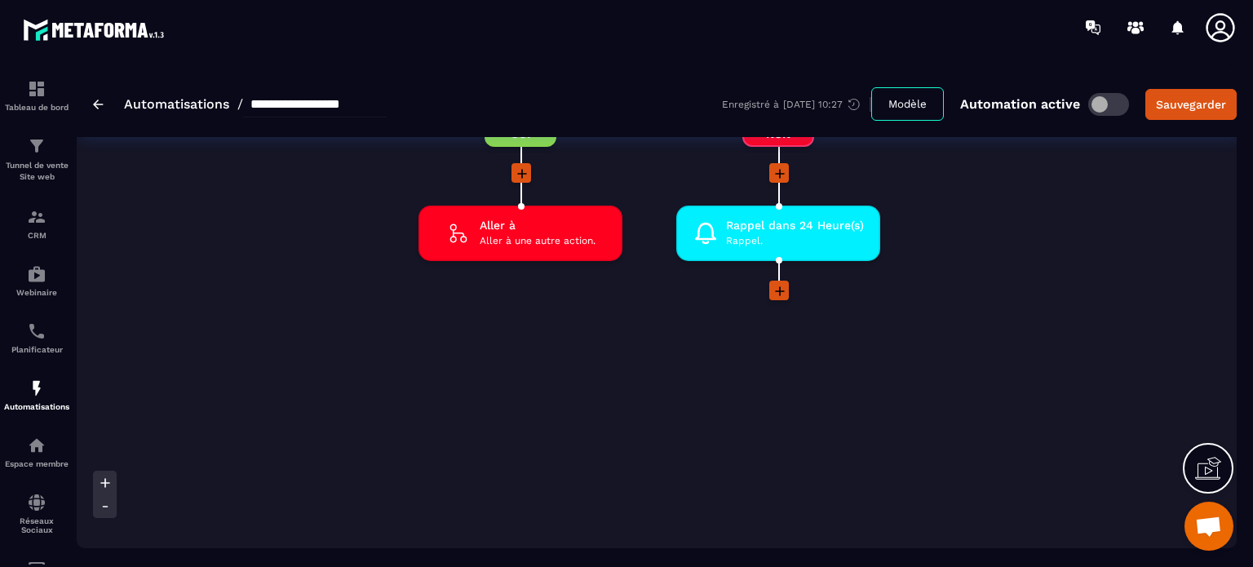
scroll to position [5359, 0]
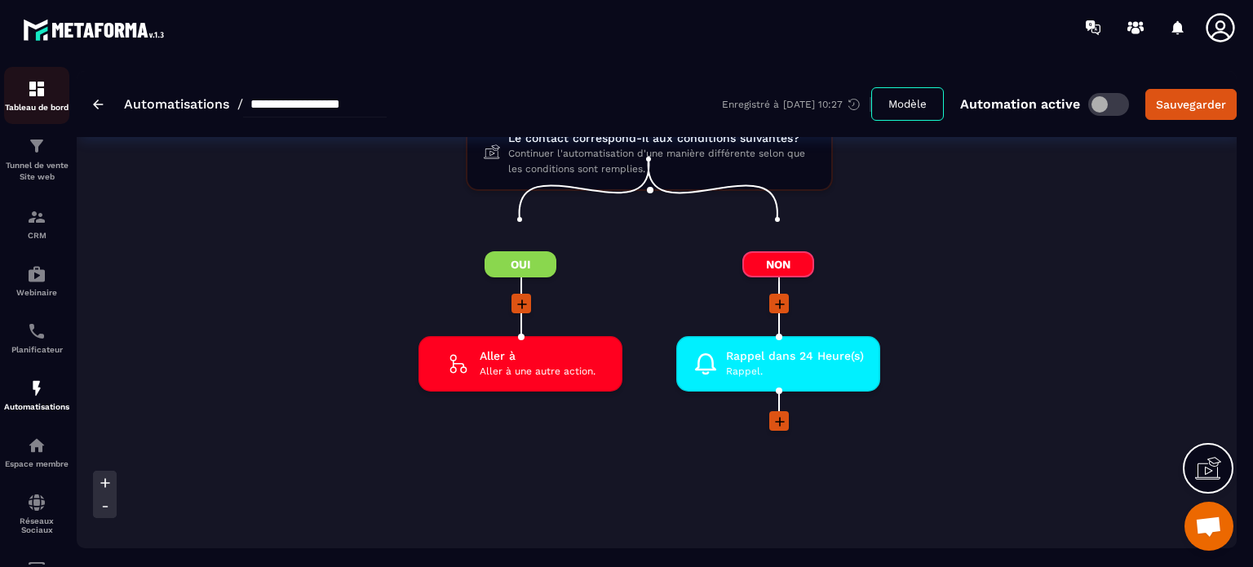
click at [27, 93] on img at bounding box center [37, 89] width 20 height 20
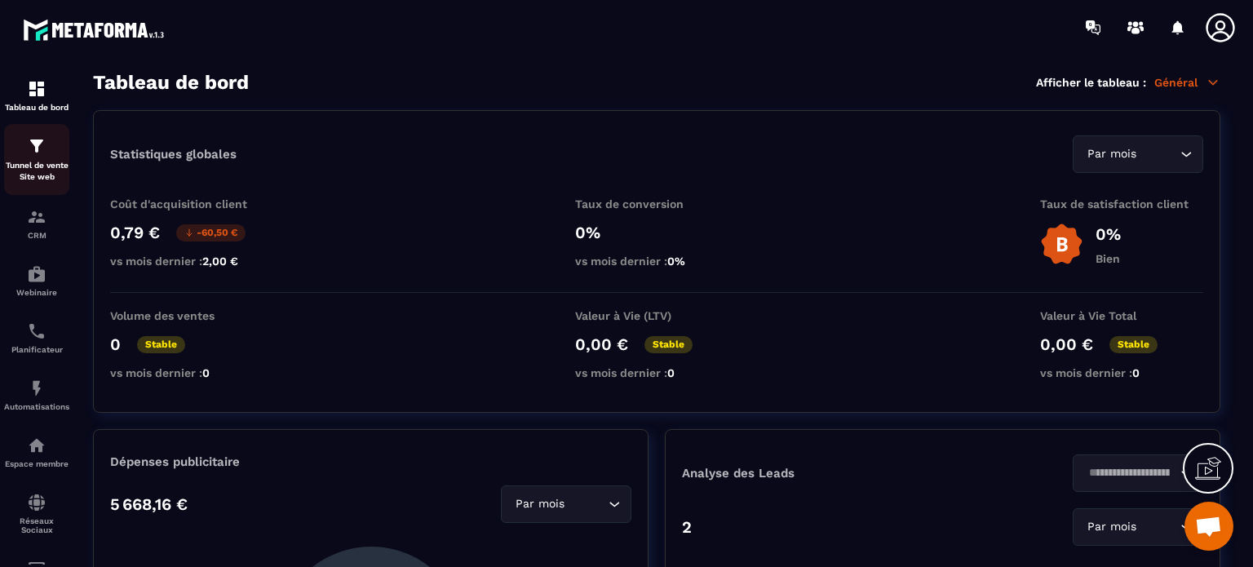
click at [27, 160] on p "Tunnel de vente Site web" at bounding box center [36, 171] width 65 height 23
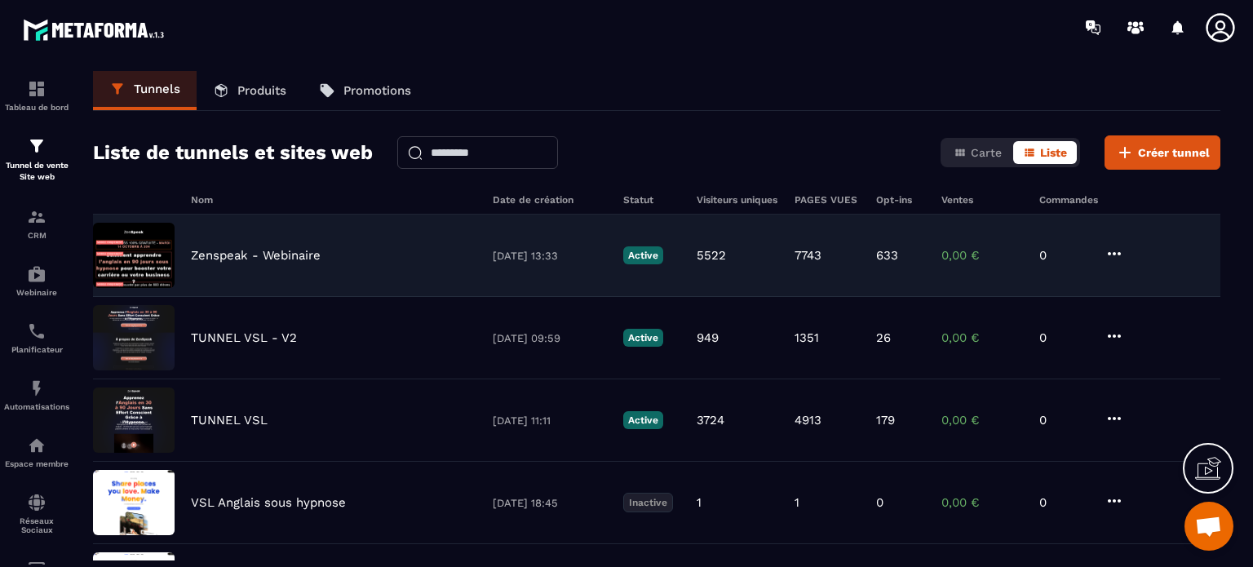
click at [225, 257] on p "Zenspeak - Webinaire" at bounding box center [256, 255] width 130 height 15
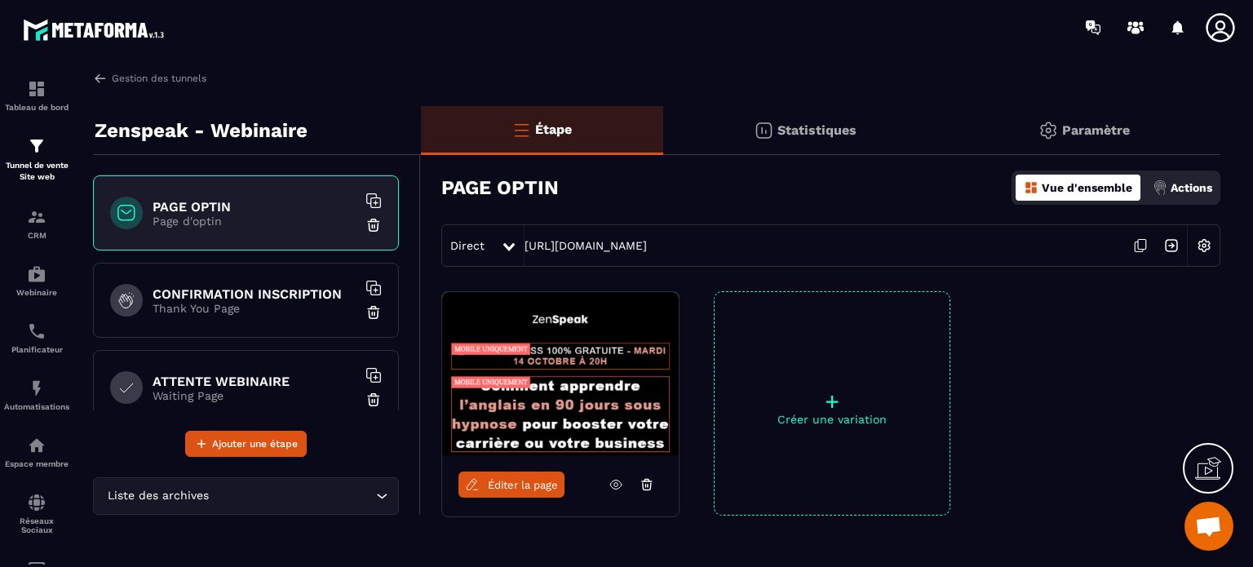
click at [795, 130] on p "Statistiques" at bounding box center [816, 129] width 79 height 15
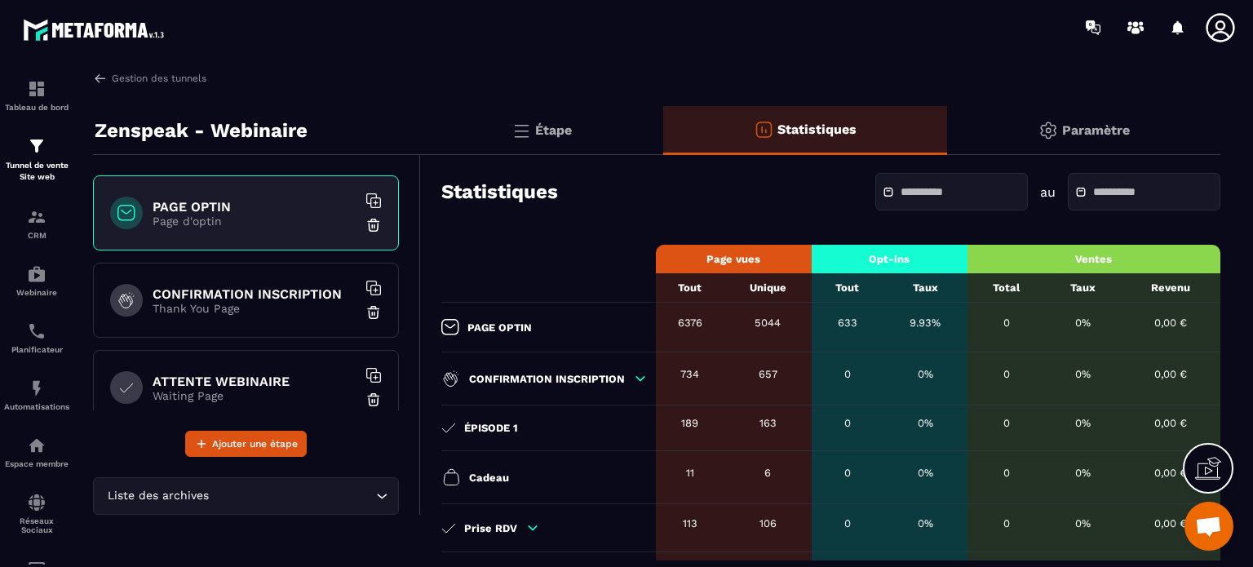
click at [917, 193] on input "text" at bounding box center [957, 192] width 114 height 12
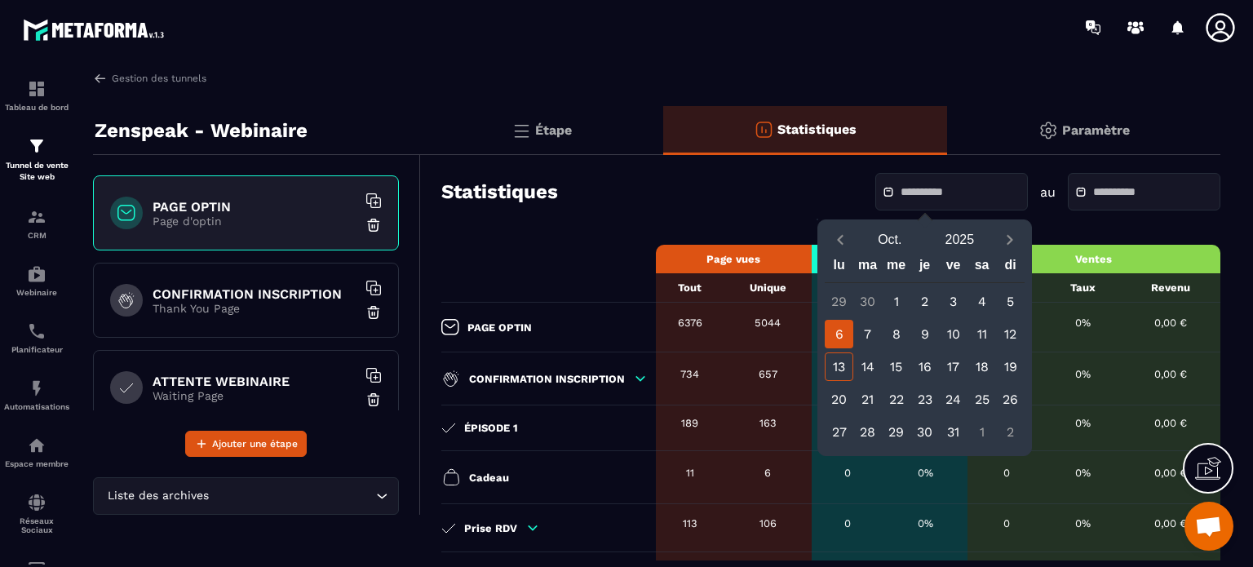
click at [845, 335] on div "6" at bounding box center [839, 334] width 29 height 29
type input "**********"
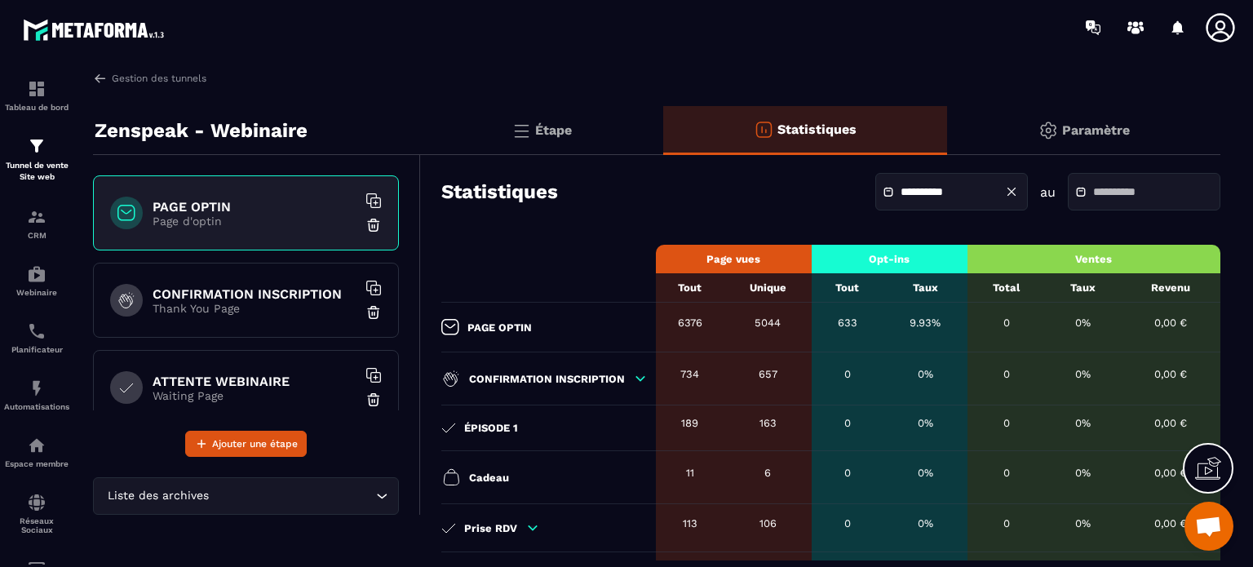
click at [1086, 179] on div at bounding box center [1144, 192] width 153 height 38
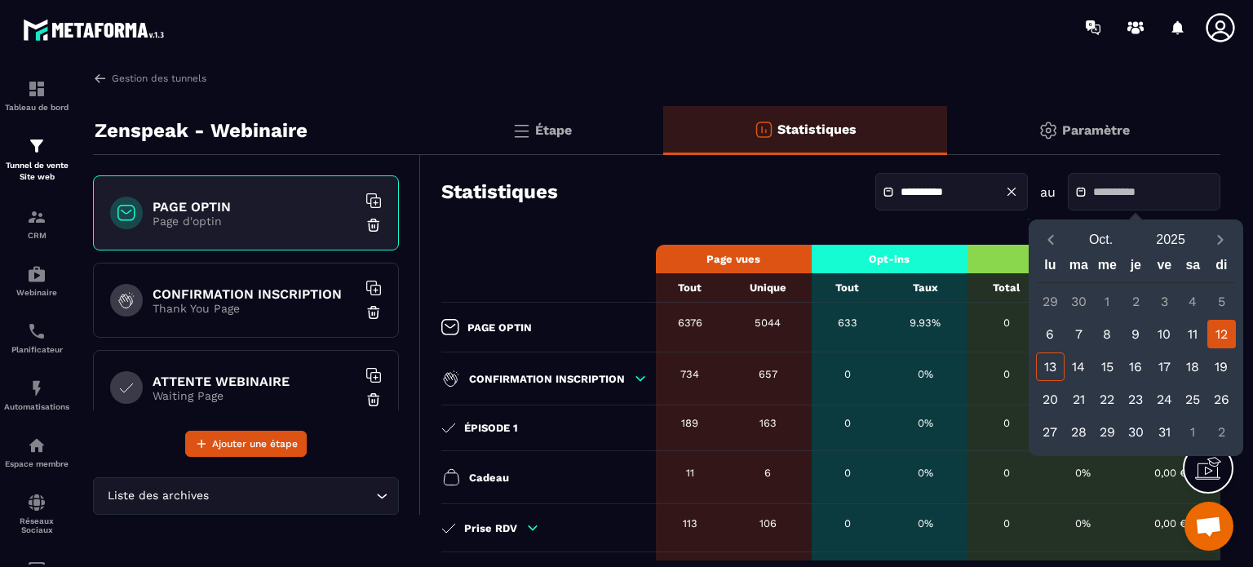
click at [1211, 332] on div "12" at bounding box center [1221, 334] width 29 height 29
type input "**********"
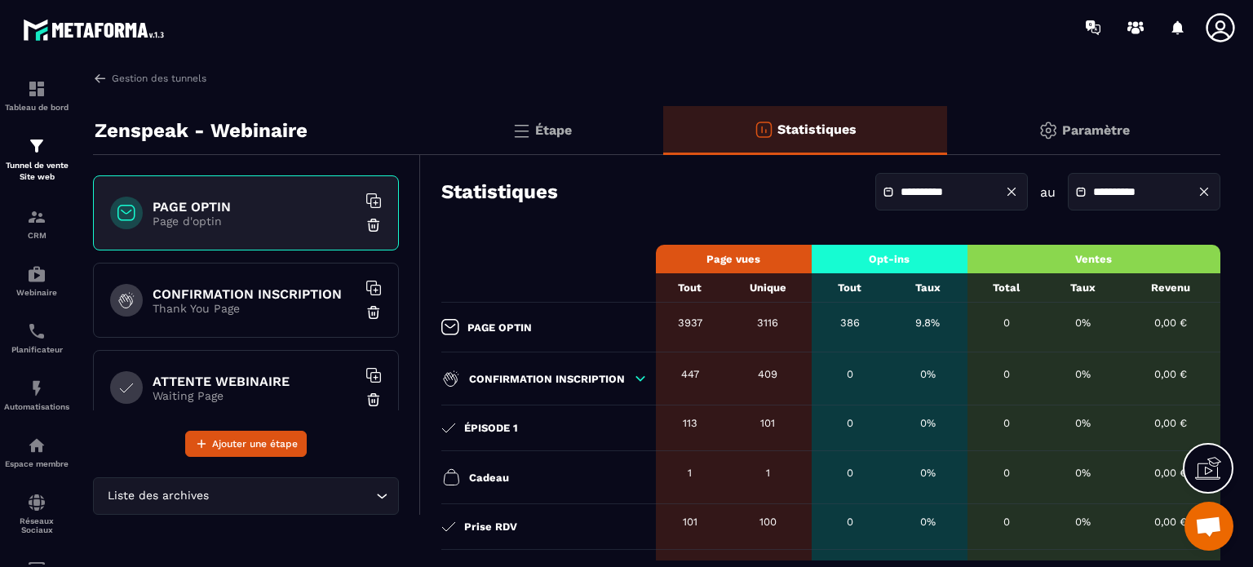
click at [900, 195] on input "**********" at bounding box center [957, 192] width 114 height 12
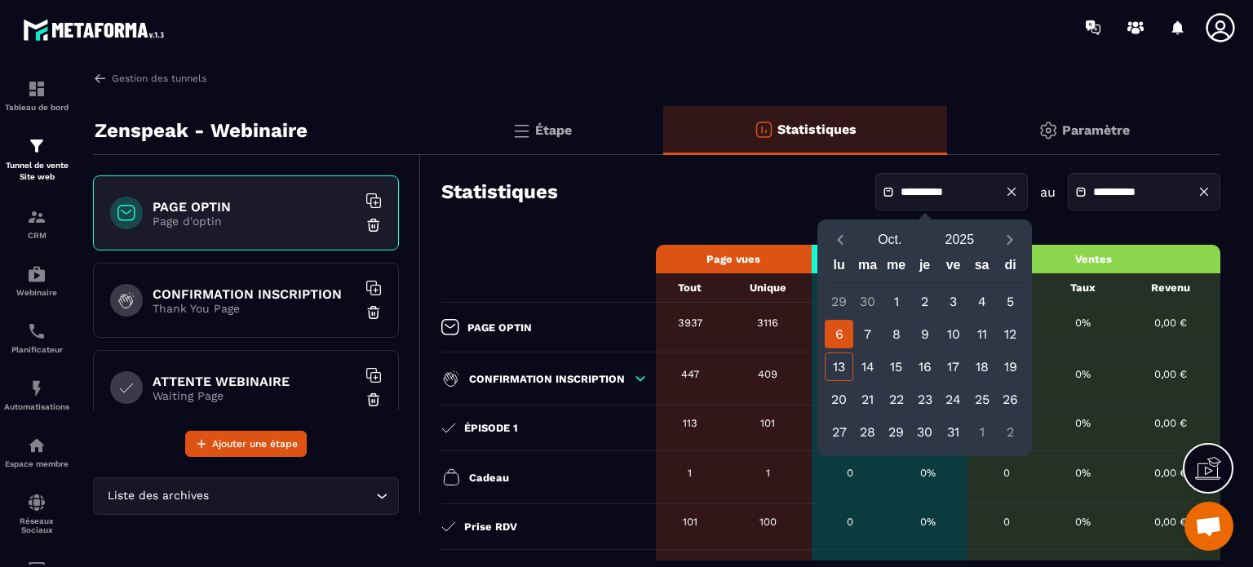
click at [698, 219] on div "**********" at bounding box center [830, 191] width 779 height 57
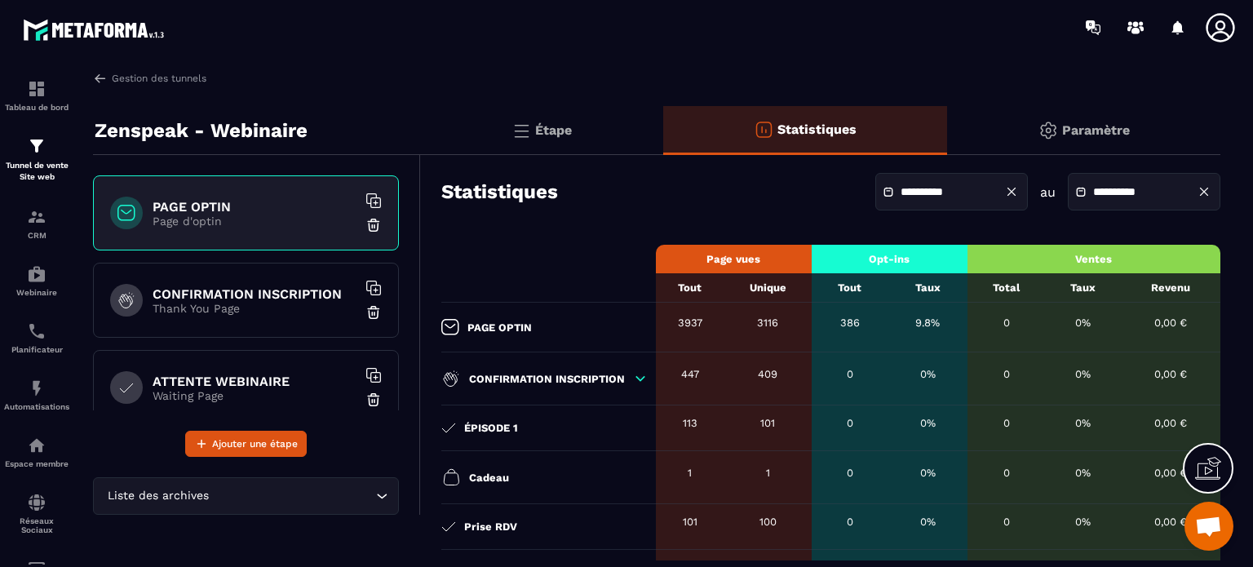
click at [917, 189] on input "**********" at bounding box center [957, 192] width 114 height 12
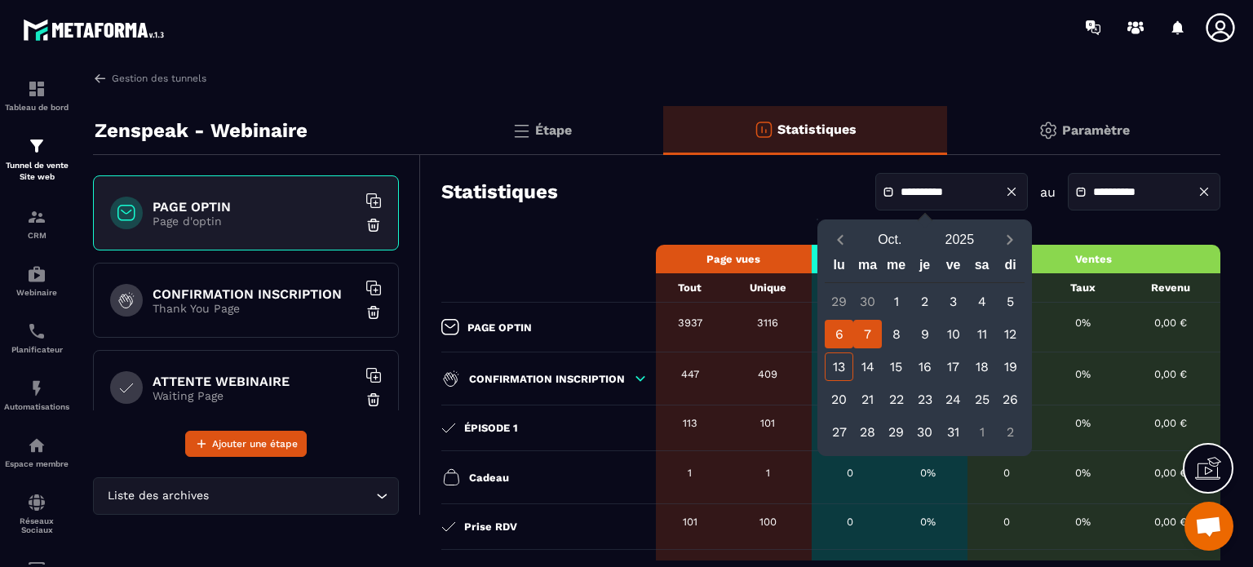
click at [865, 334] on div "7" at bounding box center [867, 334] width 29 height 29
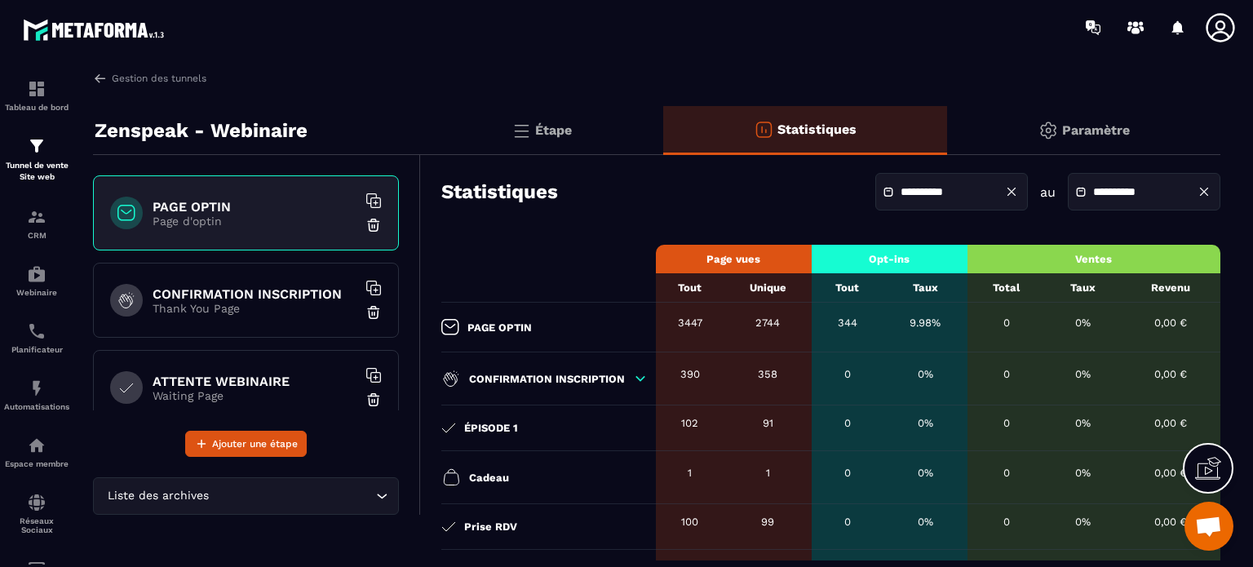
click at [1108, 188] on input "**********" at bounding box center [1150, 192] width 114 height 12
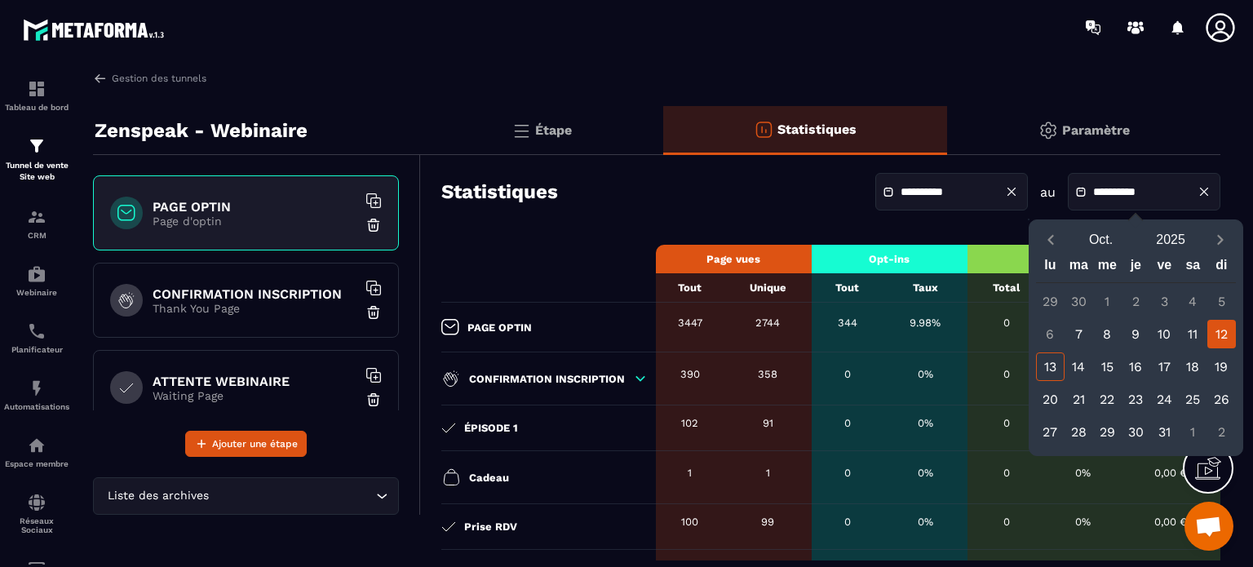
click at [969, 191] on input "**********" at bounding box center [957, 192] width 114 height 12
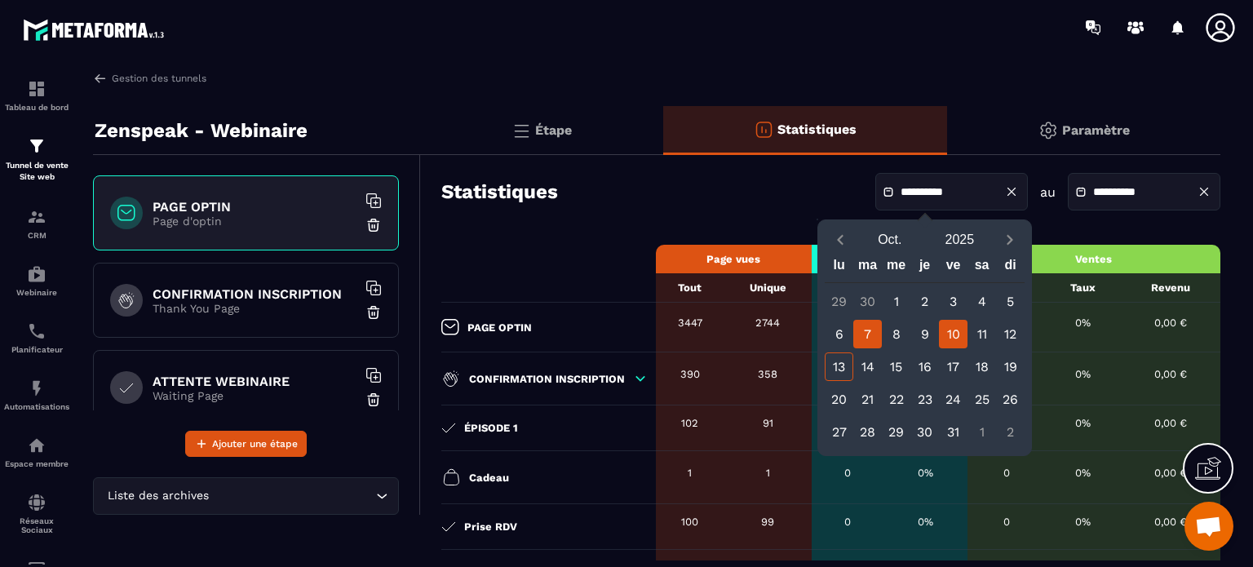
click at [961, 330] on div "10" at bounding box center [953, 334] width 29 height 29
type input "**********"
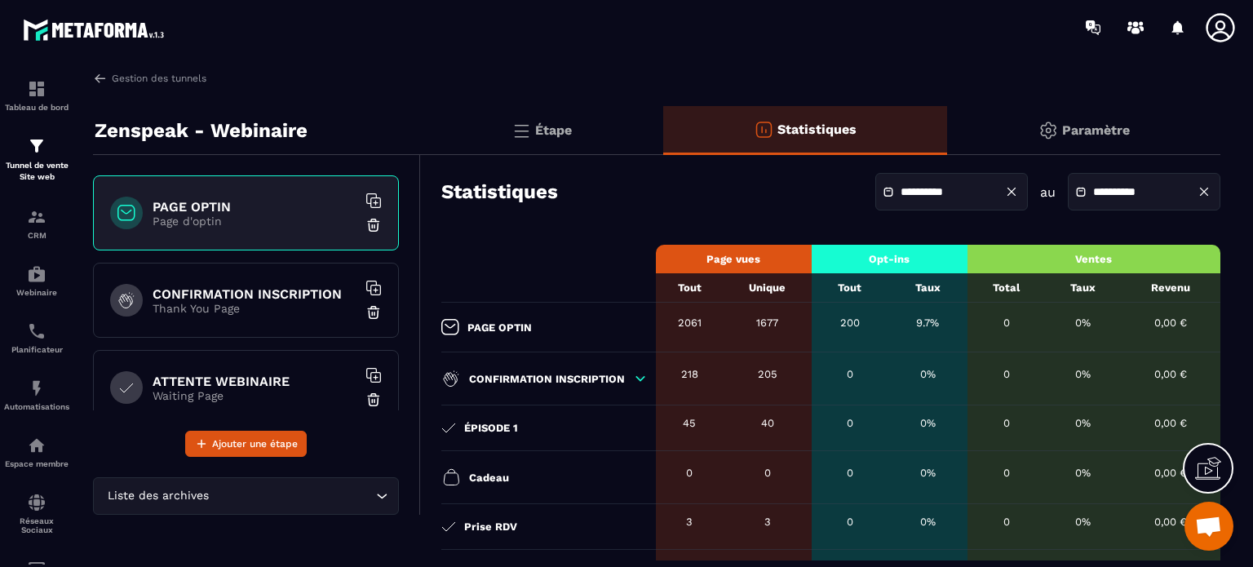
click at [1102, 185] on div "**********" at bounding box center [1144, 192] width 153 height 38
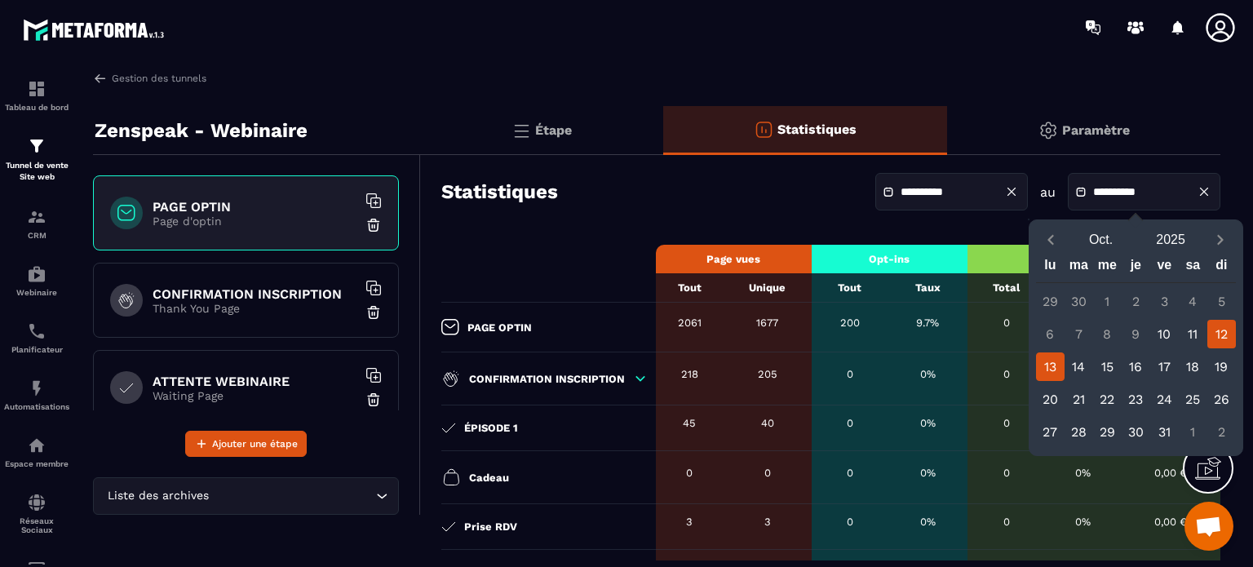
click at [1057, 364] on div "13" at bounding box center [1050, 366] width 29 height 29
type input "**********"
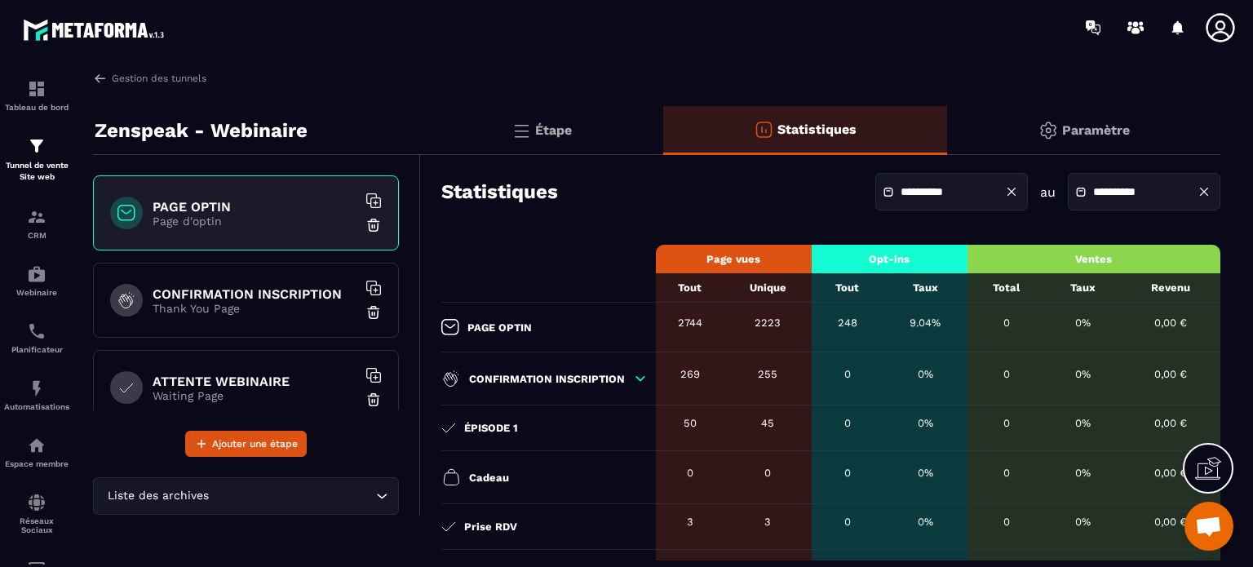
click at [938, 188] on input "**********" at bounding box center [957, 192] width 114 height 12
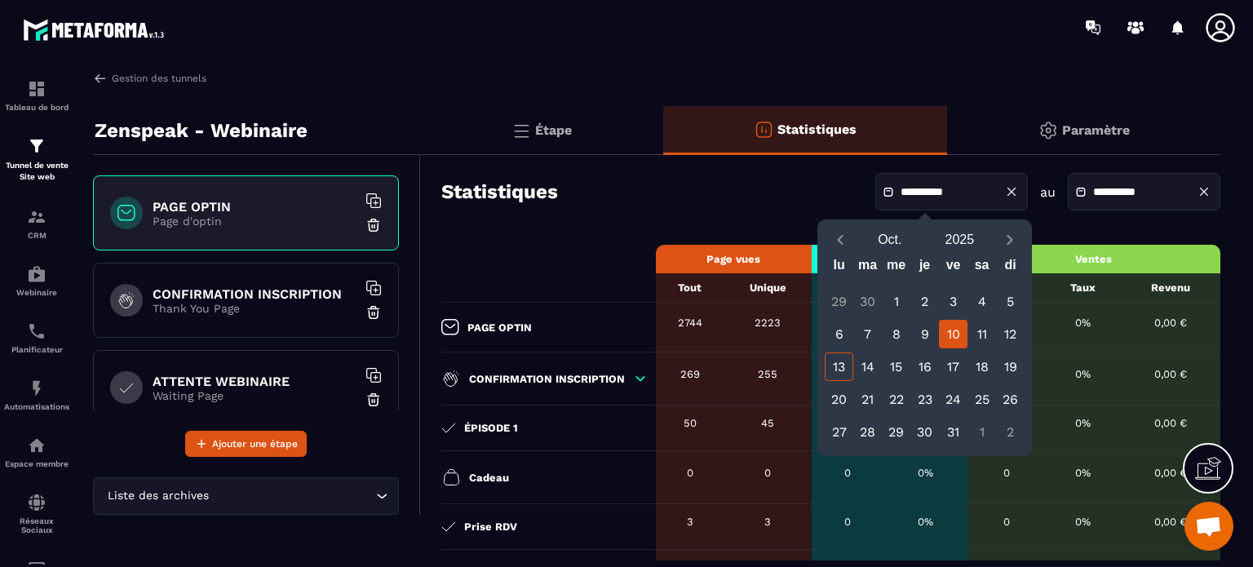
click at [564, 120] on div "Étape" at bounding box center [542, 130] width 242 height 49
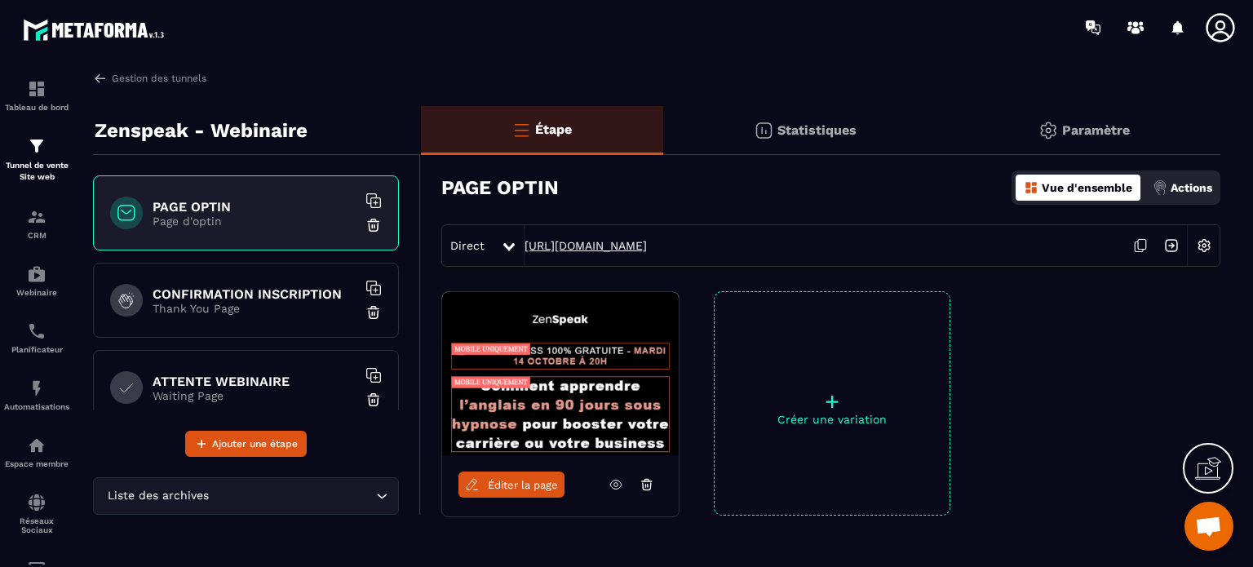
click at [577, 249] on link "[URL][DOMAIN_NAME]" at bounding box center [585, 245] width 122 height 13
click at [189, 82] on link "Gestion des tunnels" at bounding box center [149, 78] width 113 height 15
